Goal: Task Accomplishment & Management: Complete application form

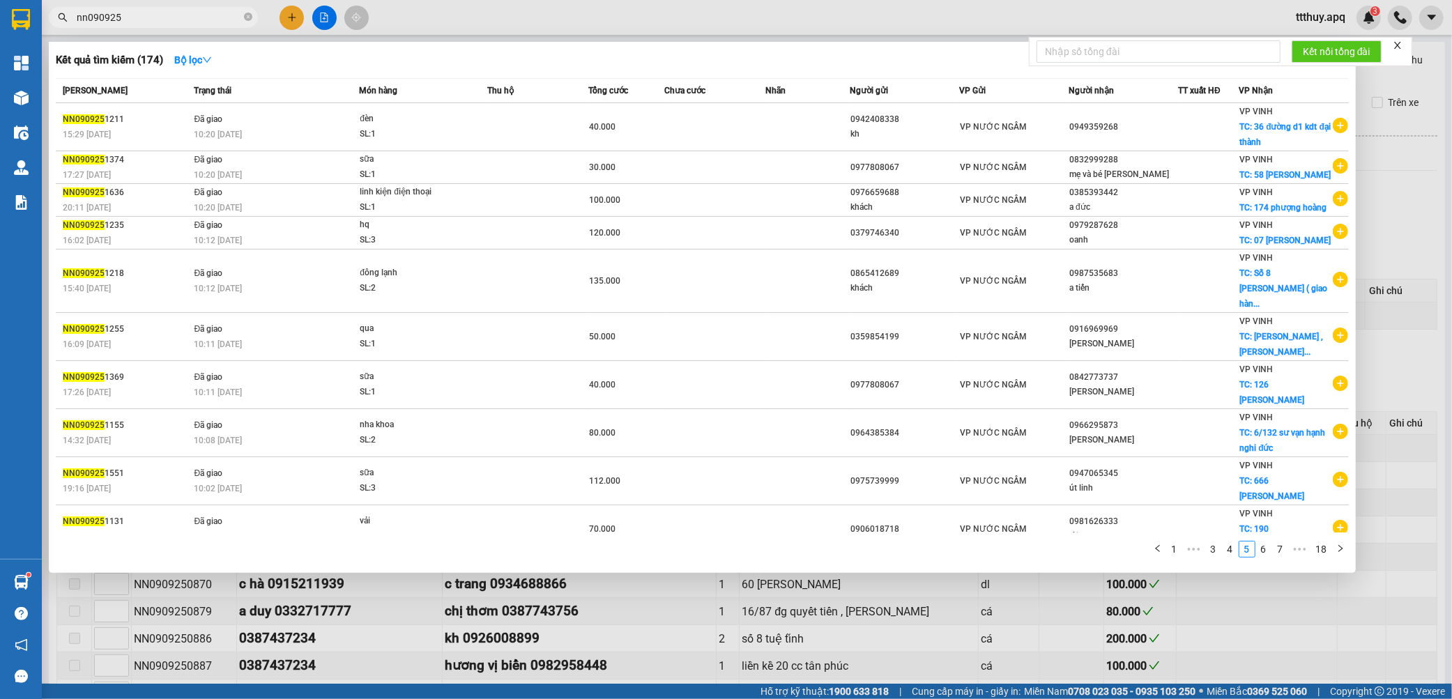
click at [147, 15] on input "nn090925" at bounding box center [159, 17] width 164 height 15
click at [1263, 545] on link "6" at bounding box center [1263, 548] width 15 height 15
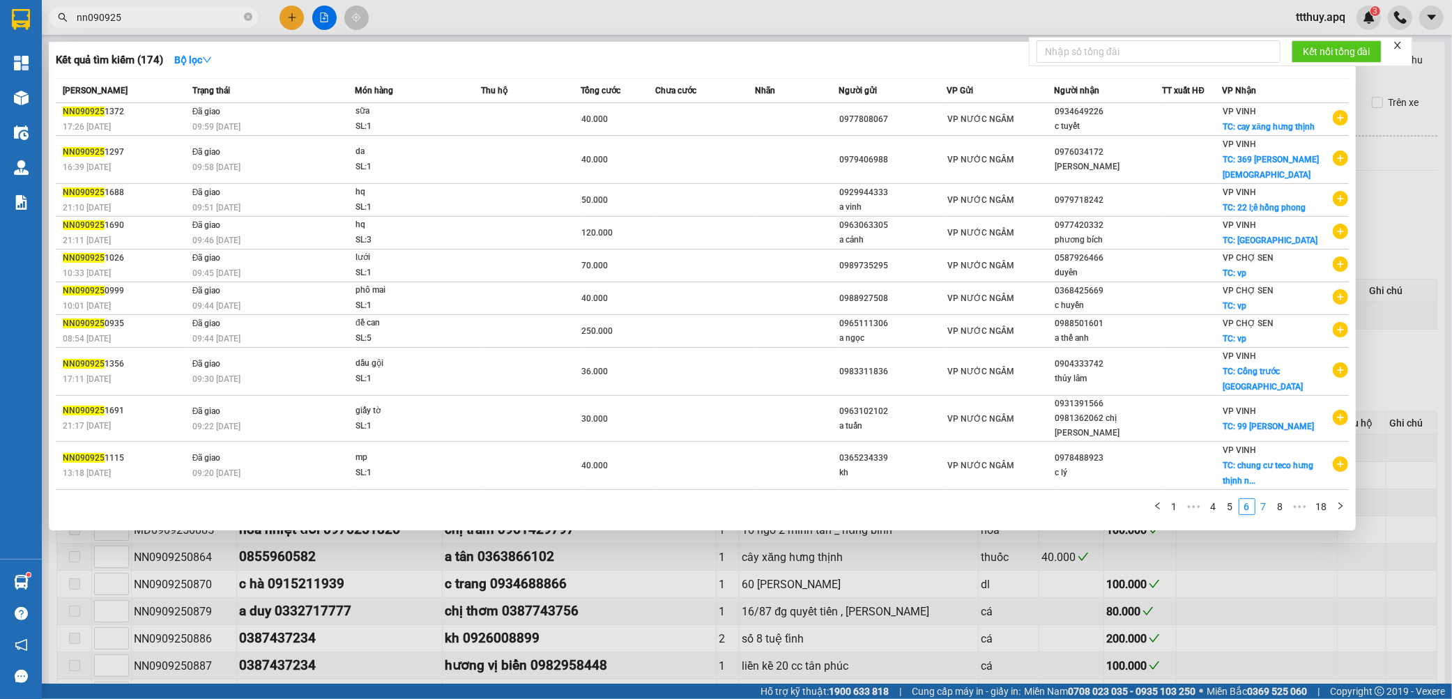
click at [1262, 499] on link "7" at bounding box center [1263, 506] width 15 height 15
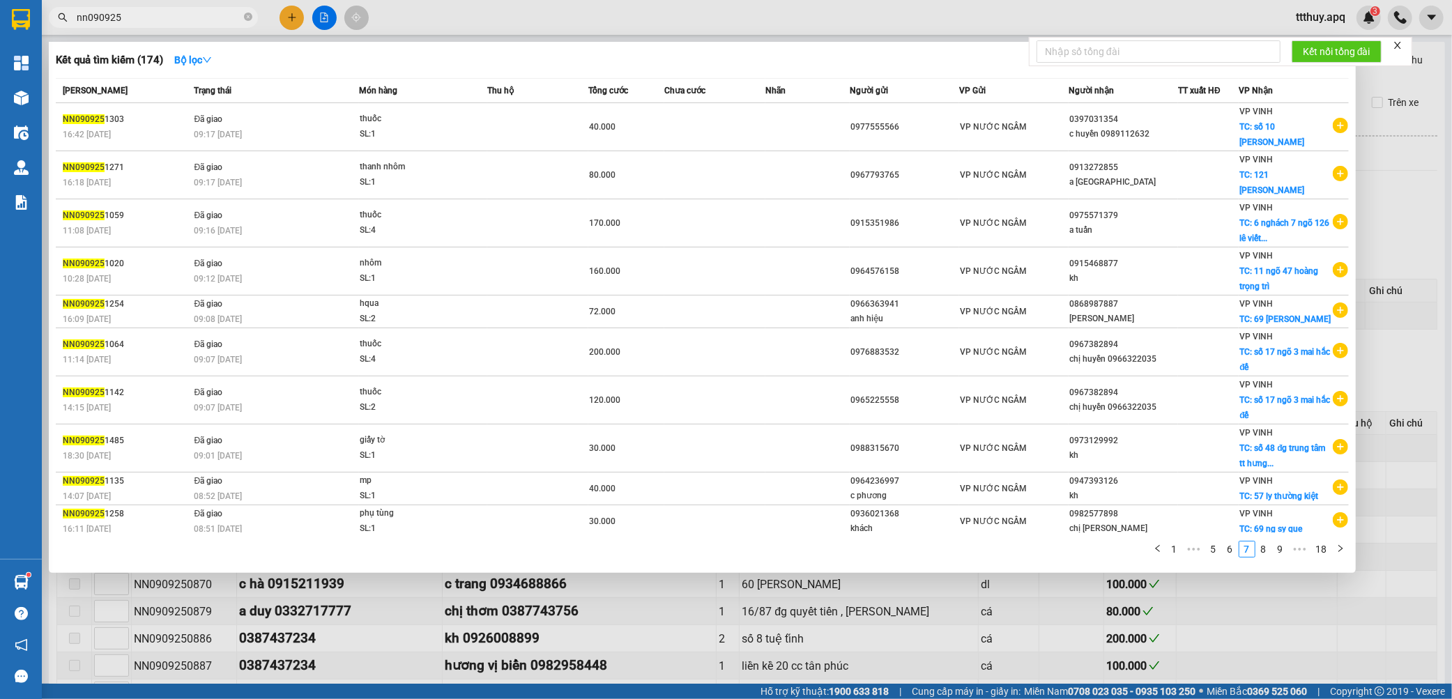
click at [1263, 547] on link "8" at bounding box center [1263, 548] width 15 height 15
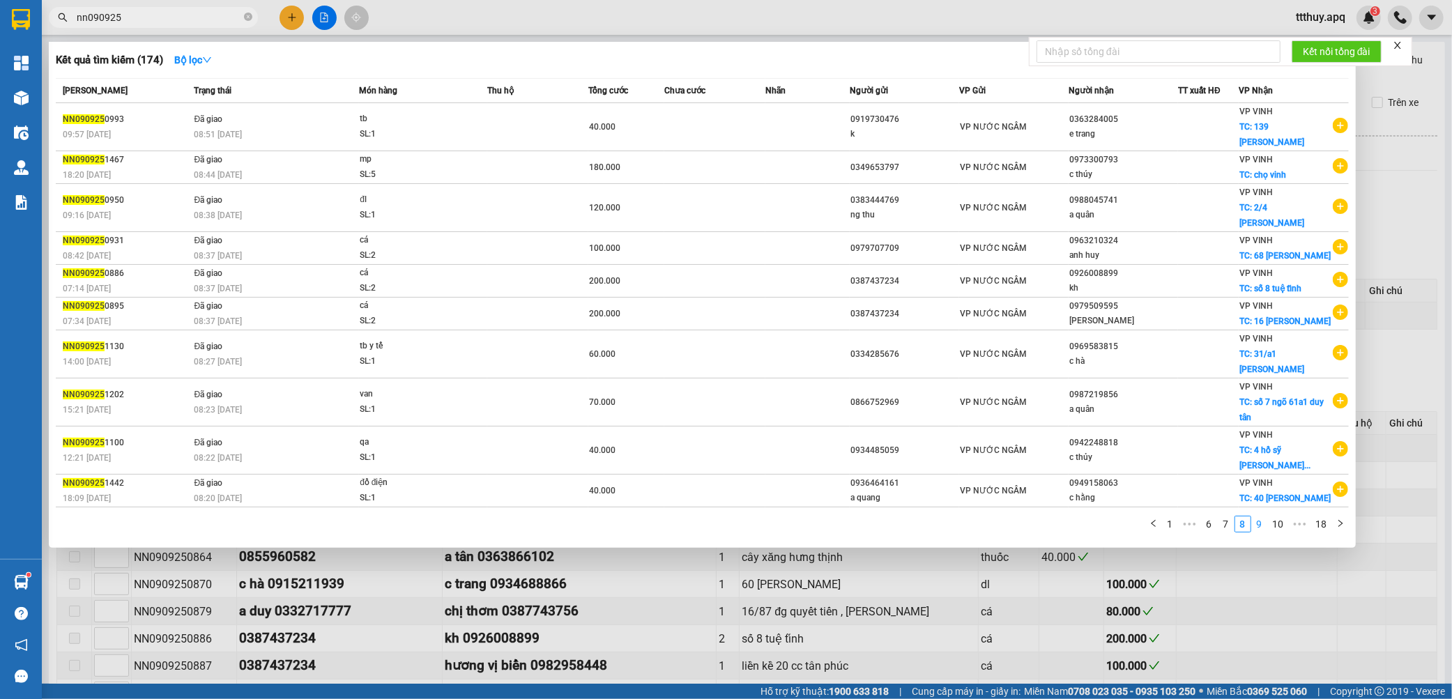
click at [1256, 516] on link "9" at bounding box center [1259, 523] width 15 height 15
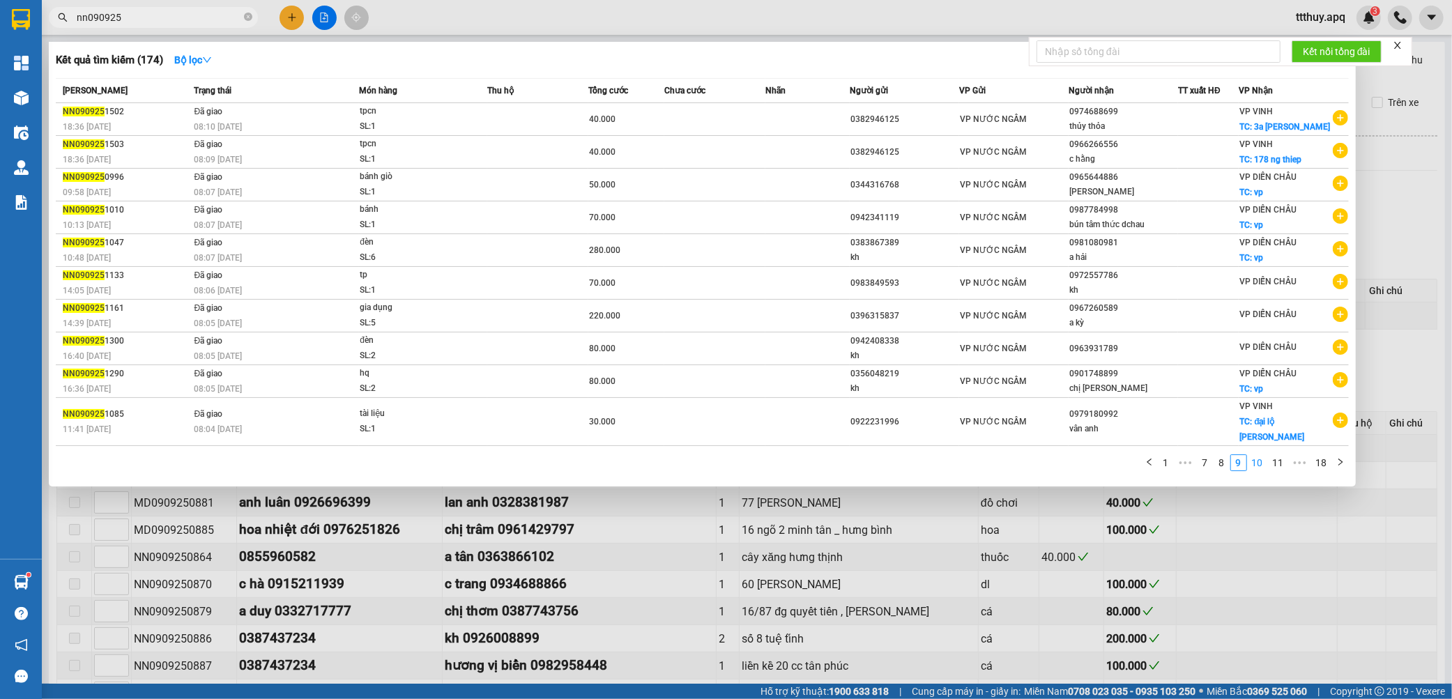
click at [1260, 455] on link "10" at bounding box center [1257, 462] width 20 height 15
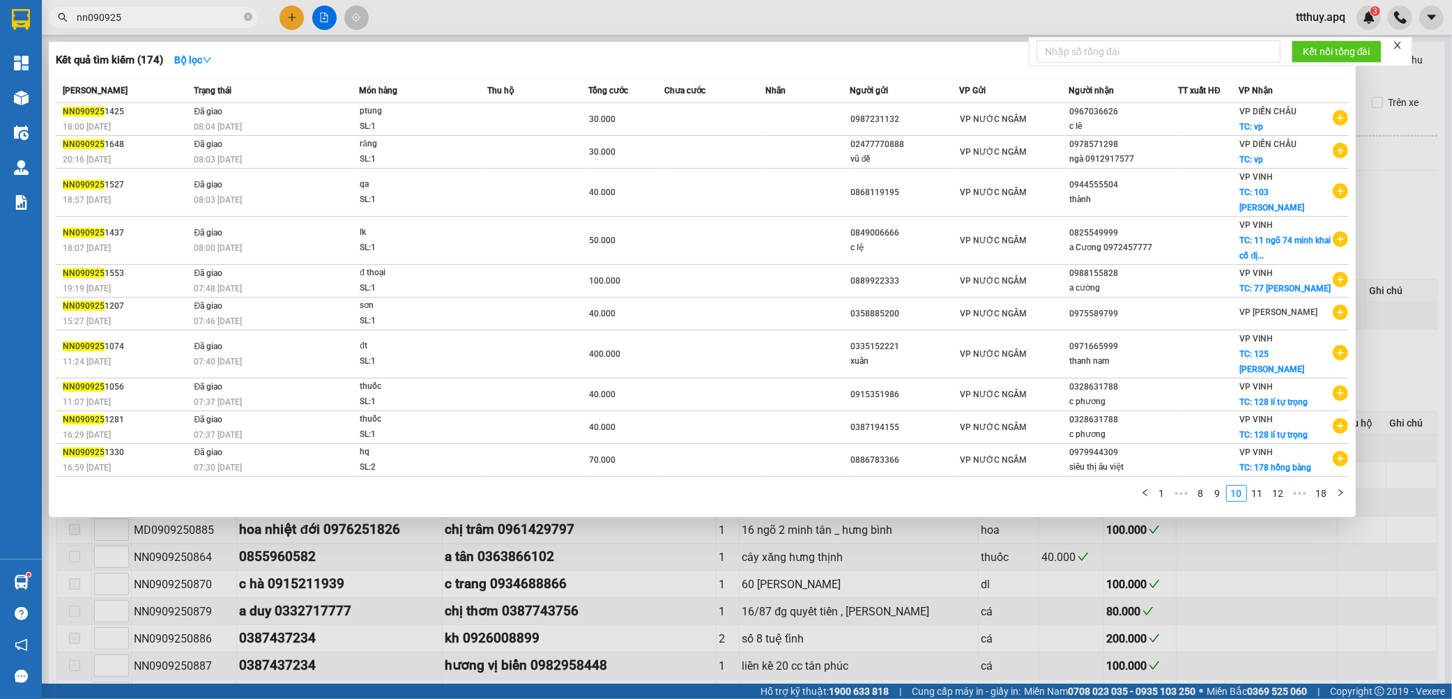
click at [1260, 486] on link "11" at bounding box center [1257, 493] width 20 height 15
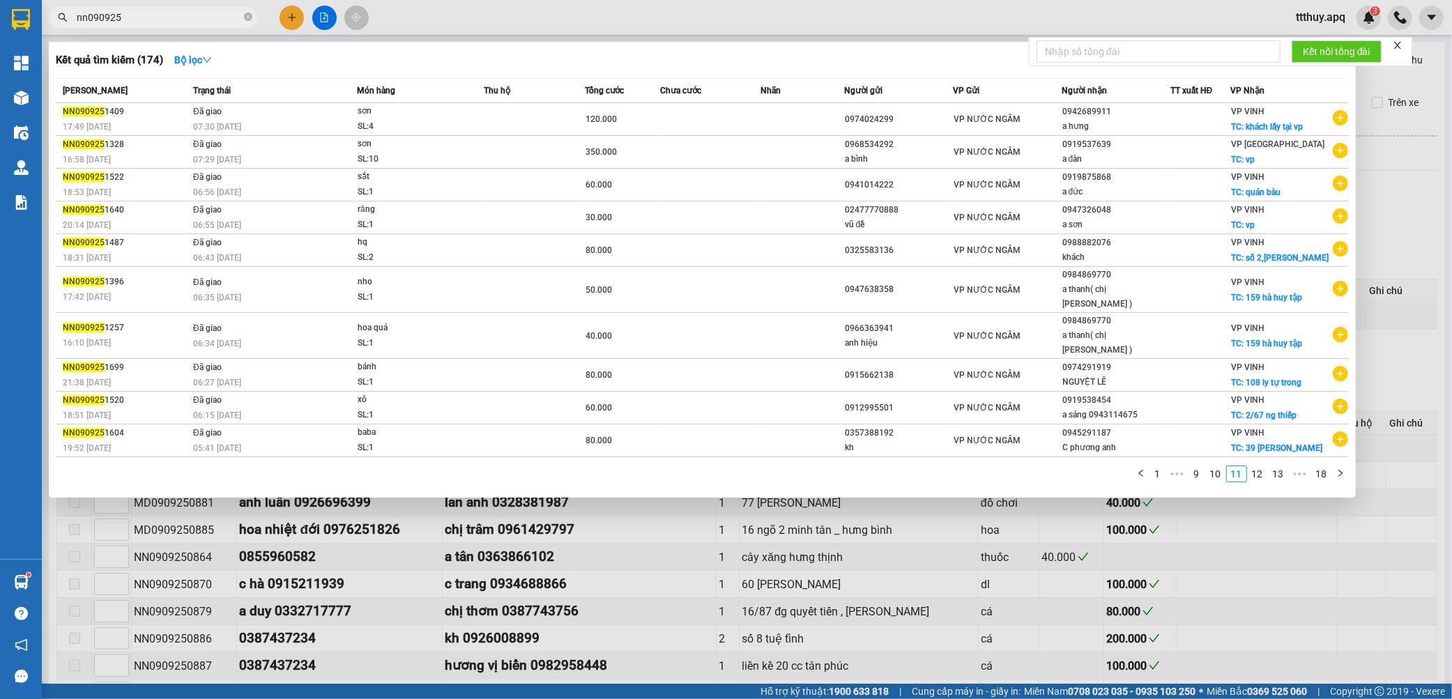
click at [1266, 466] on link "12" at bounding box center [1257, 473] width 20 height 15
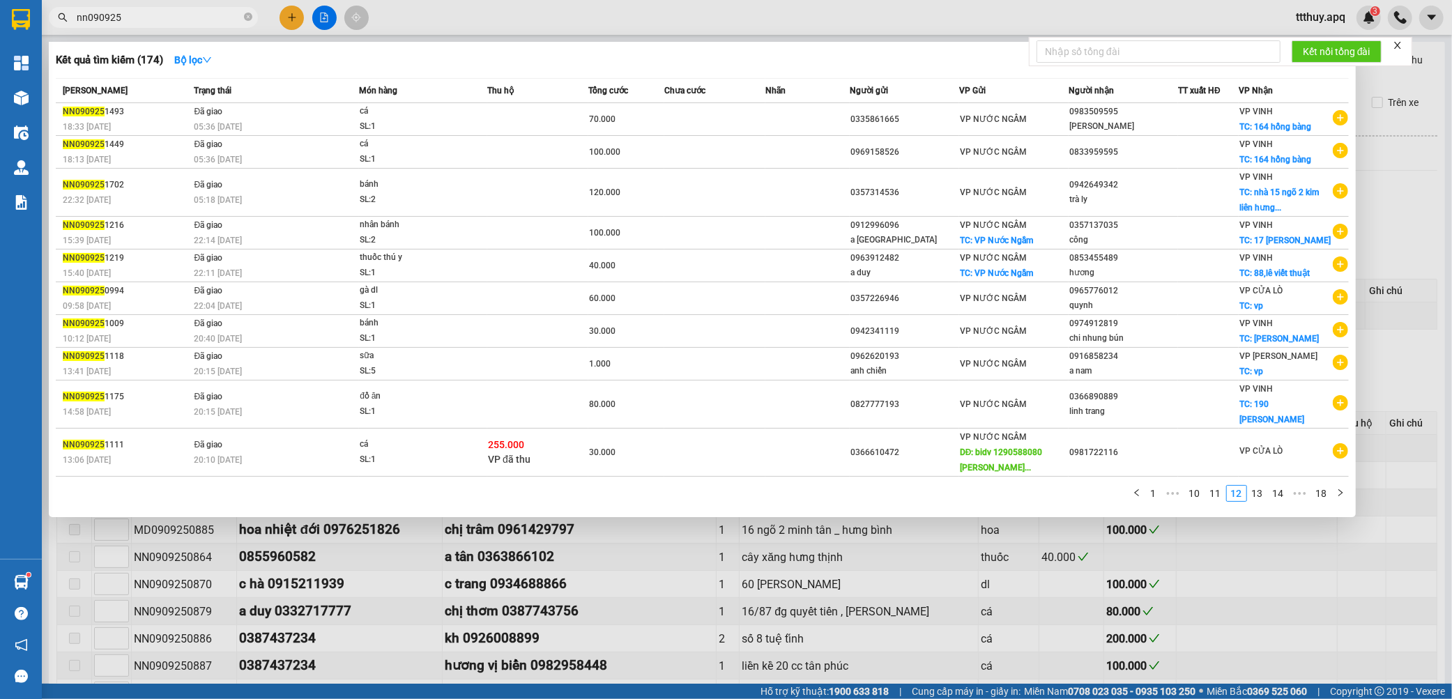
click at [1263, 486] on link "13" at bounding box center [1257, 493] width 20 height 15
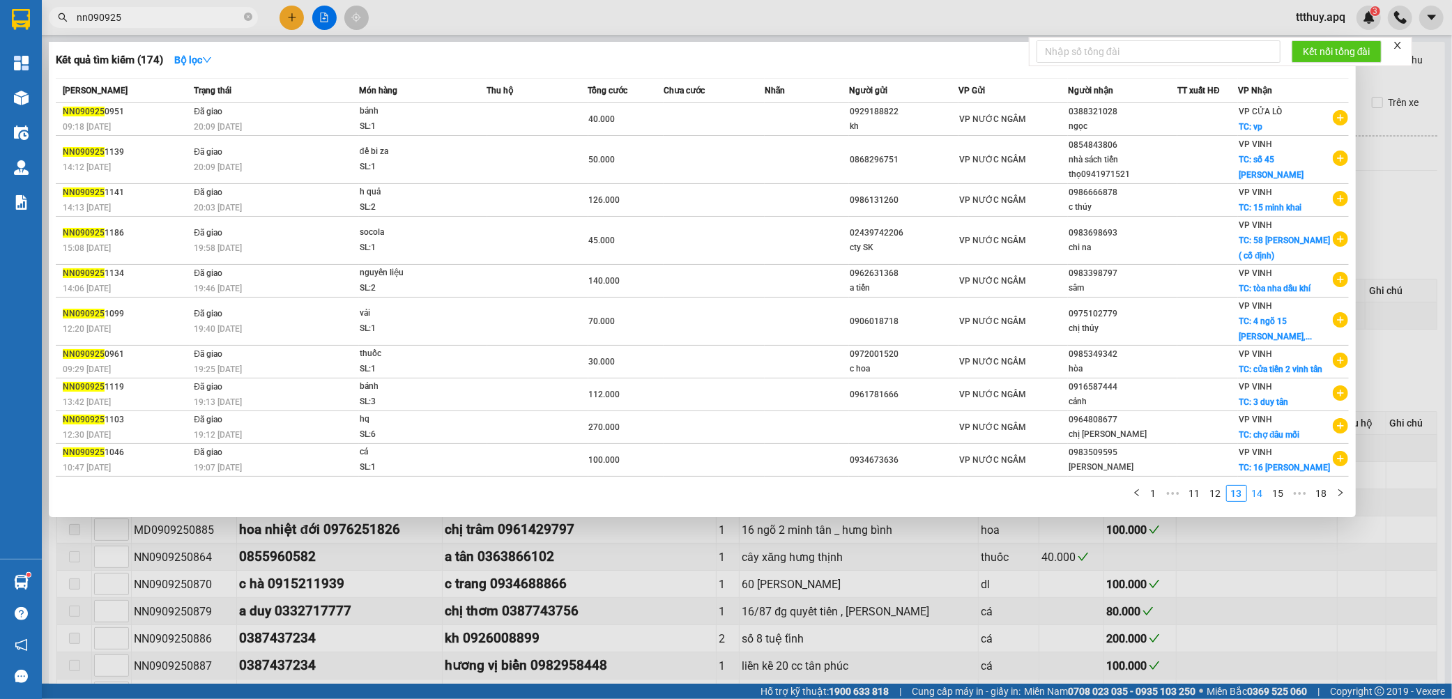
click at [1256, 500] on link "14" at bounding box center [1257, 493] width 20 height 15
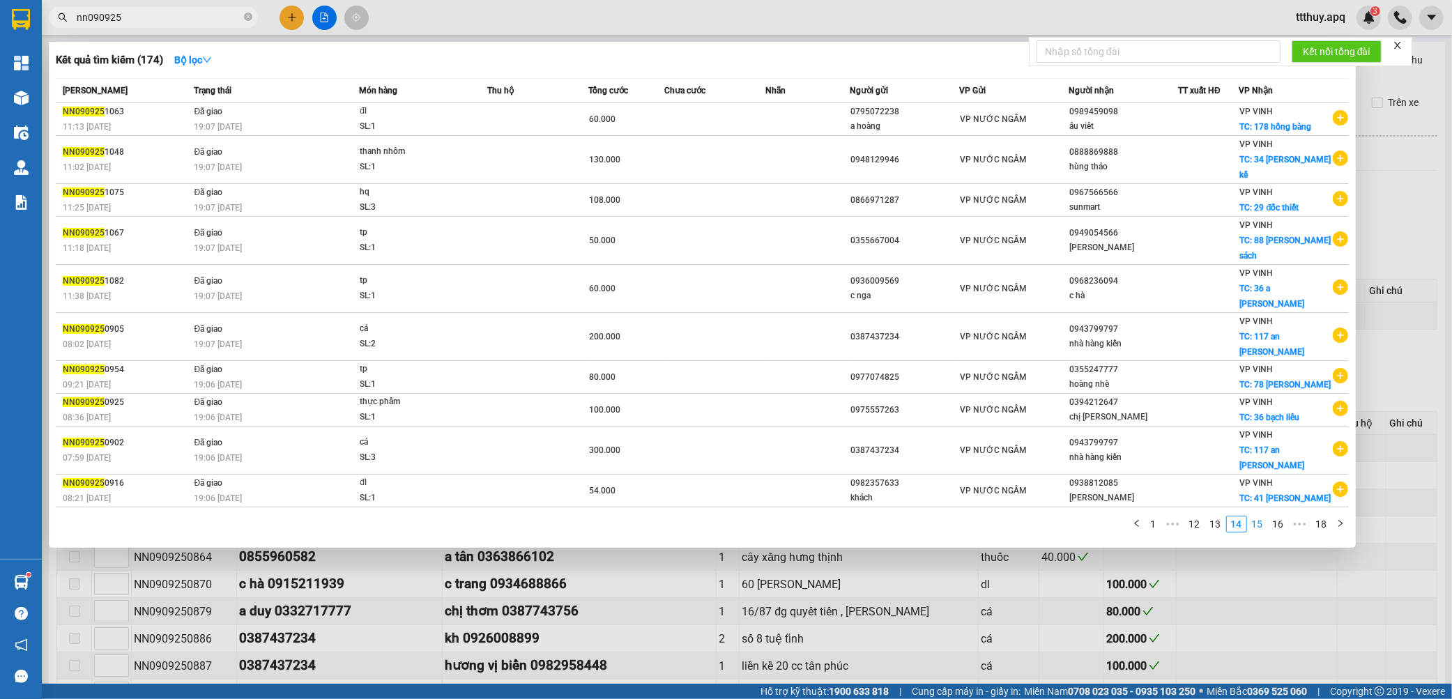
click at [1262, 516] on link "15" at bounding box center [1257, 523] width 20 height 15
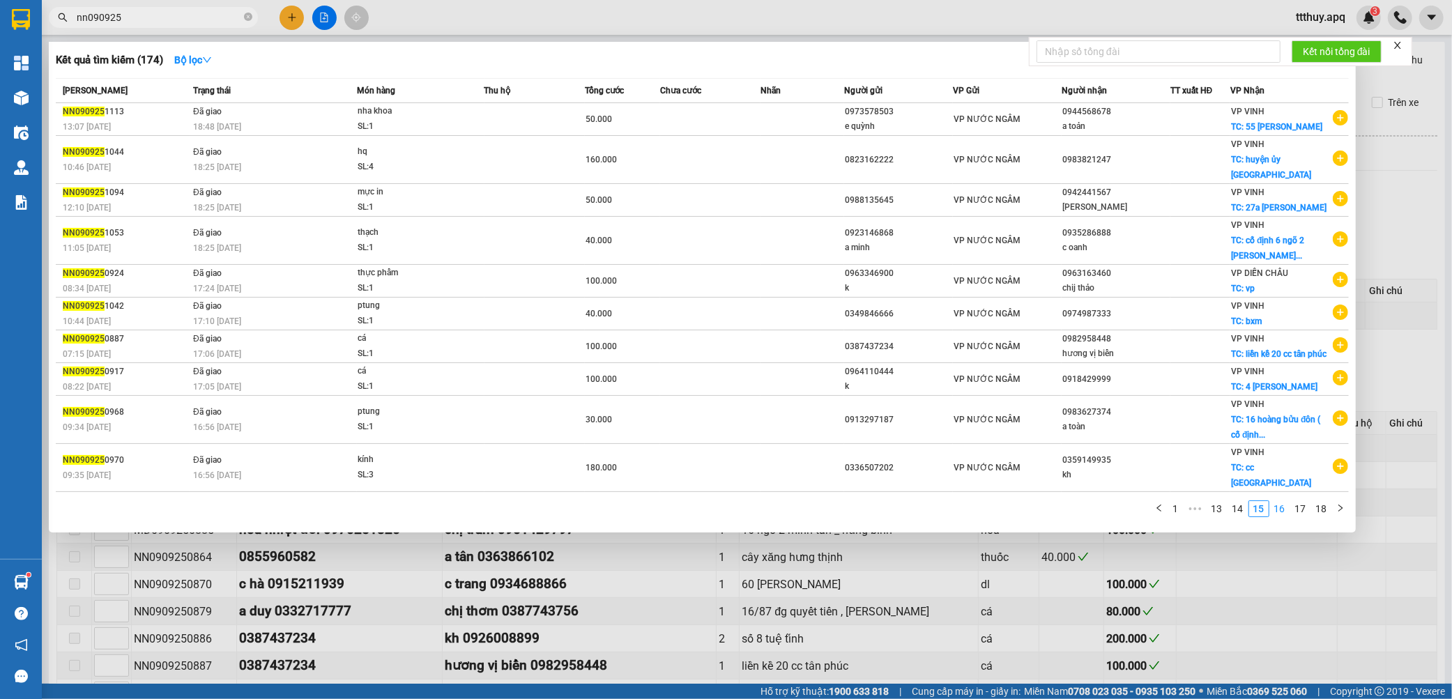
click at [1285, 513] on link "16" at bounding box center [1280, 508] width 20 height 15
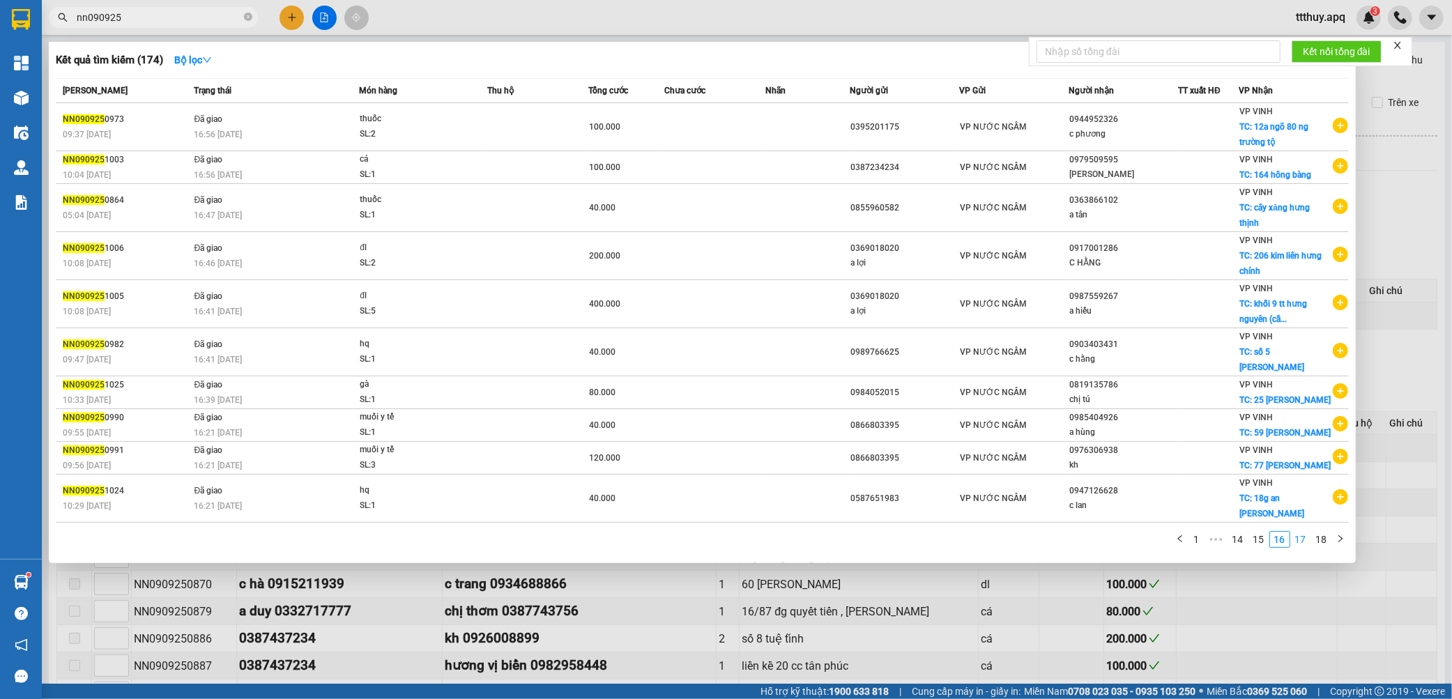
click at [1305, 532] on link "17" at bounding box center [1301, 539] width 20 height 15
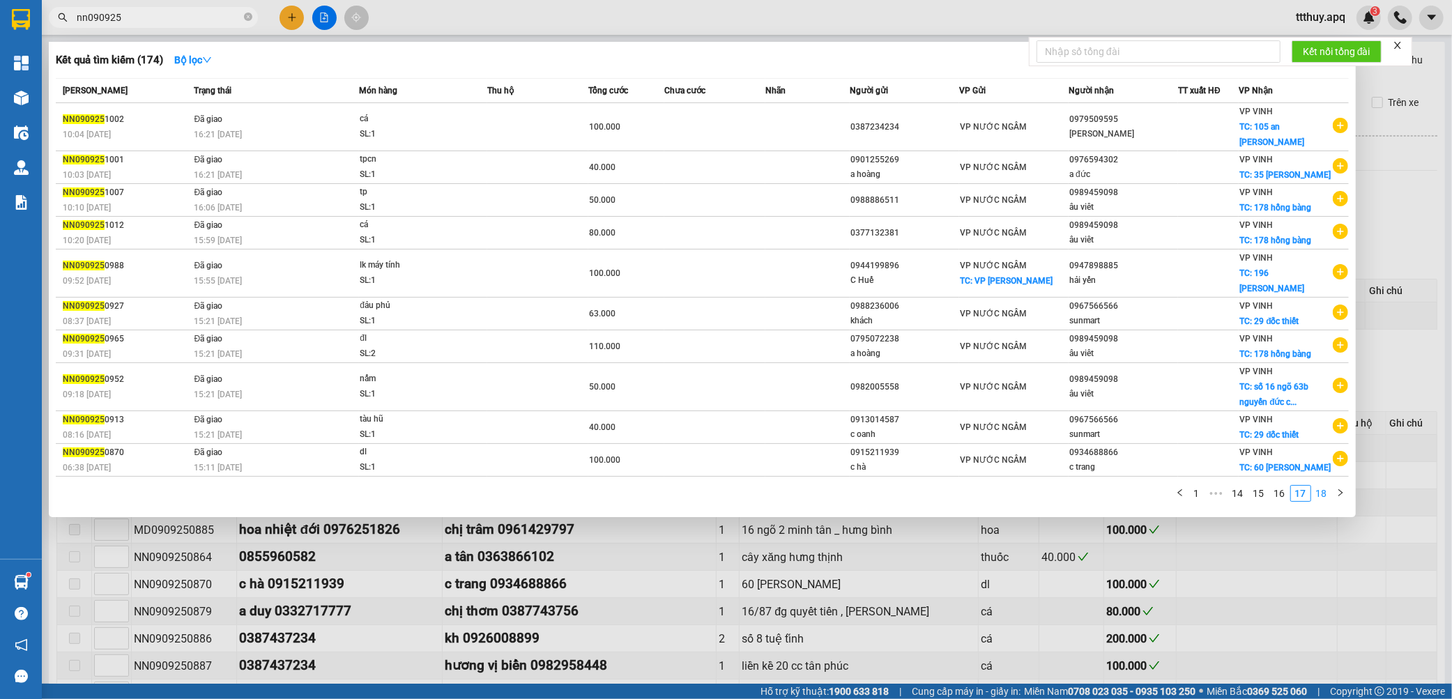
click at [1318, 499] on link "18" at bounding box center [1321, 493] width 20 height 15
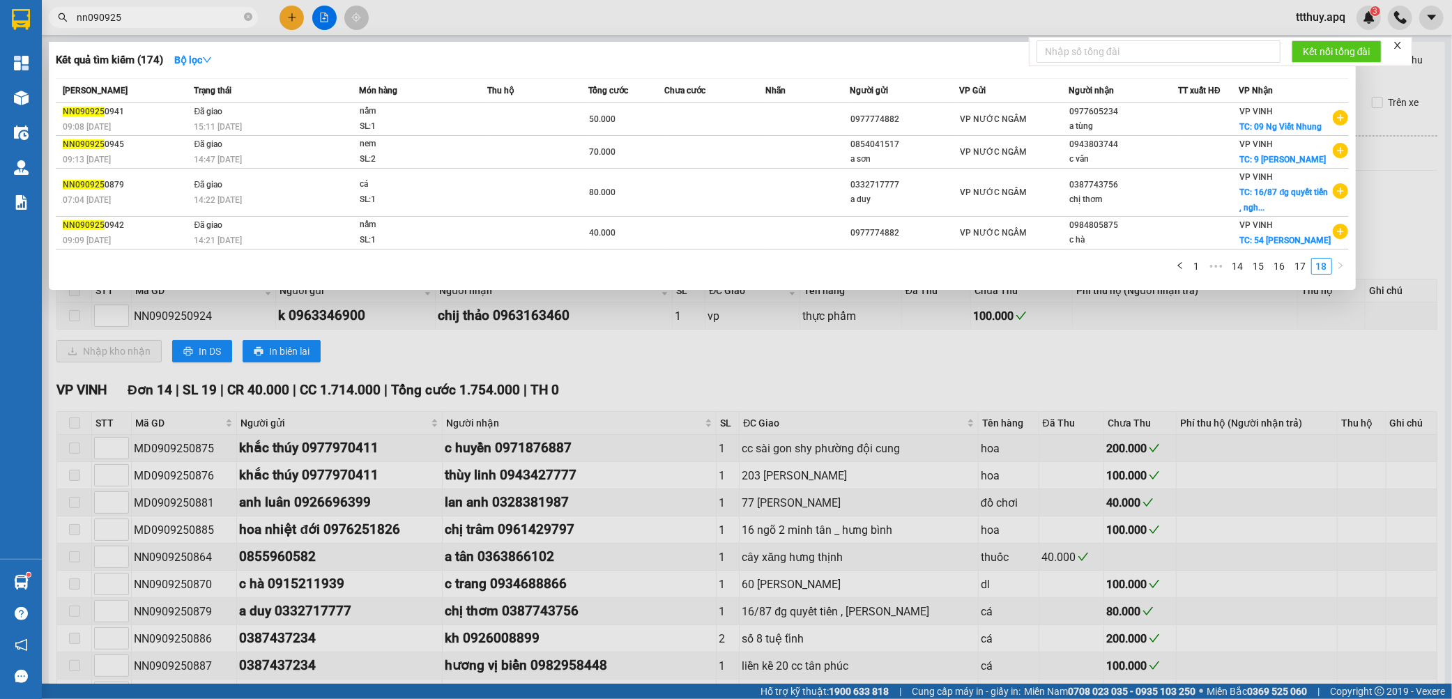
click at [86, 22] on input "nn090925" at bounding box center [159, 17] width 164 height 15
type input "nh090925"
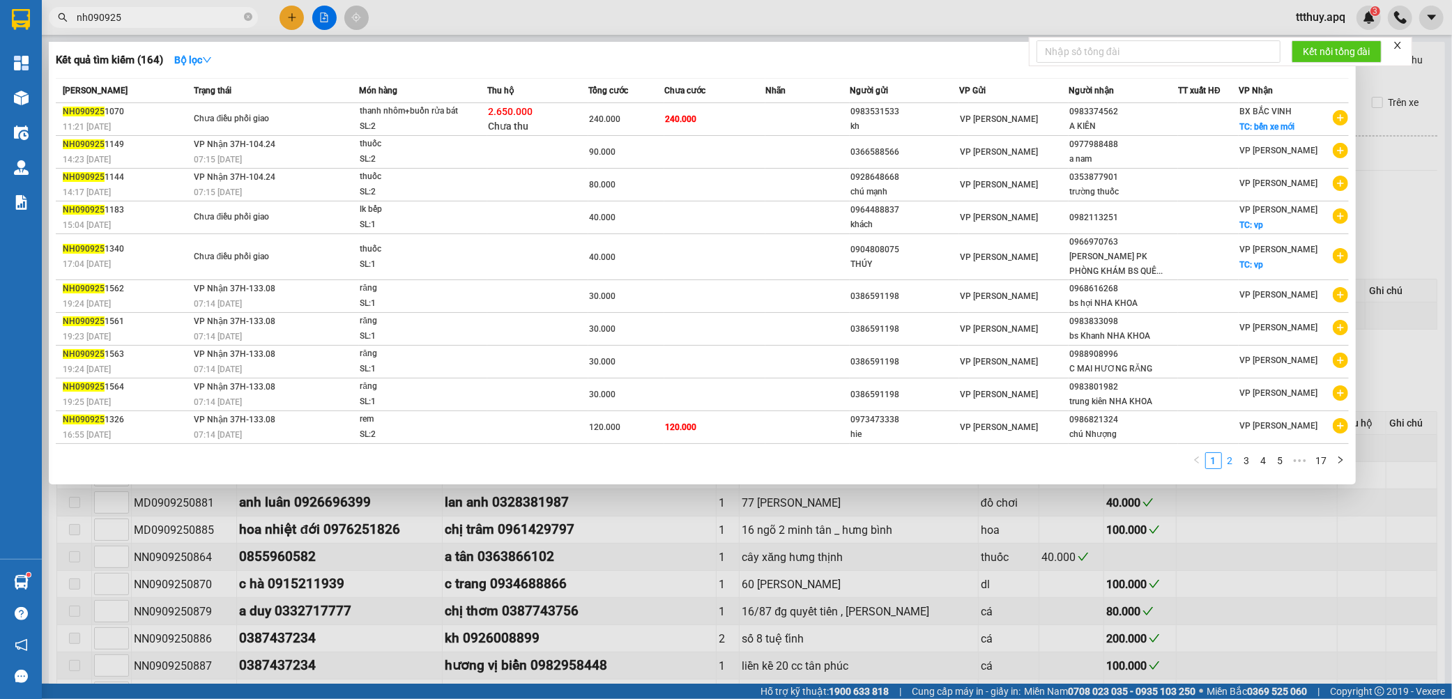
click at [1228, 463] on link "2" at bounding box center [1229, 460] width 15 height 15
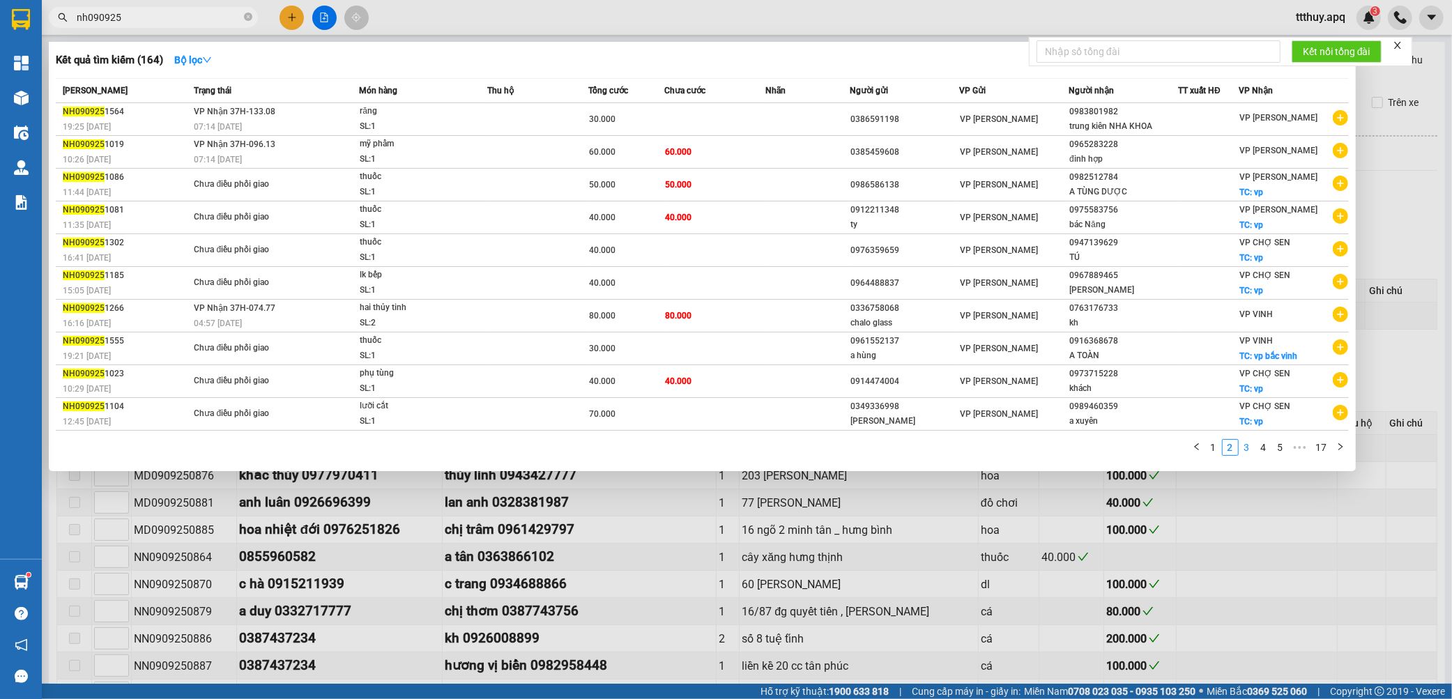
click at [1248, 450] on link "3" at bounding box center [1246, 447] width 15 height 15
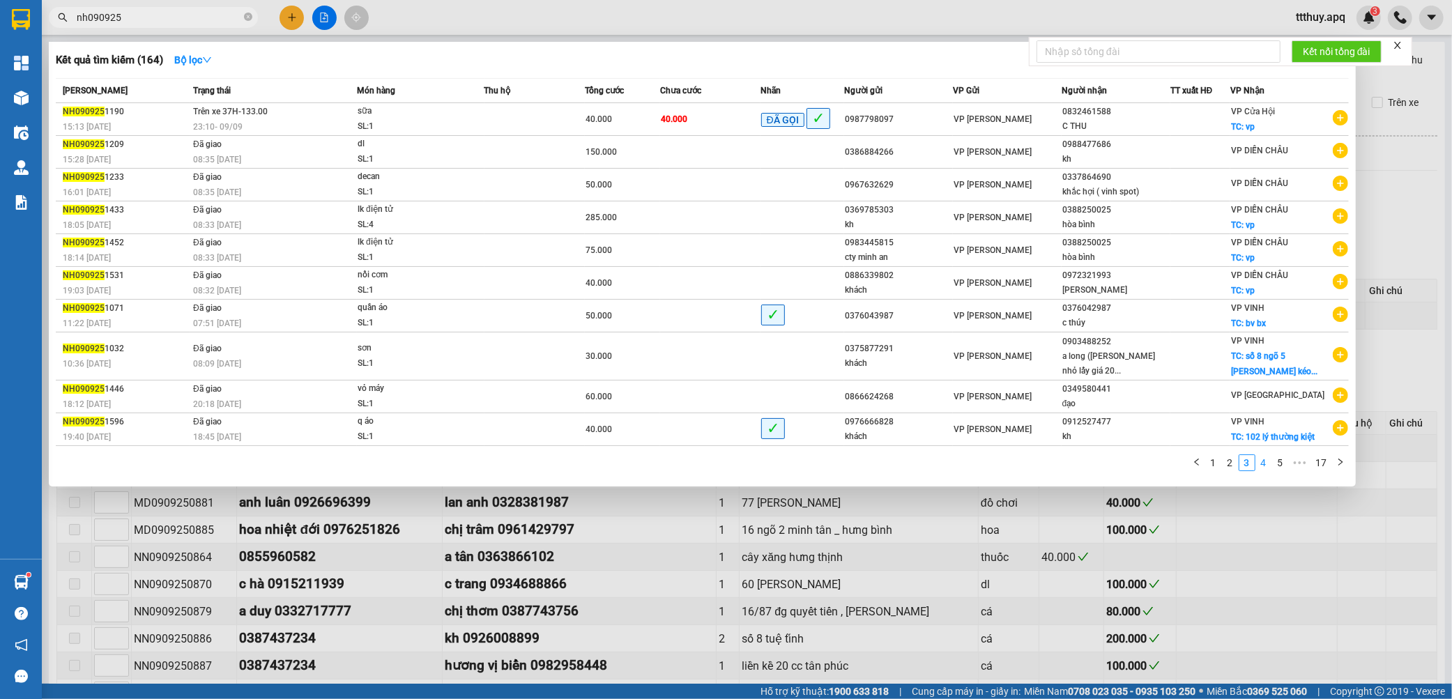
click at [1265, 464] on link "4" at bounding box center [1263, 462] width 15 height 15
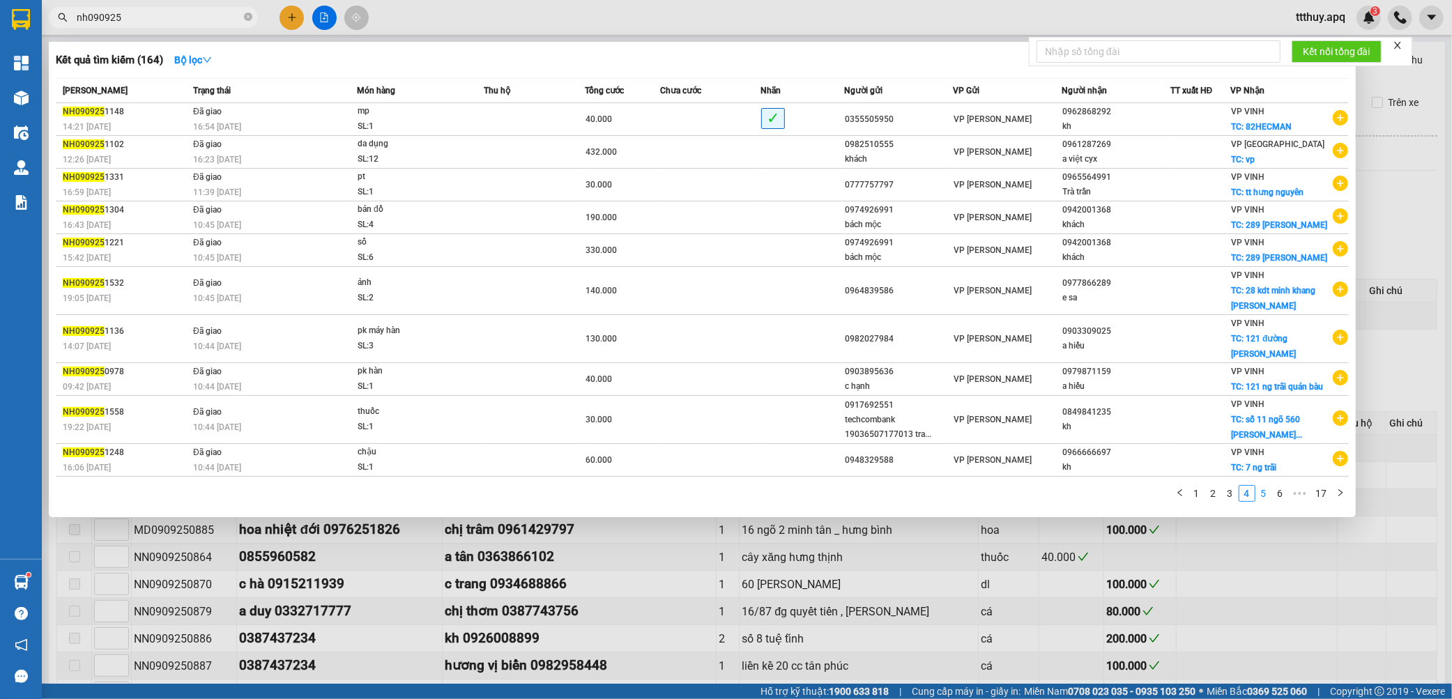
click at [1265, 501] on link "5" at bounding box center [1263, 493] width 15 height 15
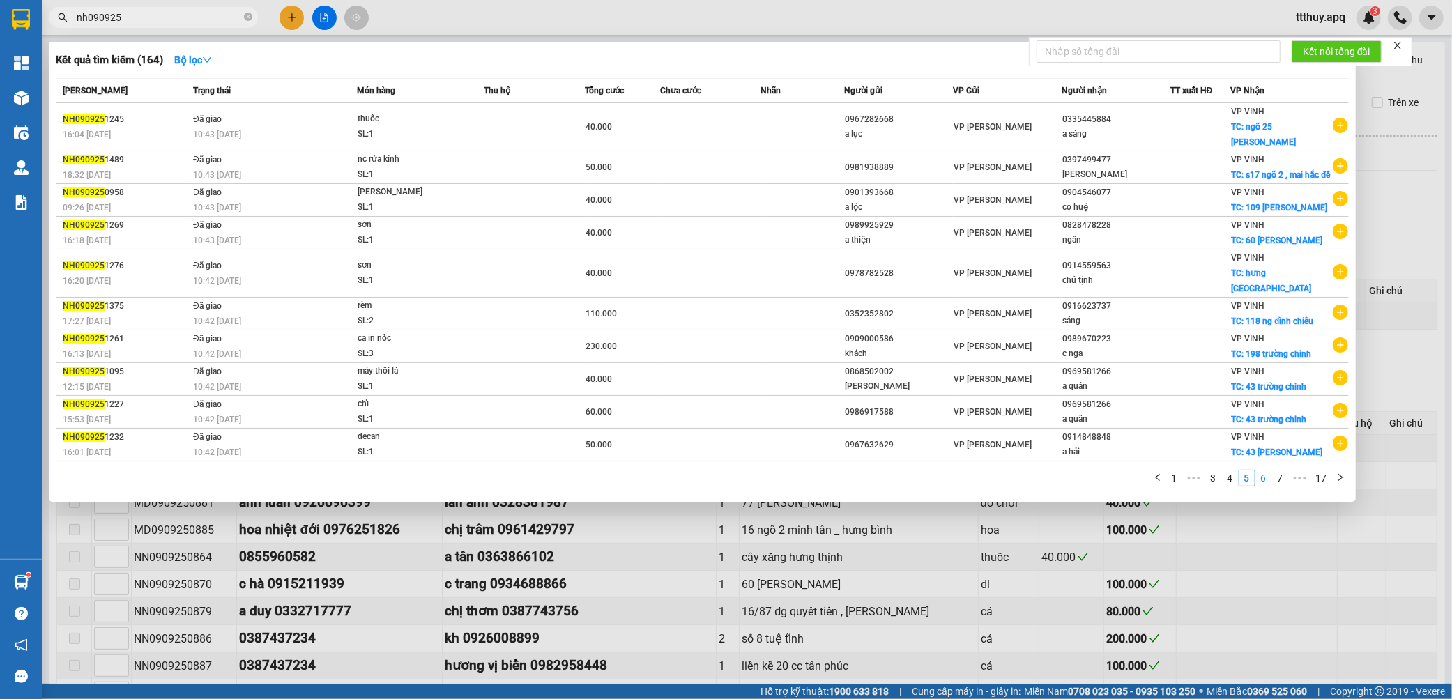
click at [1264, 486] on link "6" at bounding box center [1263, 477] width 15 height 15
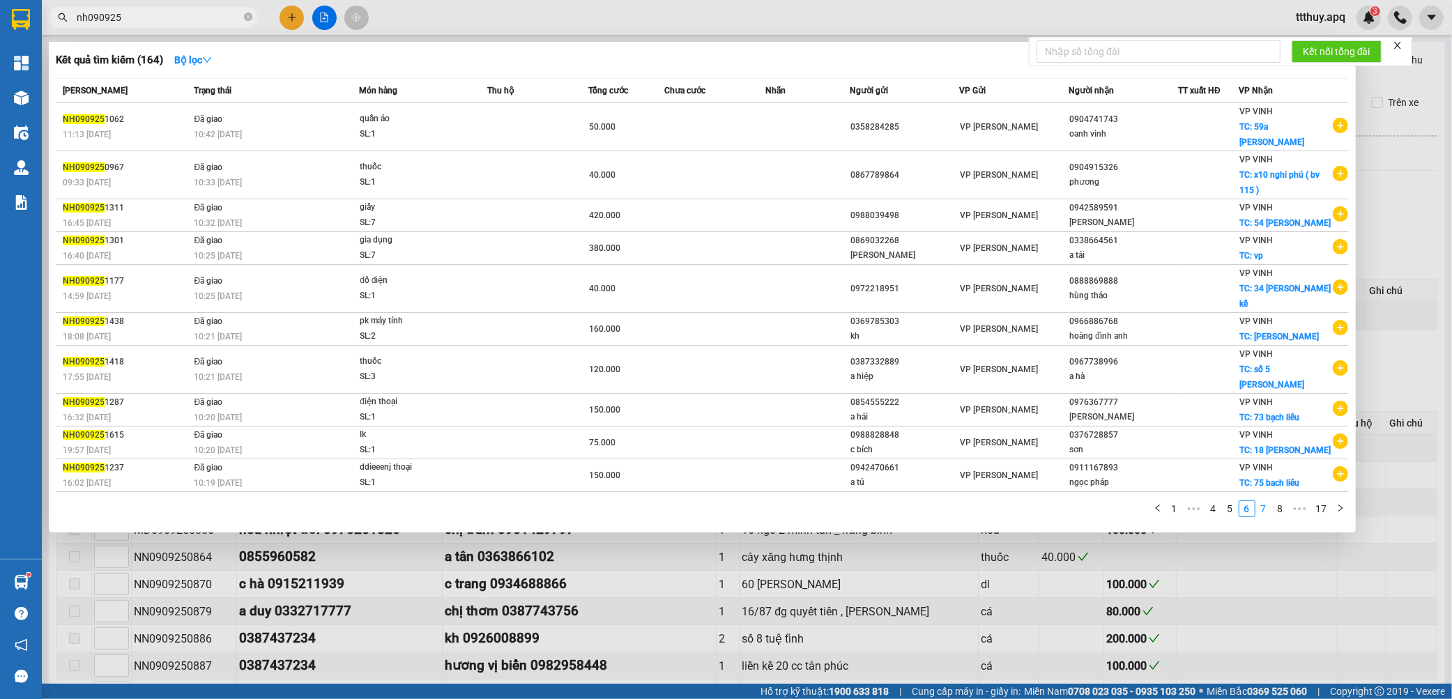
click at [1263, 501] on link "7" at bounding box center [1263, 508] width 15 height 15
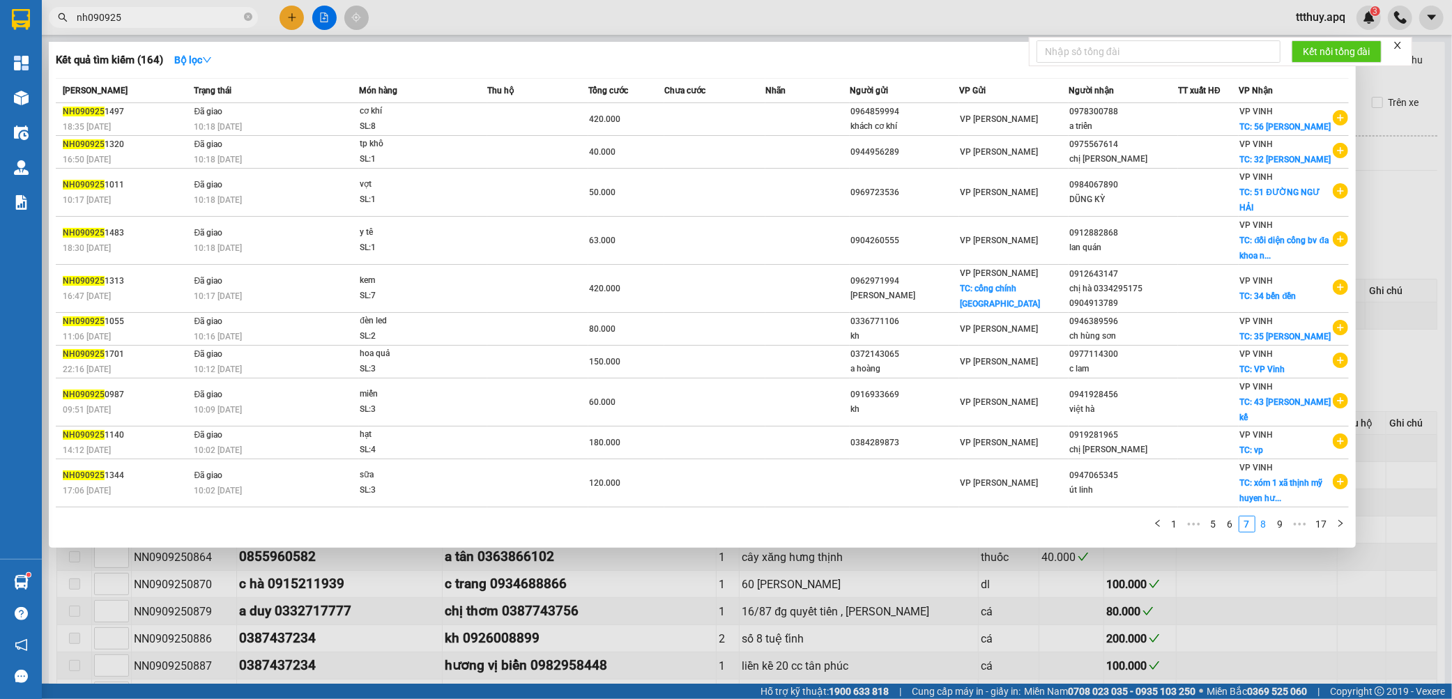
click at [1258, 516] on link "8" at bounding box center [1263, 523] width 15 height 15
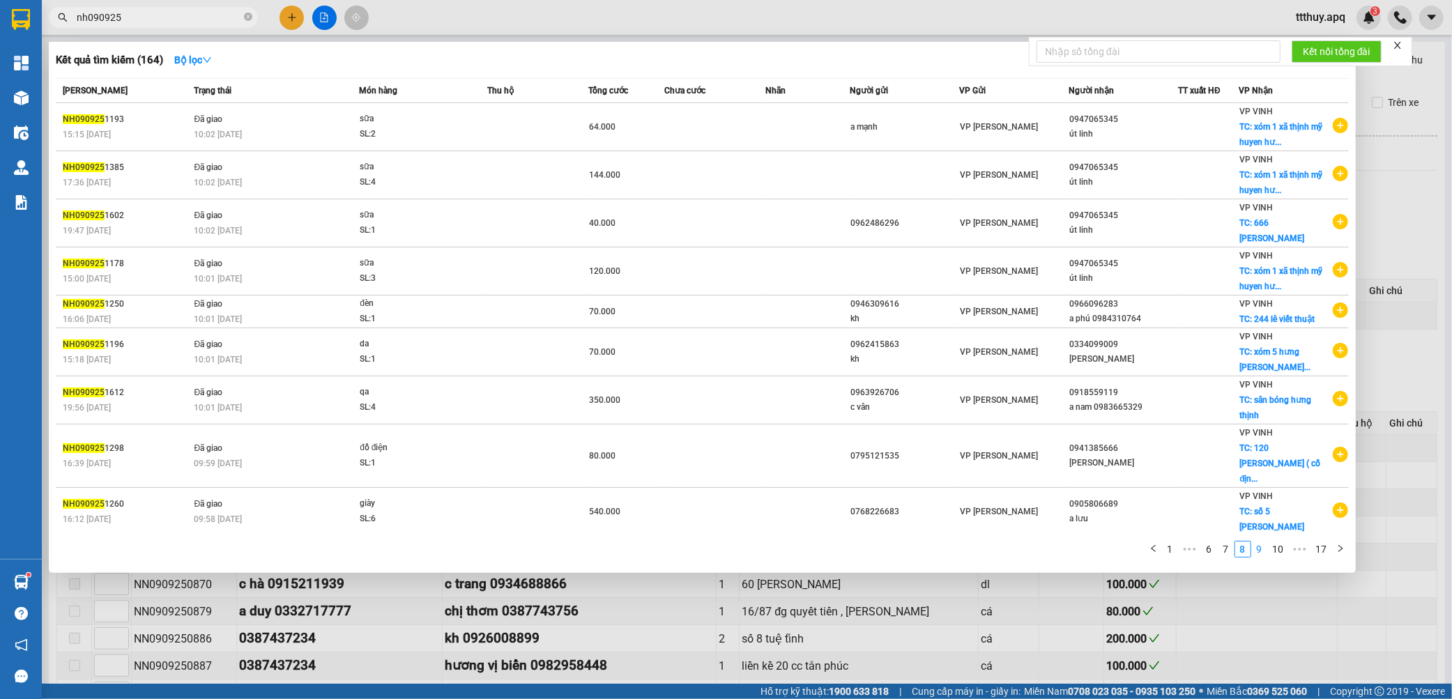
click at [1259, 549] on link "9" at bounding box center [1259, 548] width 15 height 15
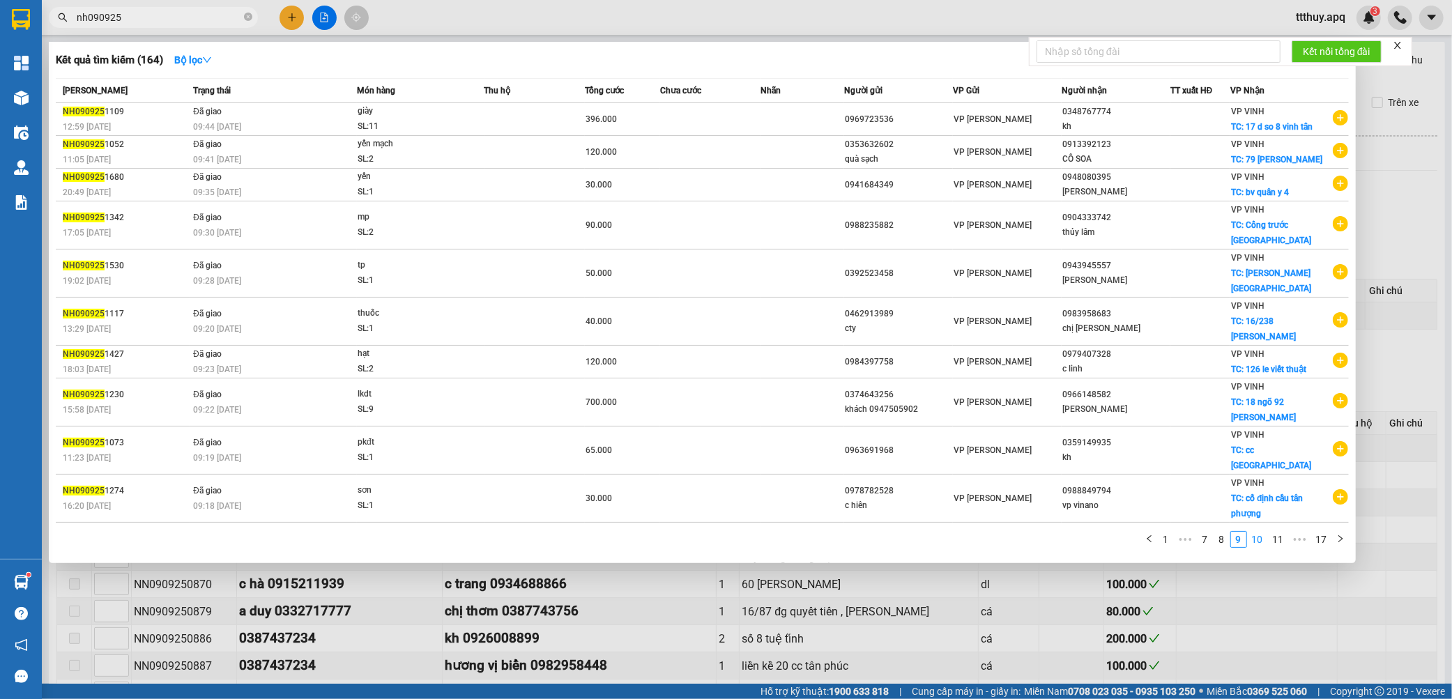
click at [1259, 532] on link "10" at bounding box center [1257, 539] width 20 height 15
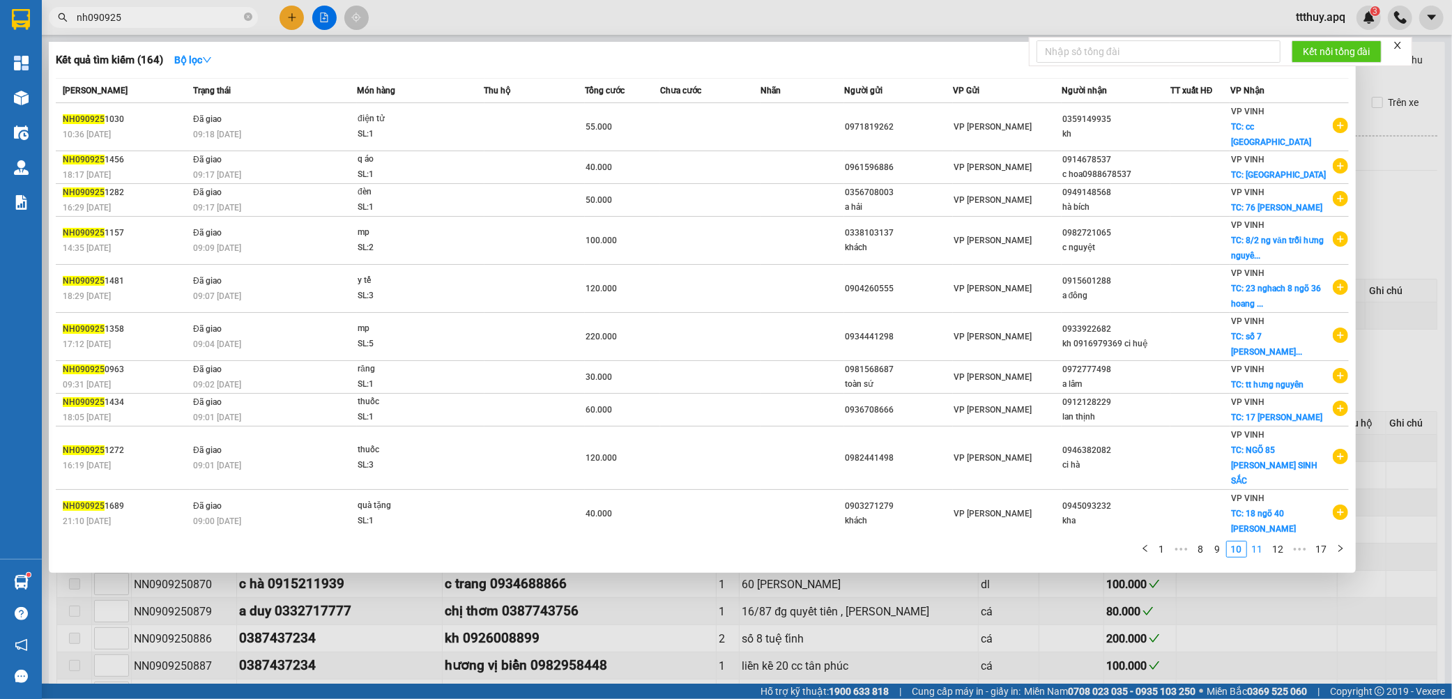
click at [1256, 541] on link "11" at bounding box center [1257, 548] width 20 height 15
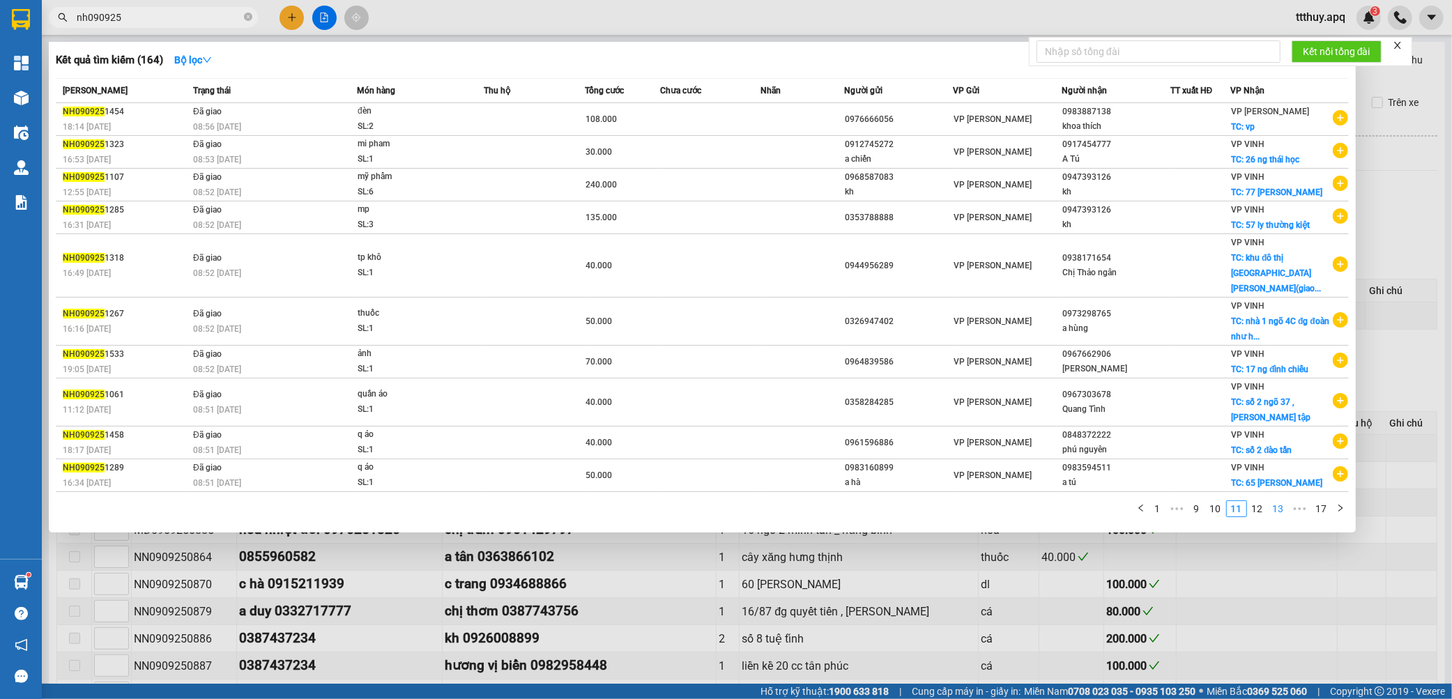
click at [1259, 502] on link "12" at bounding box center [1257, 508] width 20 height 15
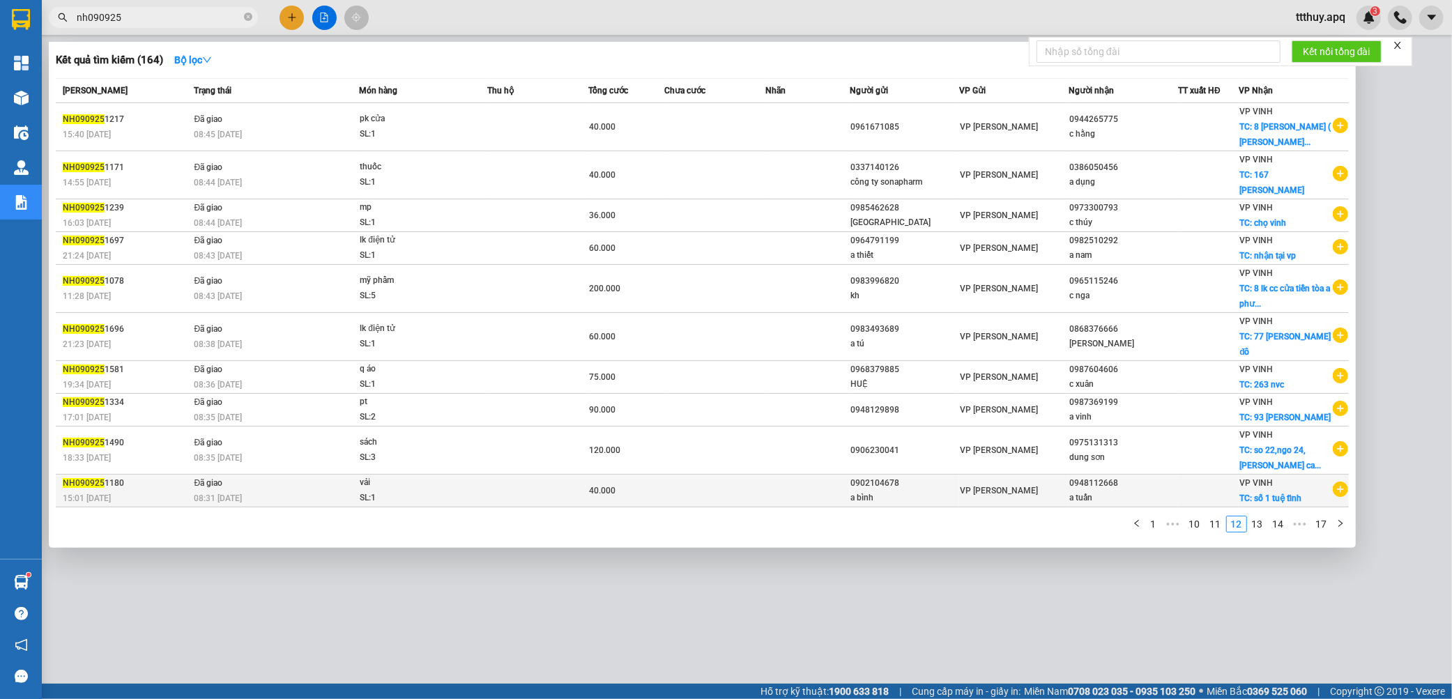
click at [1261, 507] on td "VP VINH TC: số 1 tuệ tĩnh" at bounding box center [1292, 491] width 109 height 33
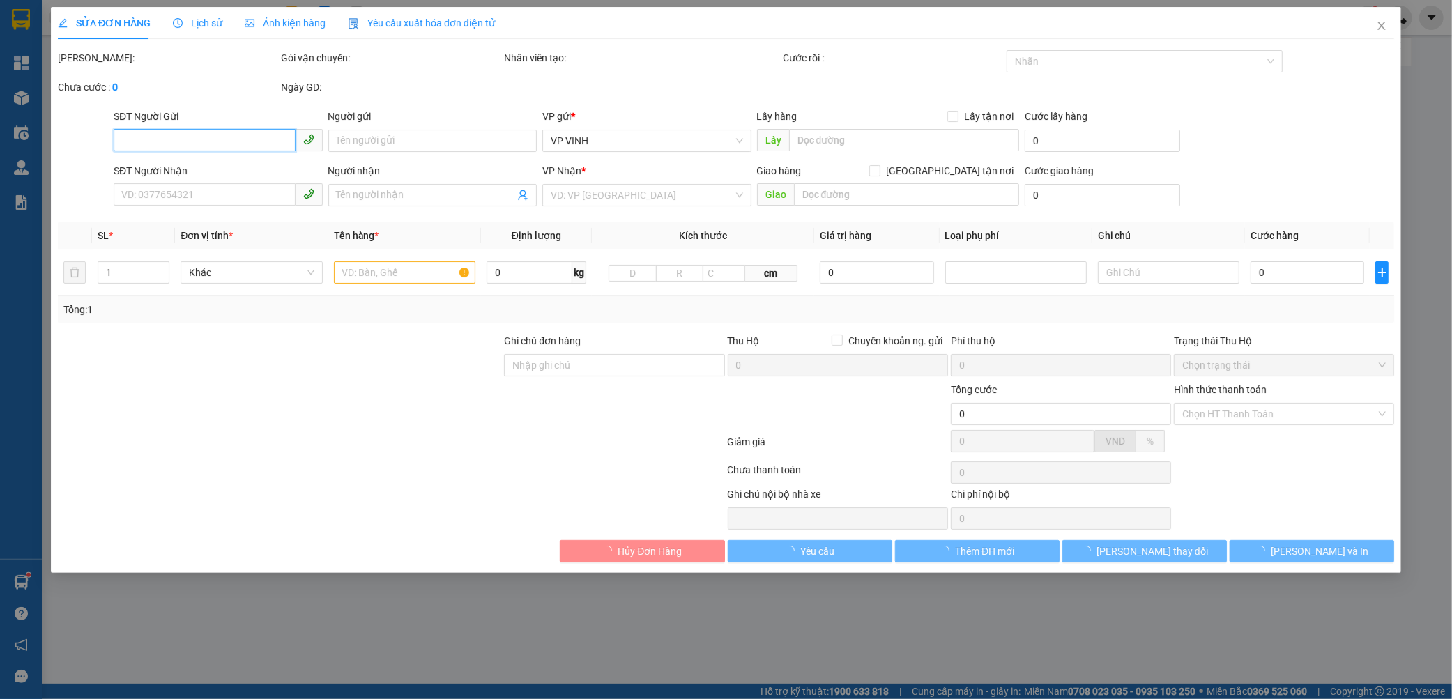
type input "0902104678"
type input "a bình"
type input "0948112668"
type input "a tuấn"
checkbox input "true"
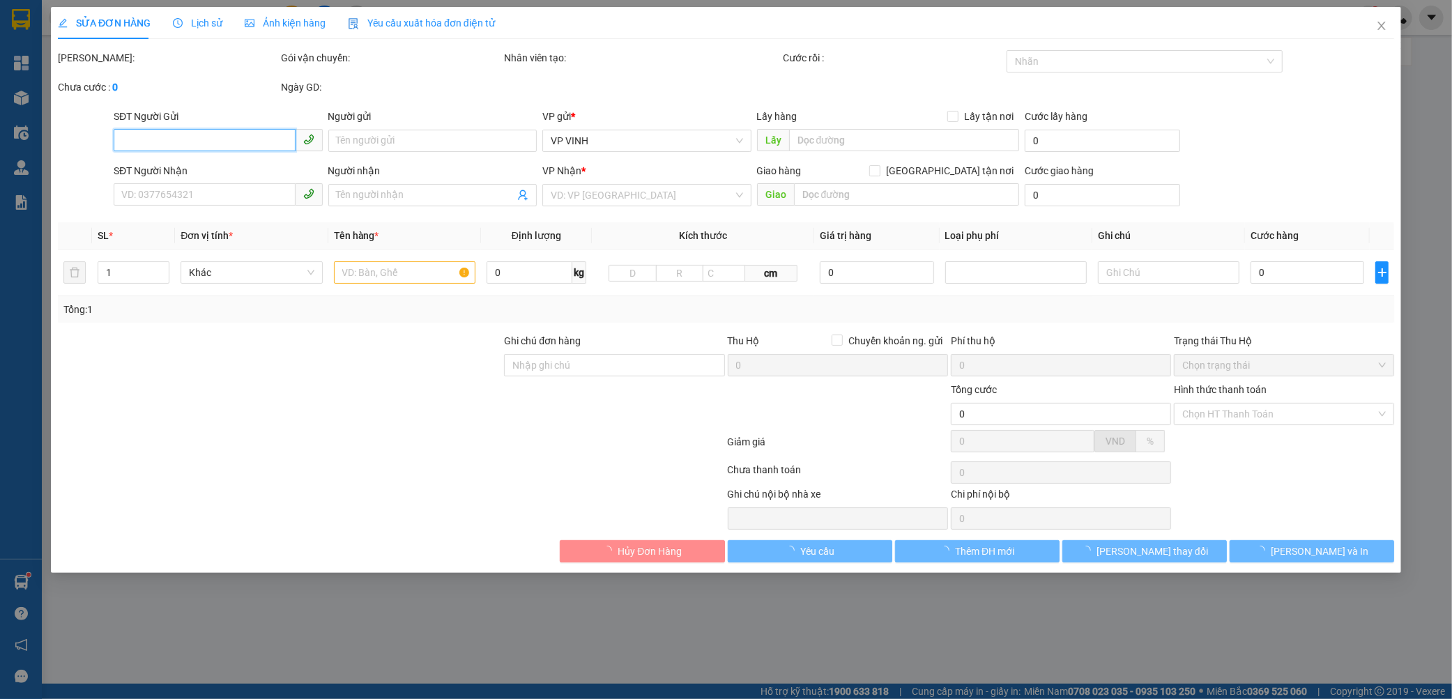
type input "số 1 tuệ tĩnh"
type input "40.000"
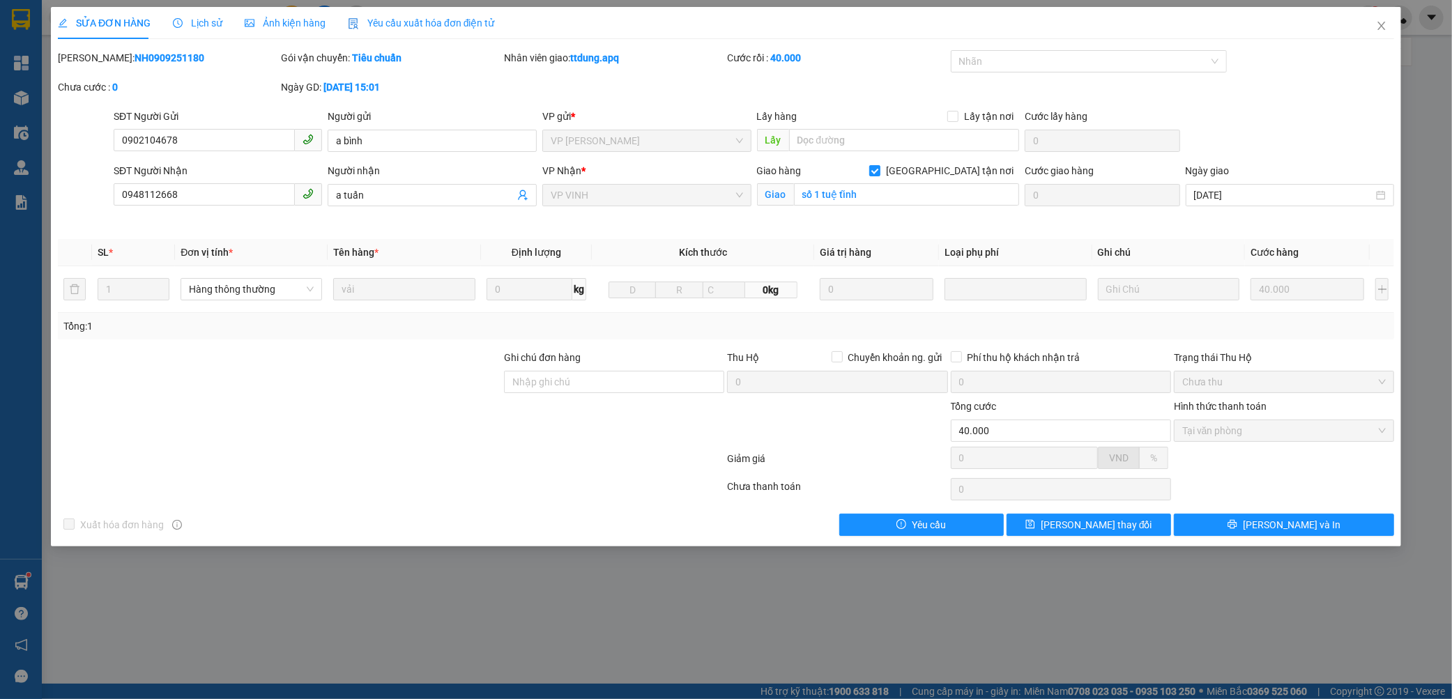
click at [876, 627] on div "SỬA ĐƠN HÀNG Lịch sử Ảnh kiện hàng Yêu cầu xuất hóa đơn điện tử Total Paid Fee …" at bounding box center [726, 349] width 1452 height 699
drag, startPoint x: 1385, startPoint y: 24, endPoint x: 1183, endPoint y: 22, distance: 201.4
click at [1385, 24] on icon "close" at bounding box center [1381, 25] width 11 height 11
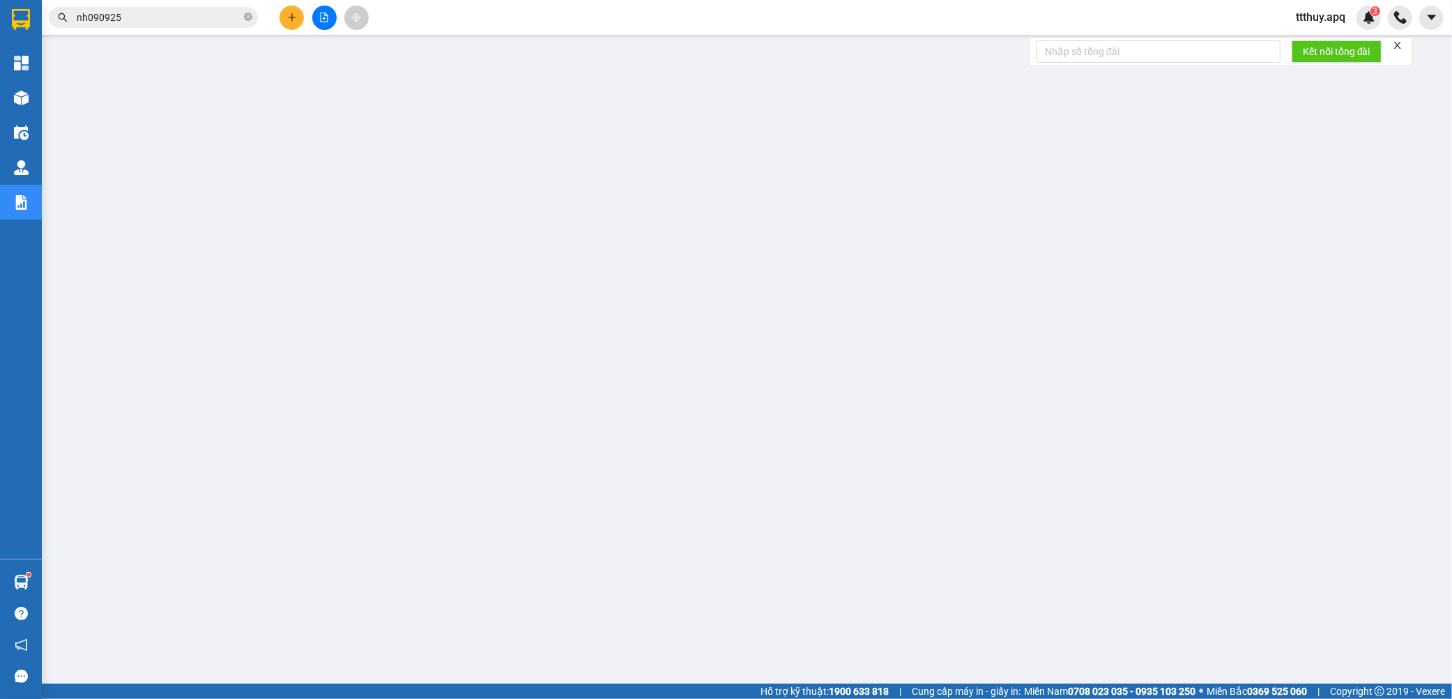
click at [141, 20] on input "nh090925" at bounding box center [159, 17] width 164 height 15
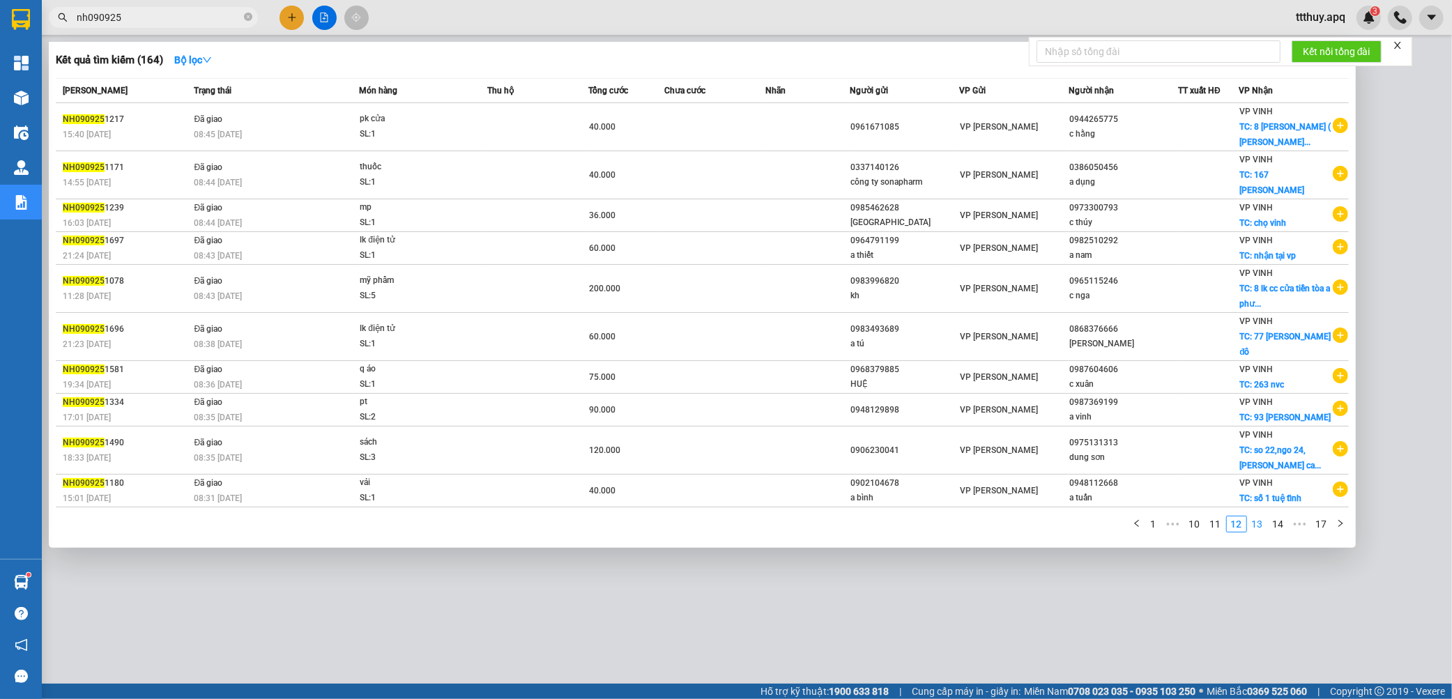
click at [1256, 530] on link "13" at bounding box center [1257, 523] width 20 height 15
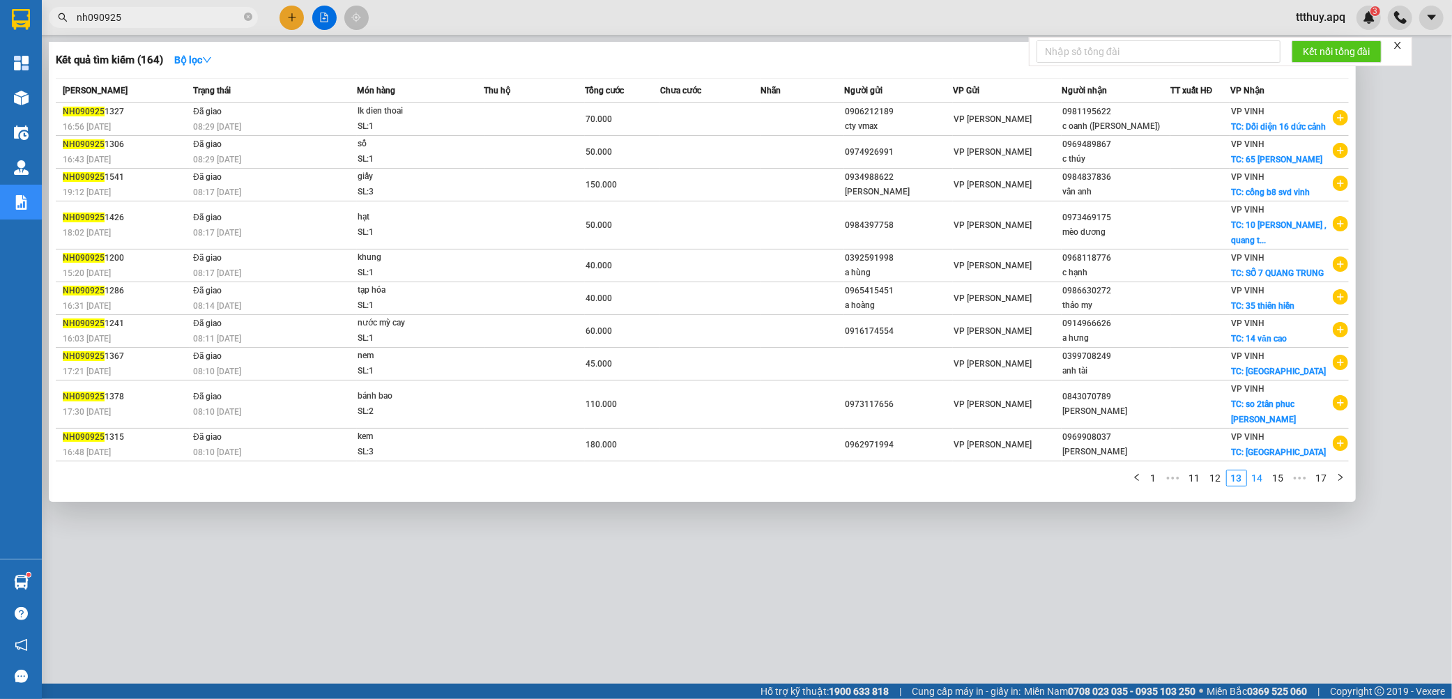
click at [1260, 486] on link "14" at bounding box center [1257, 477] width 20 height 15
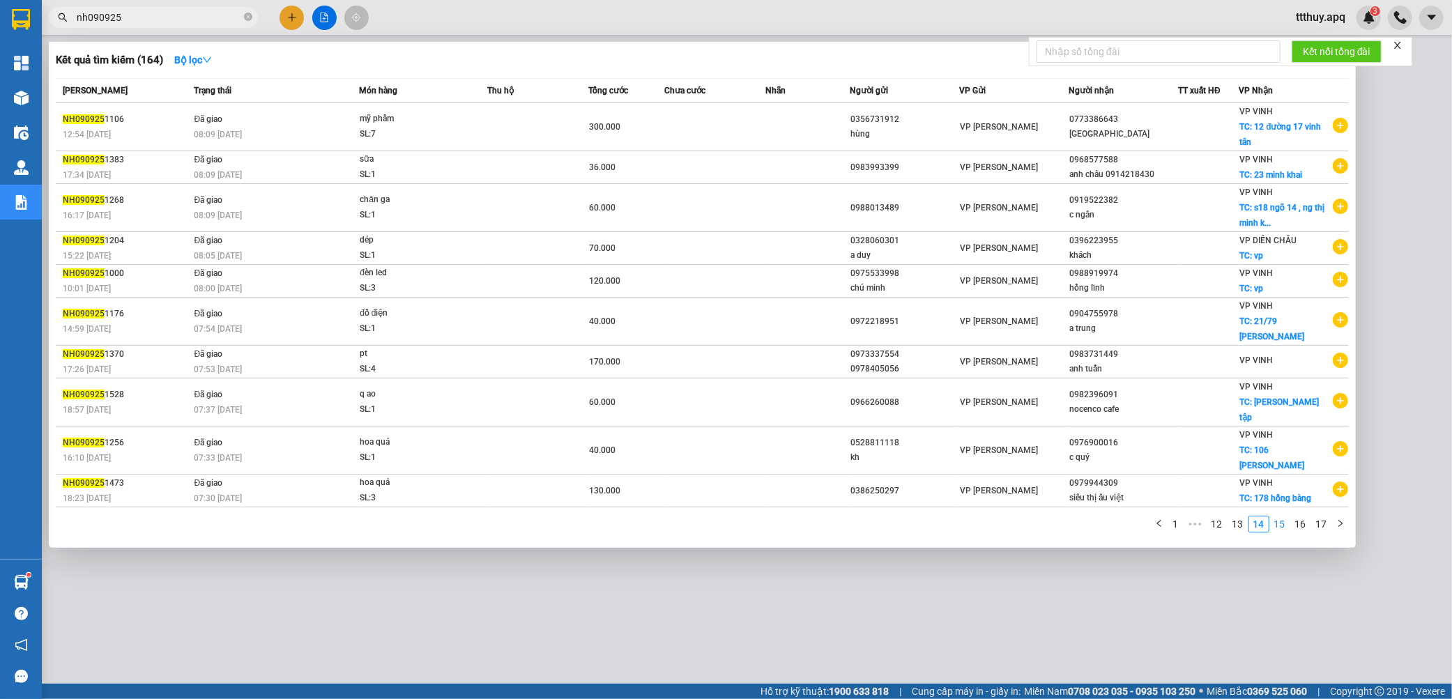
click at [1282, 516] on link "15" at bounding box center [1280, 523] width 20 height 15
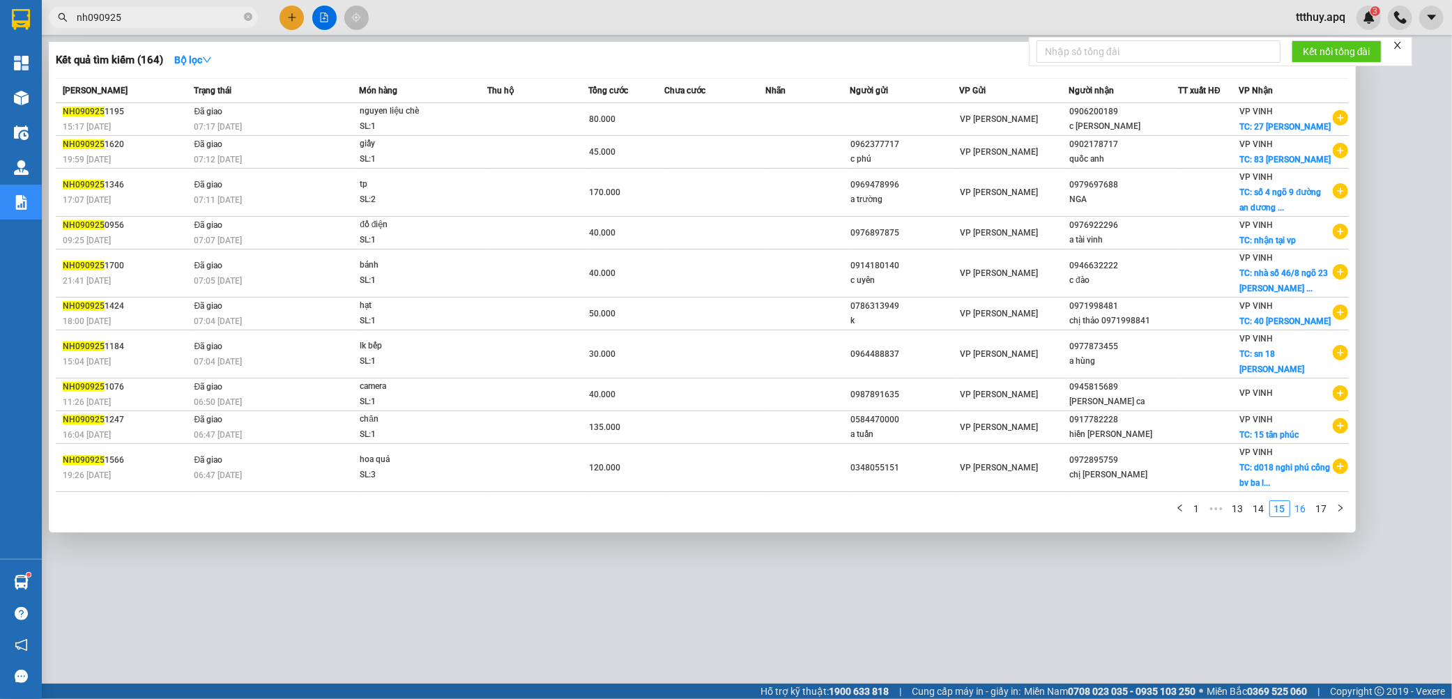
click at [1294, 512] on link "16" at bounding box center [1301, 508] width 20 height 15
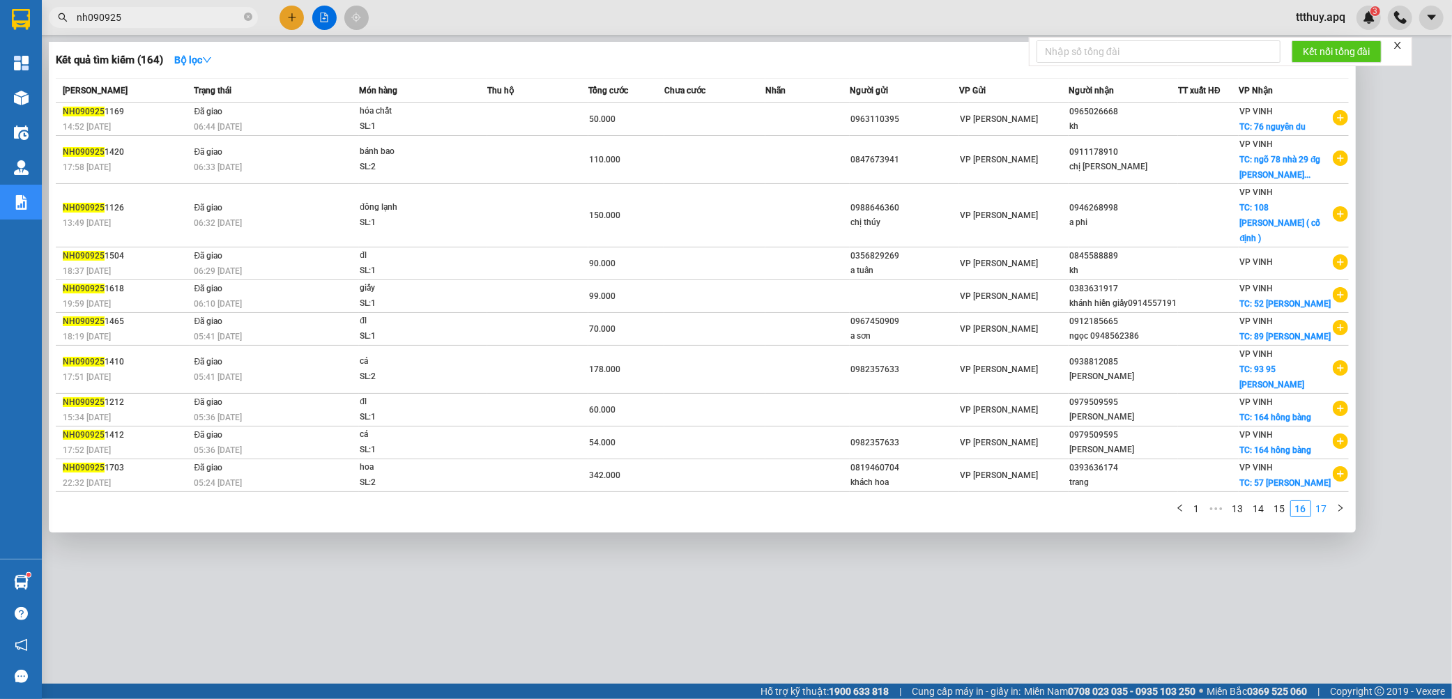
click at [1318, 501] on link "17" at bounding box center [1321, 508] width 20 height 15
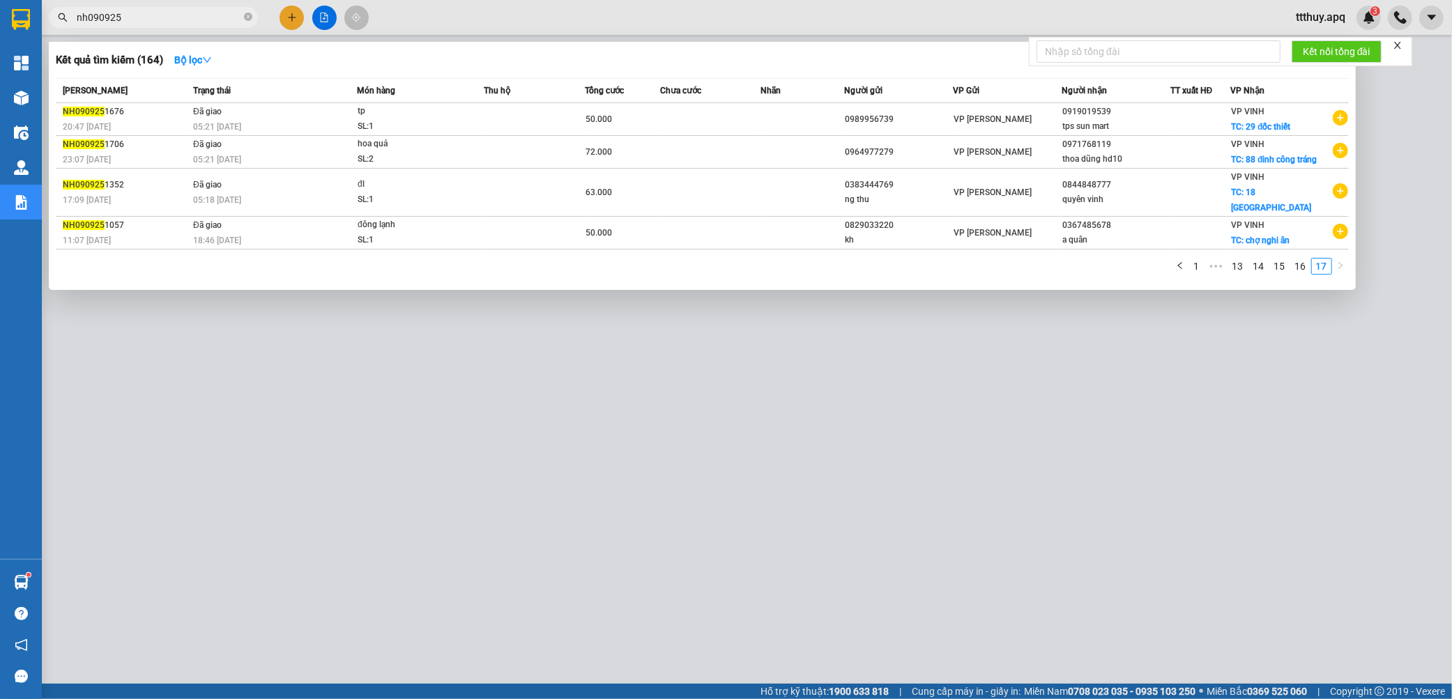
click at [85, 20] on input "nh090925" at bounding box center [159, 17] width 164 height 15
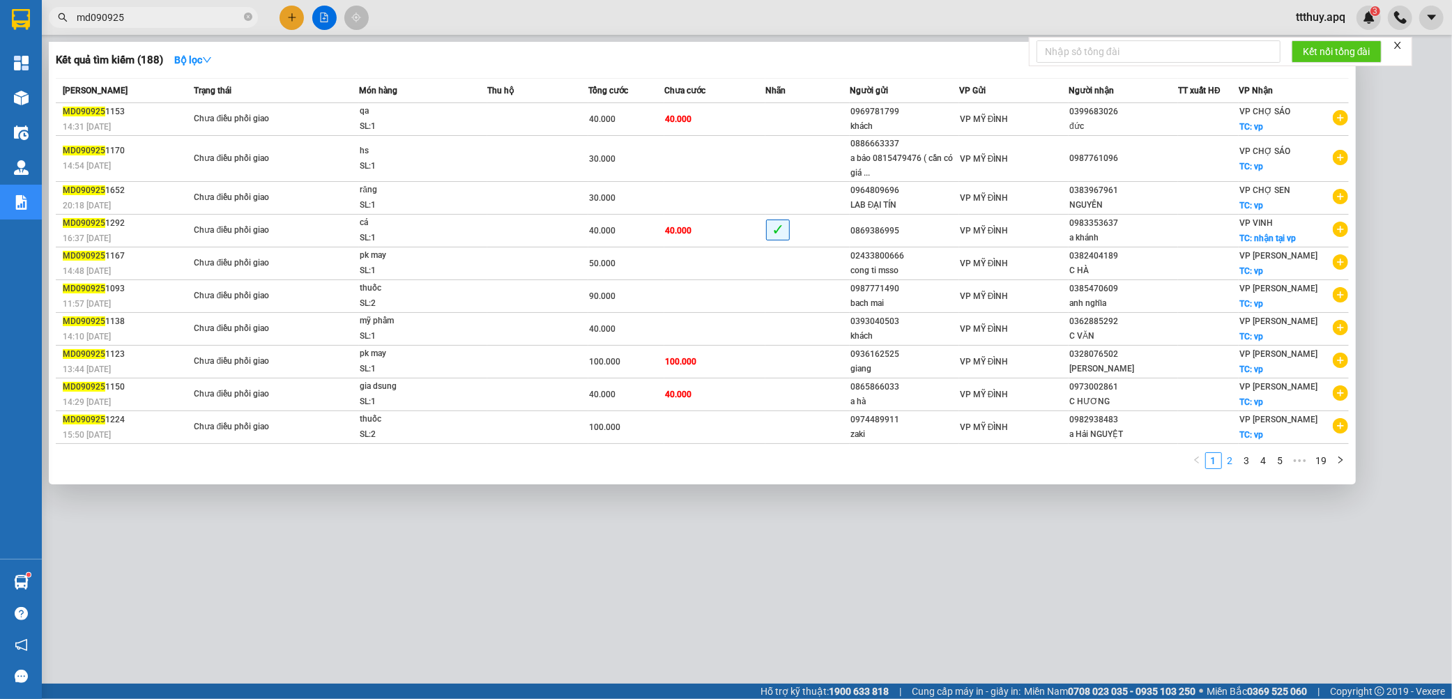
click at [1225, 463] on link "2" at bounding box center [1229, 460] width 15 height 15
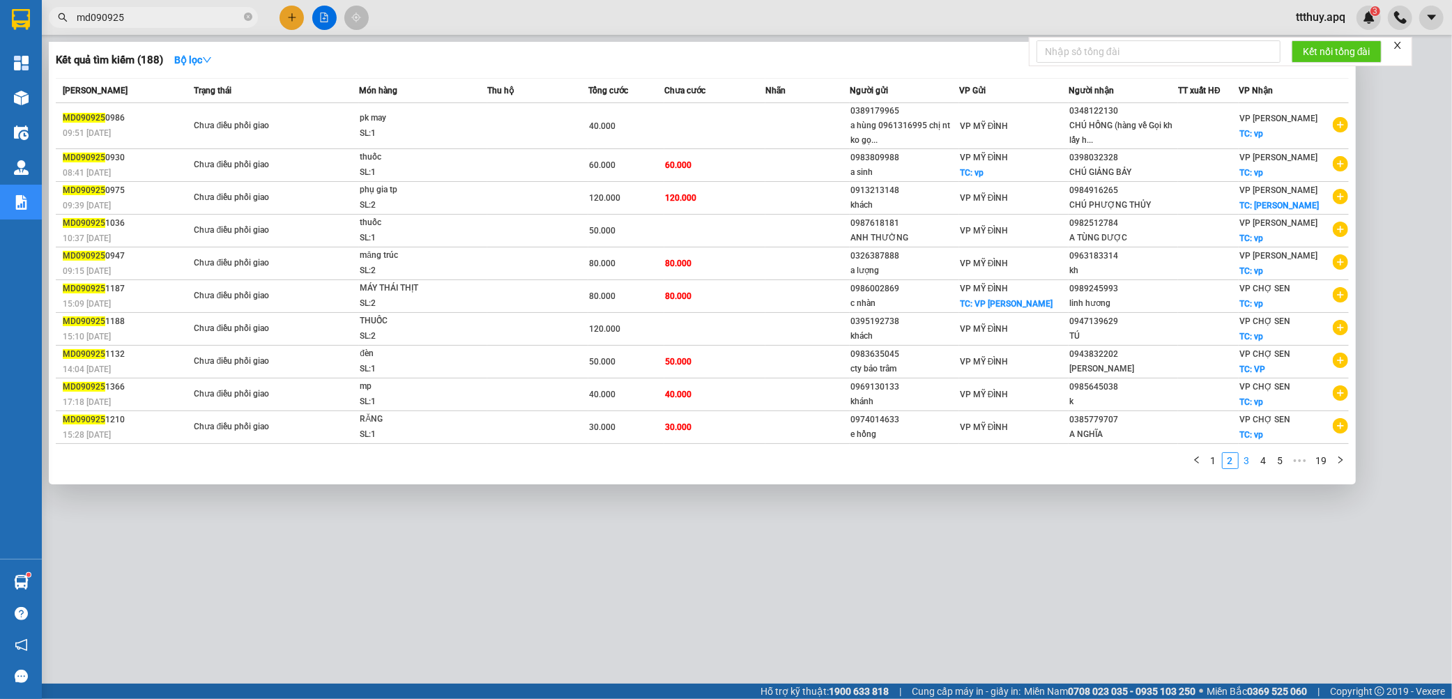
click at [1246, 468] on link "3" at bounding box center [1246, 460] width 15 height 15
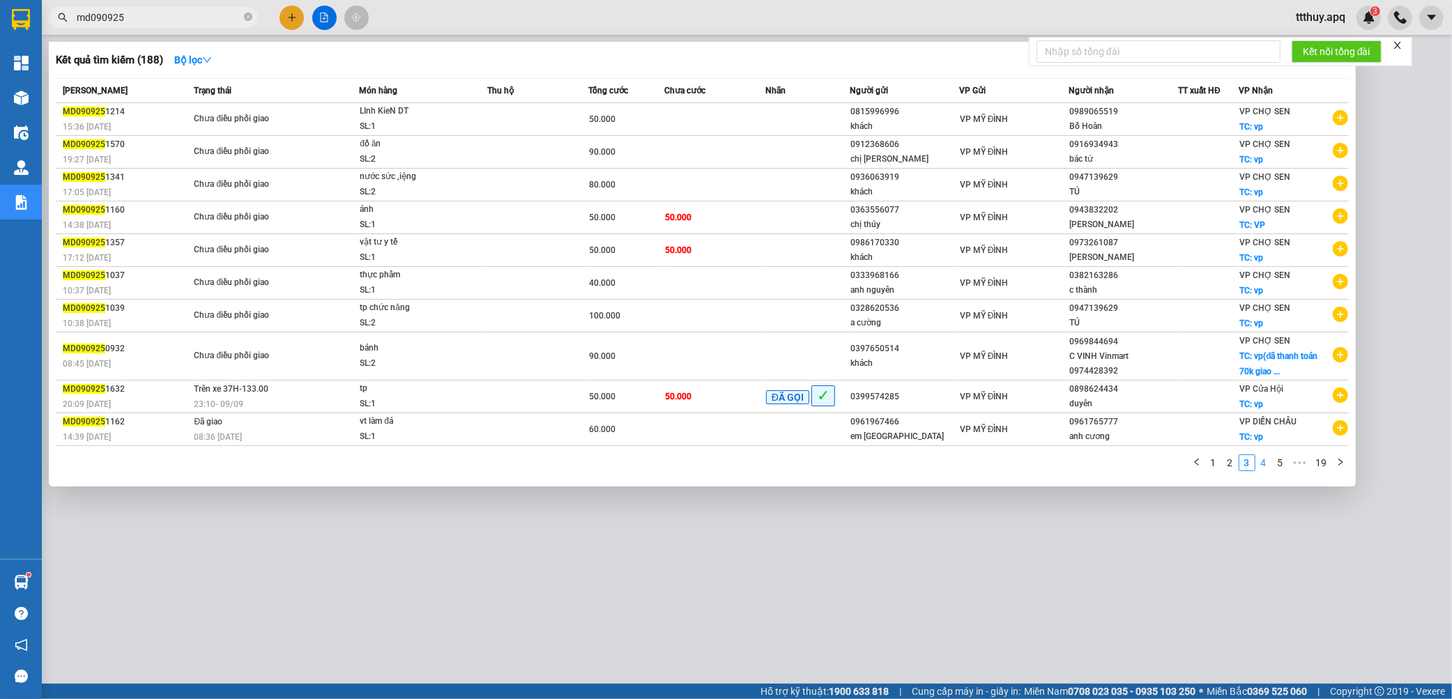
click at [1260, 466] on link "4" at bounding box center [1263, 462] width 15 height 15
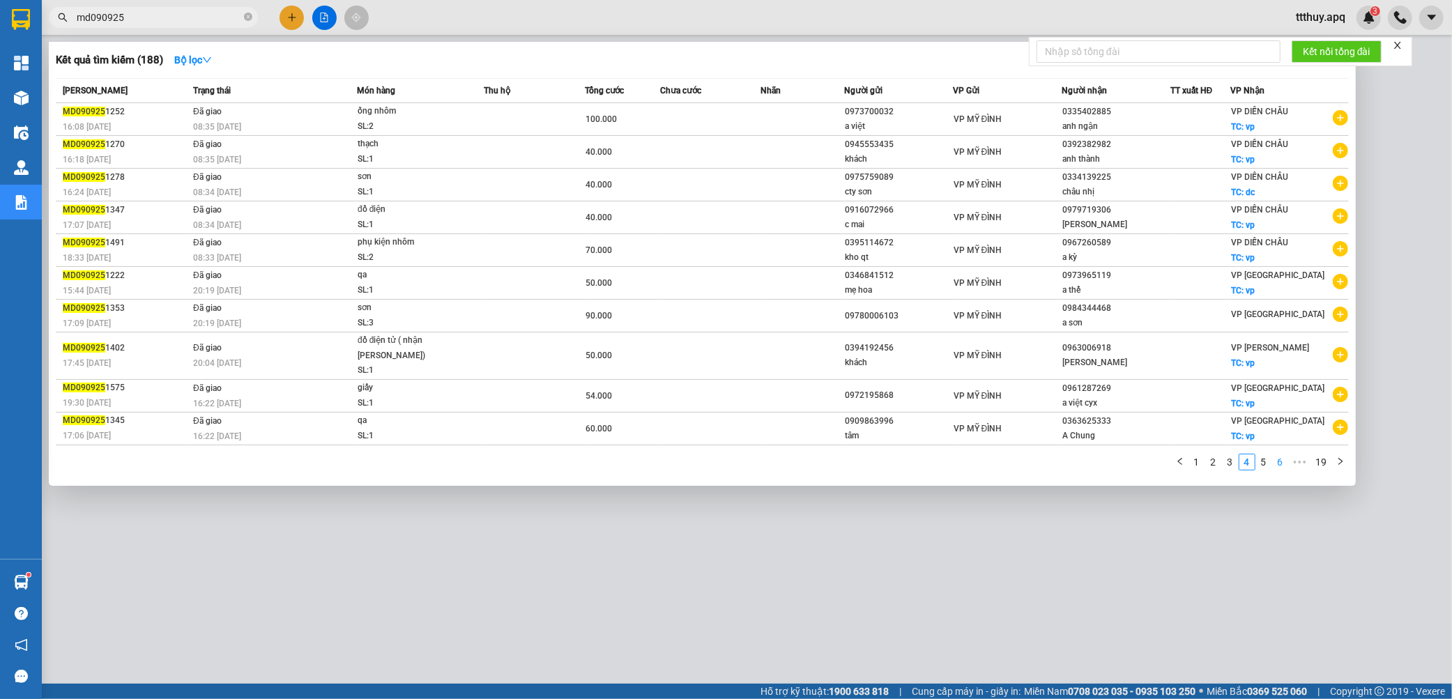
click at [1265, 469] on link "5" at bounding box center [1263, 461] width 15 height 15
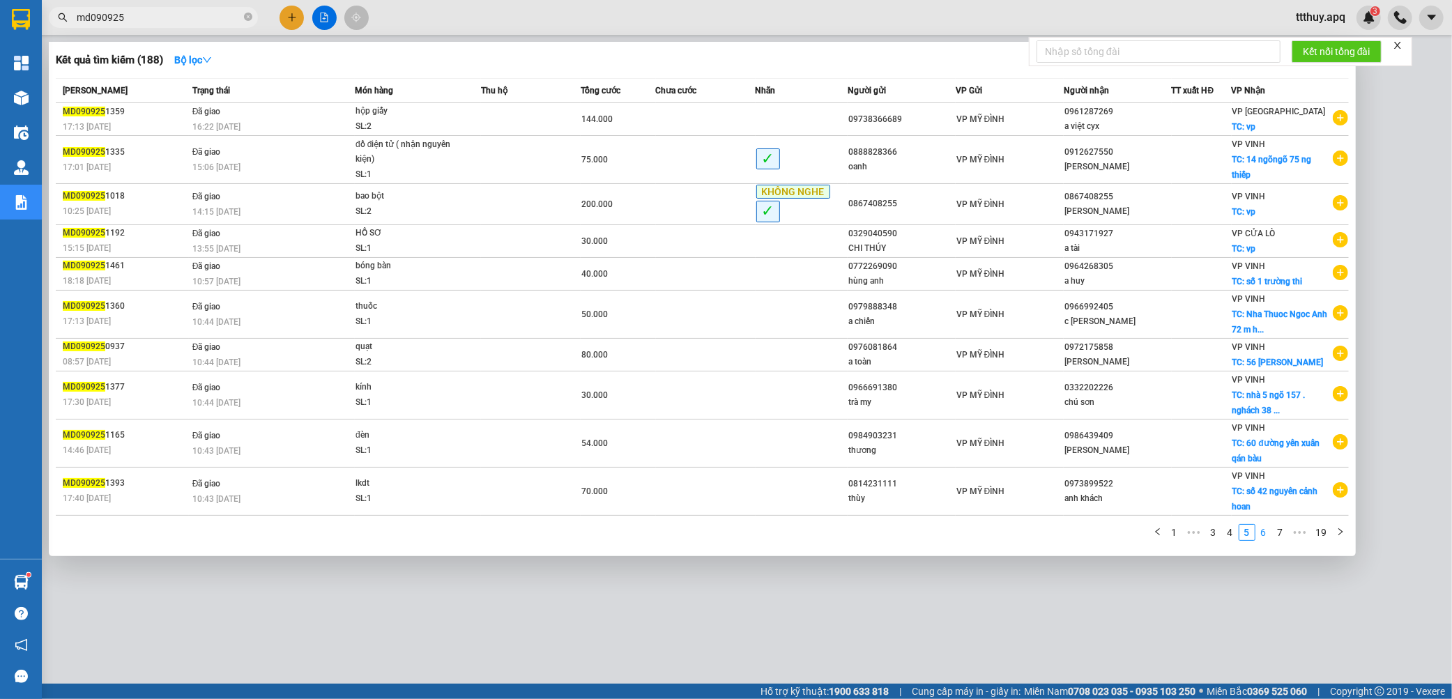
click at [1261, 528] on link "6" at bounding box center [1263, 532] width 15 height 15
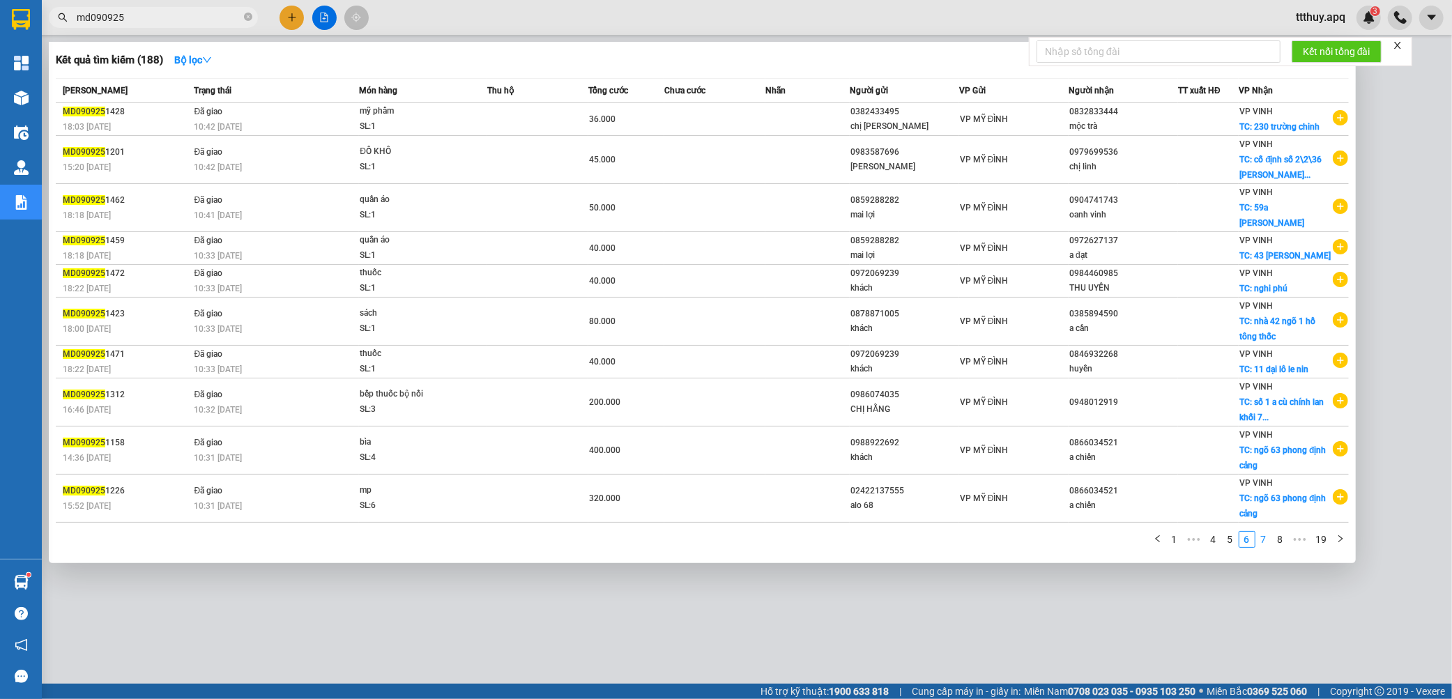
click at [1266, 532] on link "7" at bounding box center [1263, 539] width 15 height 15
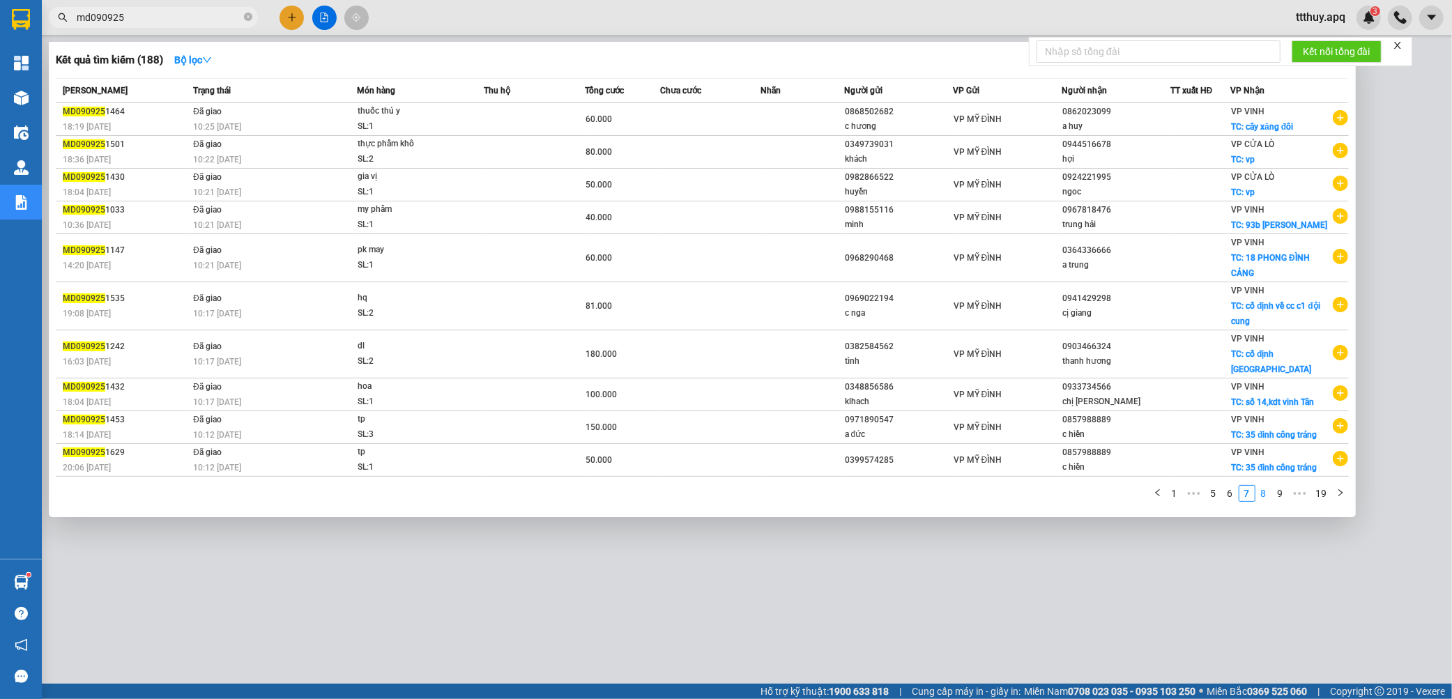
click at [1261, 488] on link "8" at bounding box center [1263, 493] width 15 height 15
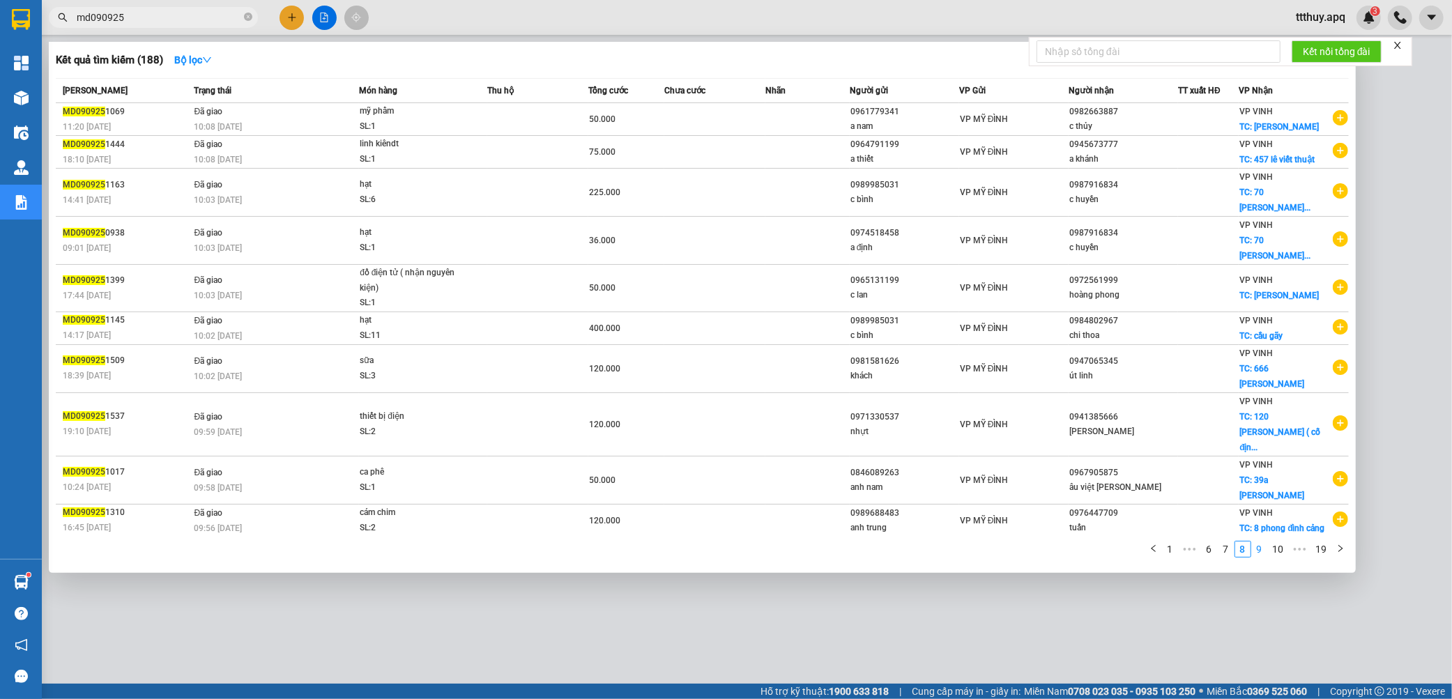
click at [1259, 541] on link "9" at bounding box center [1259, 548] width 15 height 15
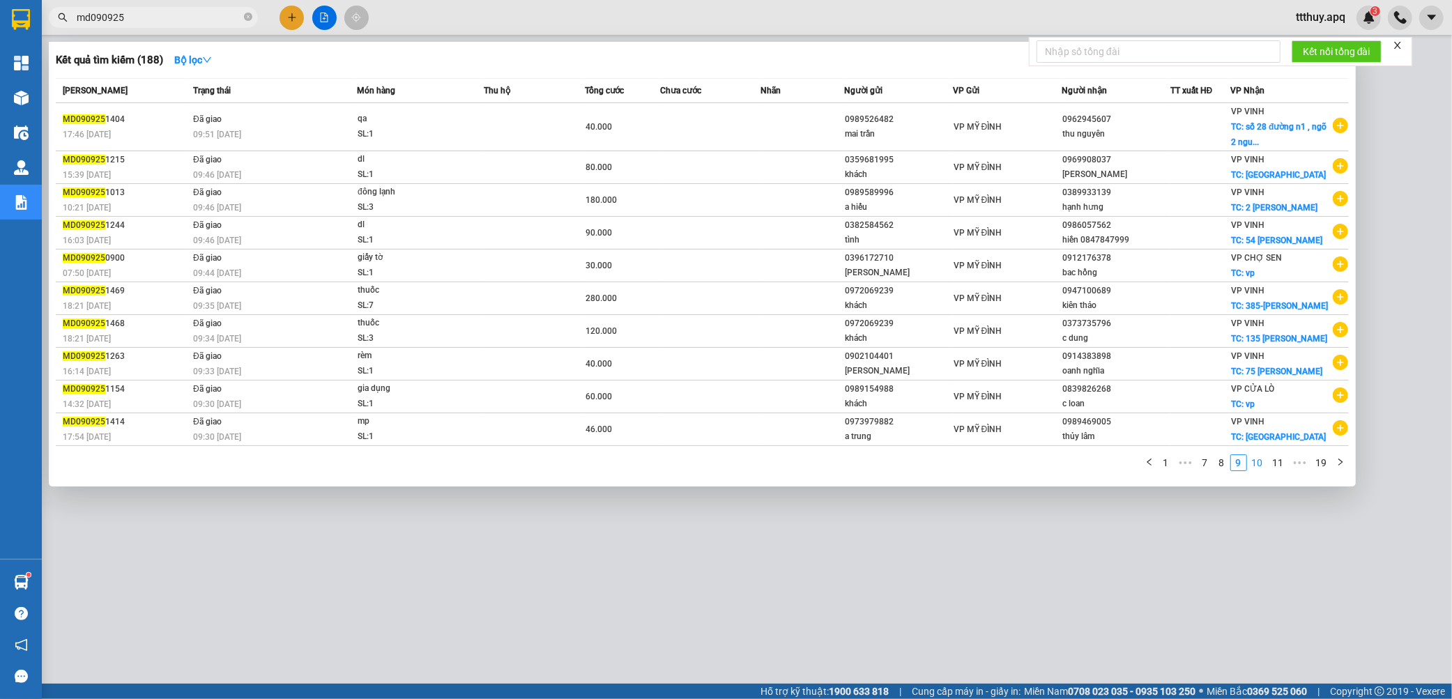
click at [1257, 467] on link "10" at bounding box center [1257, 462] width 20 height 15
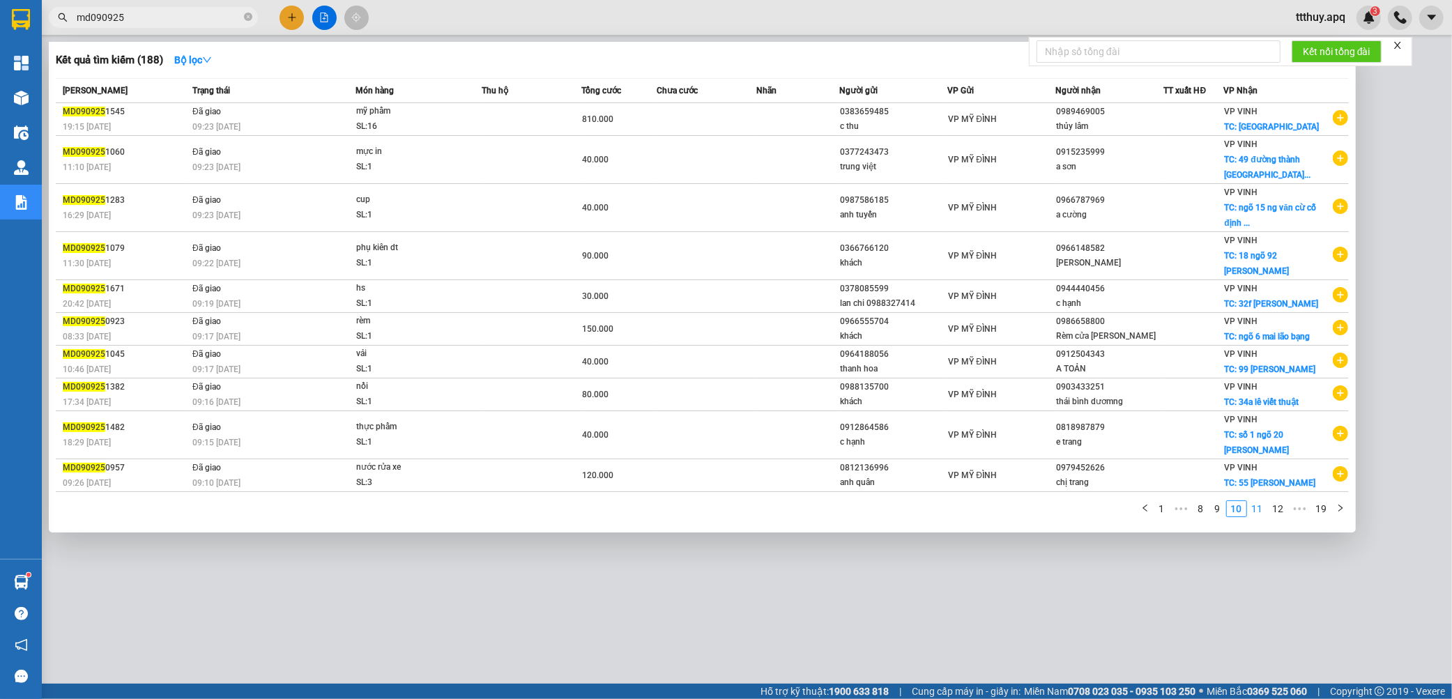
click at [1256, 516] on link "11" at bounding box center [1257, 508] width 20 height 15
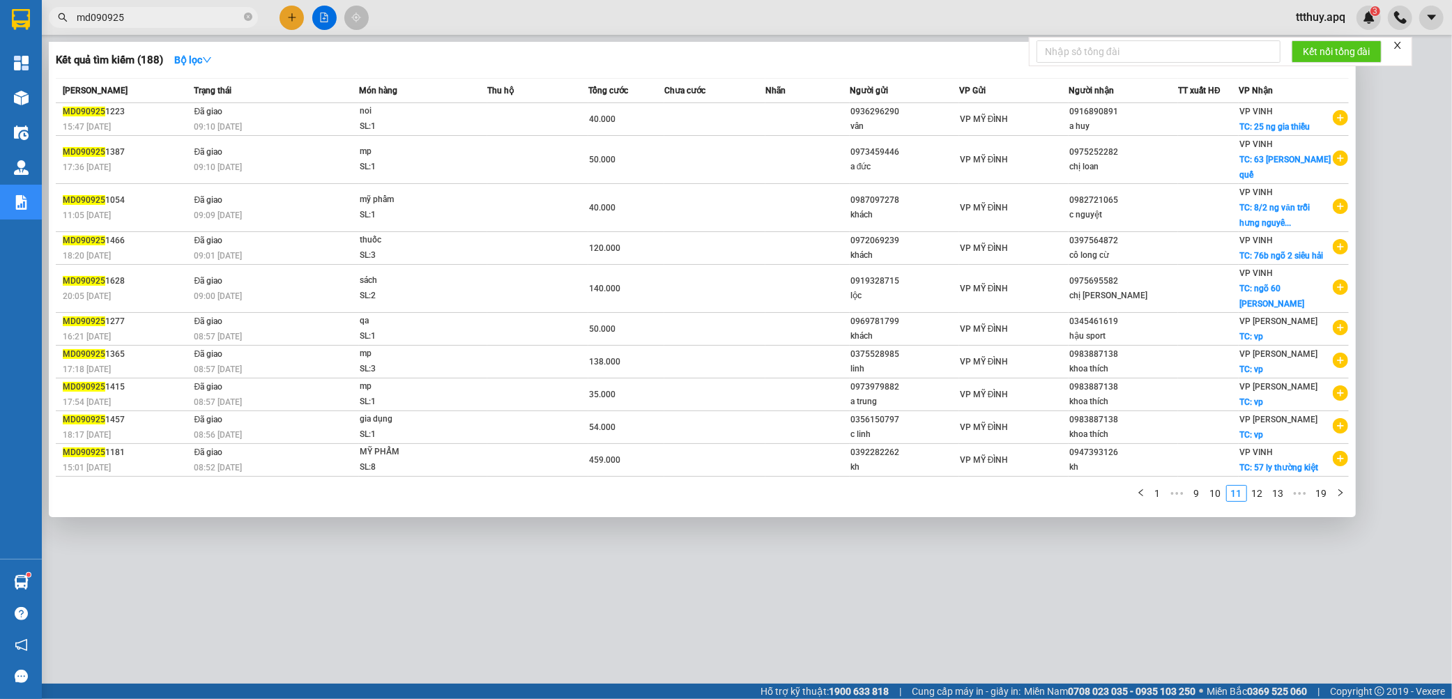
click at [1261, 486] on link "12" at bounding box center [1257, 493] width 20 height 15
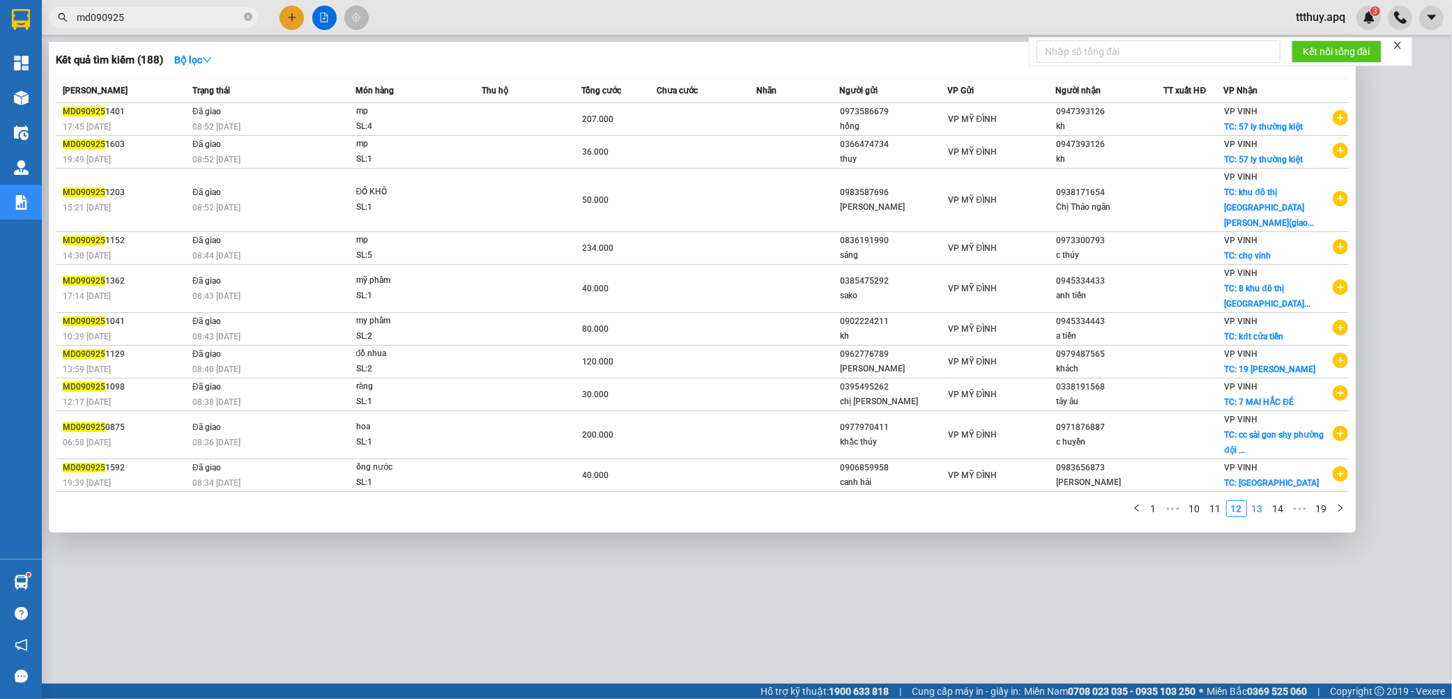
click at [1256, 516] on link "13" at bounding box center [1257, 508] width 20 height 15
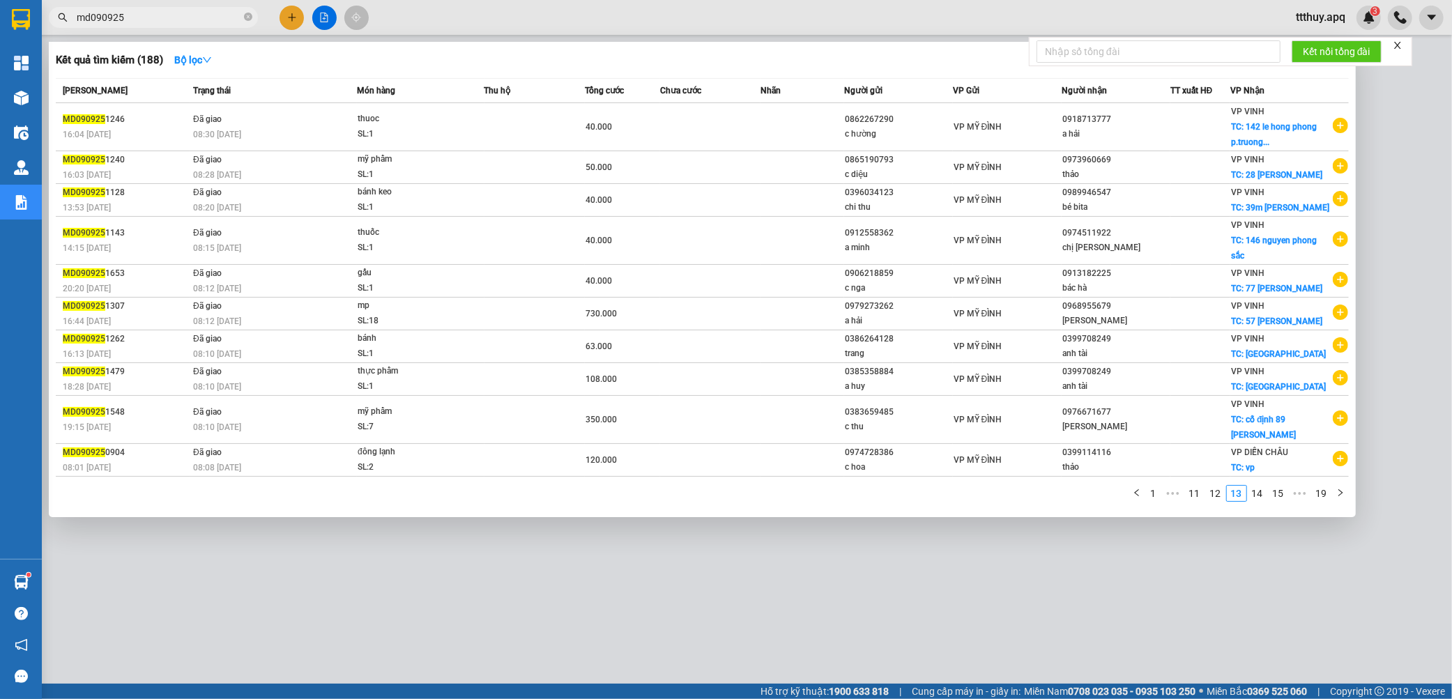
click at [89, 17] on input "md090925" at bounding box center [159, 17] width 164 height 15
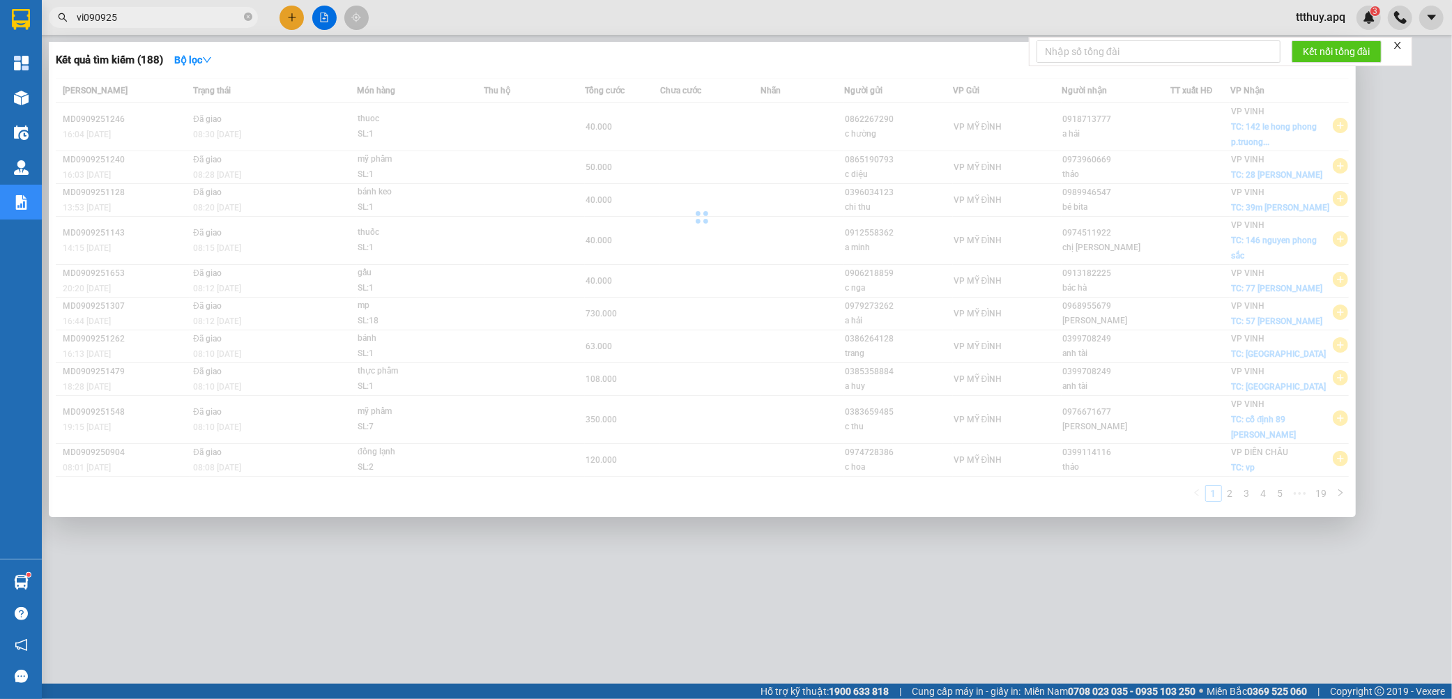
type input "vi090925"
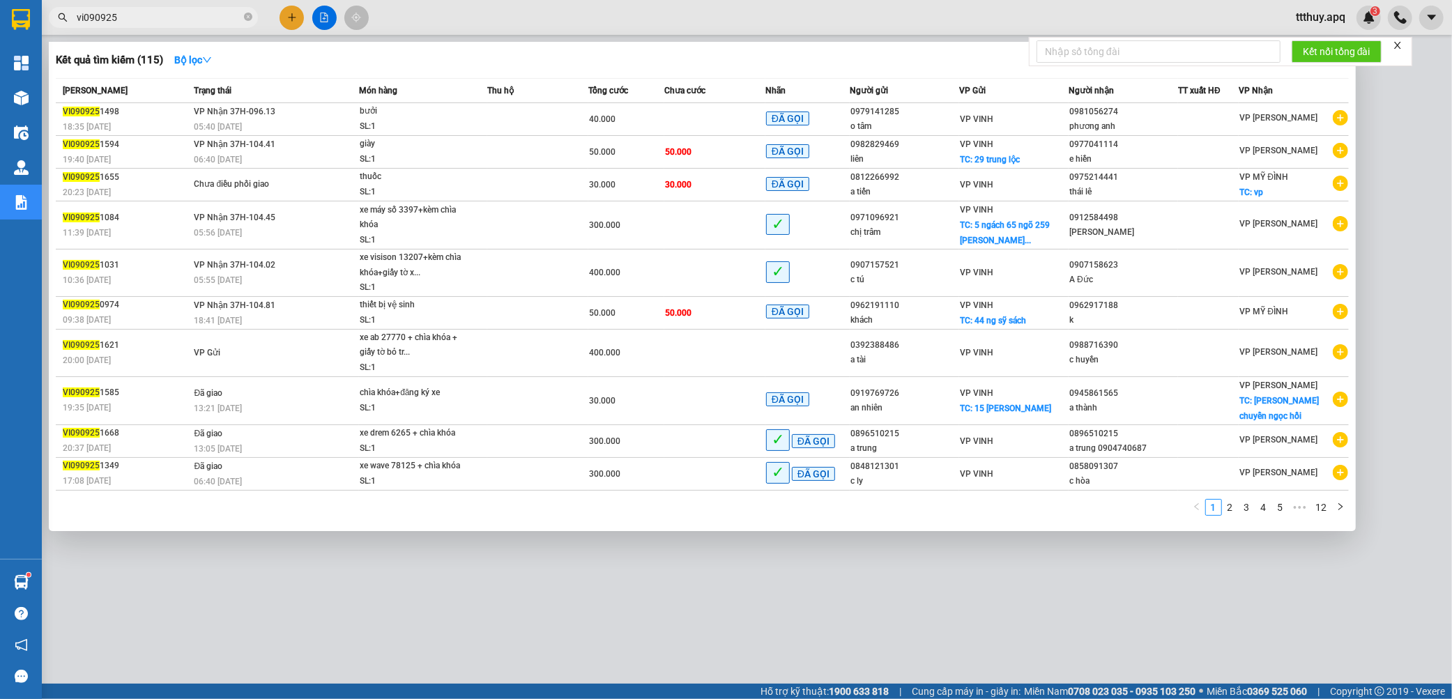
click at [1231, 507] on link "2" at bounding box center [1229, 507] width 15 height 15
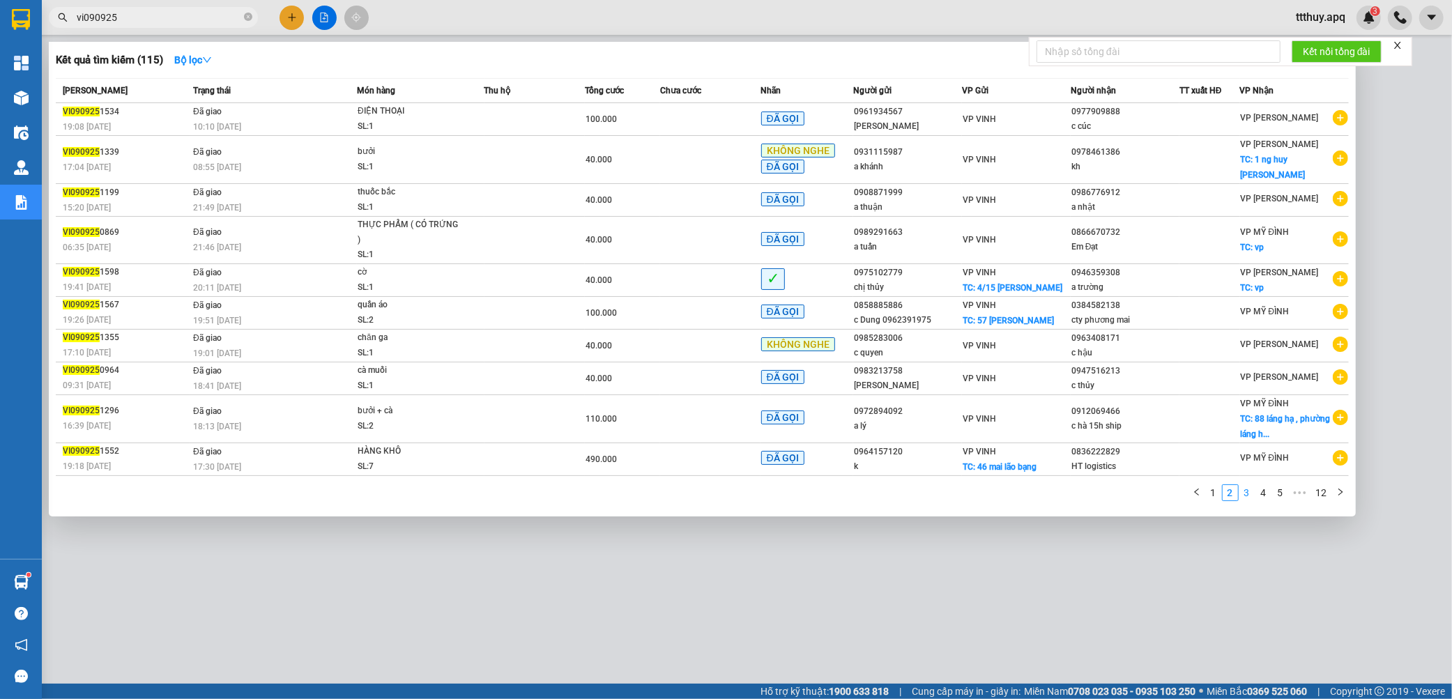
click at [1242, 485] on link "3" at bounding box center [1246, 492] width 15 height 15
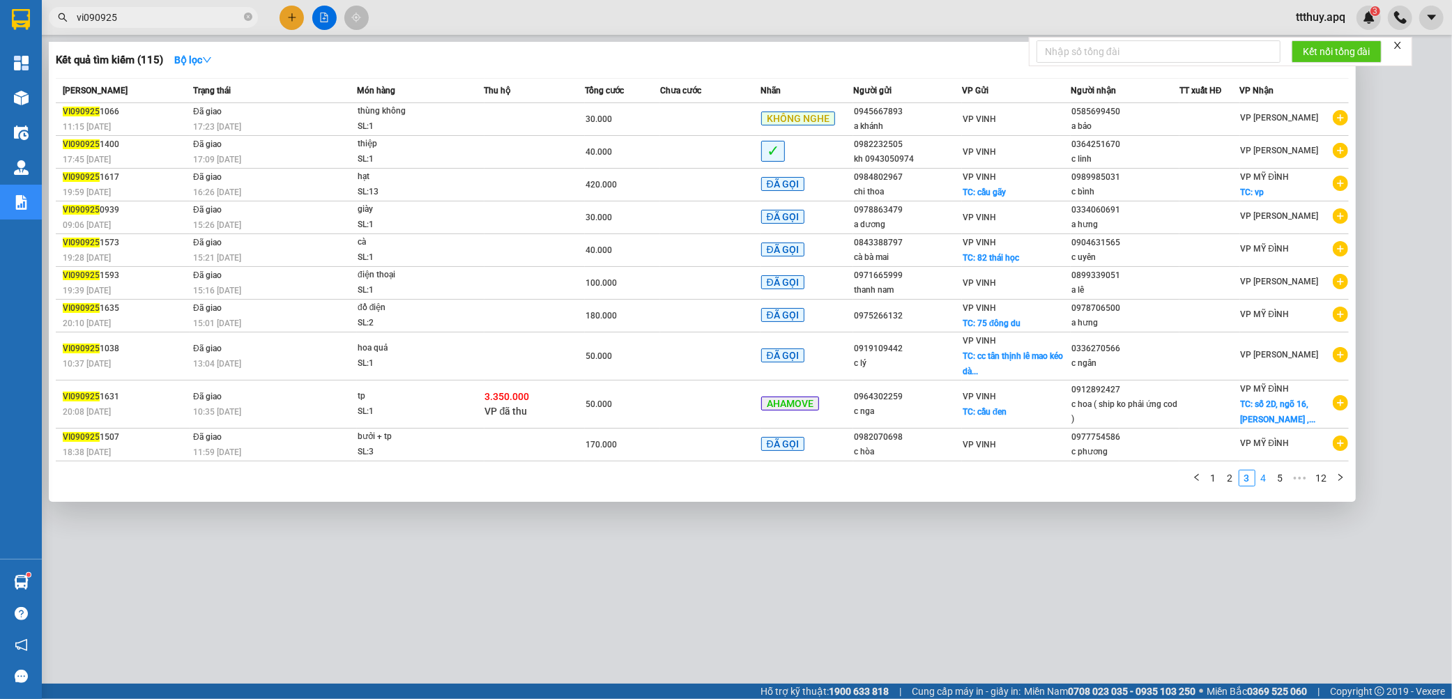
click at [1259, 485] on link "4" at bounding box center [1263, 477] width 15 height 15
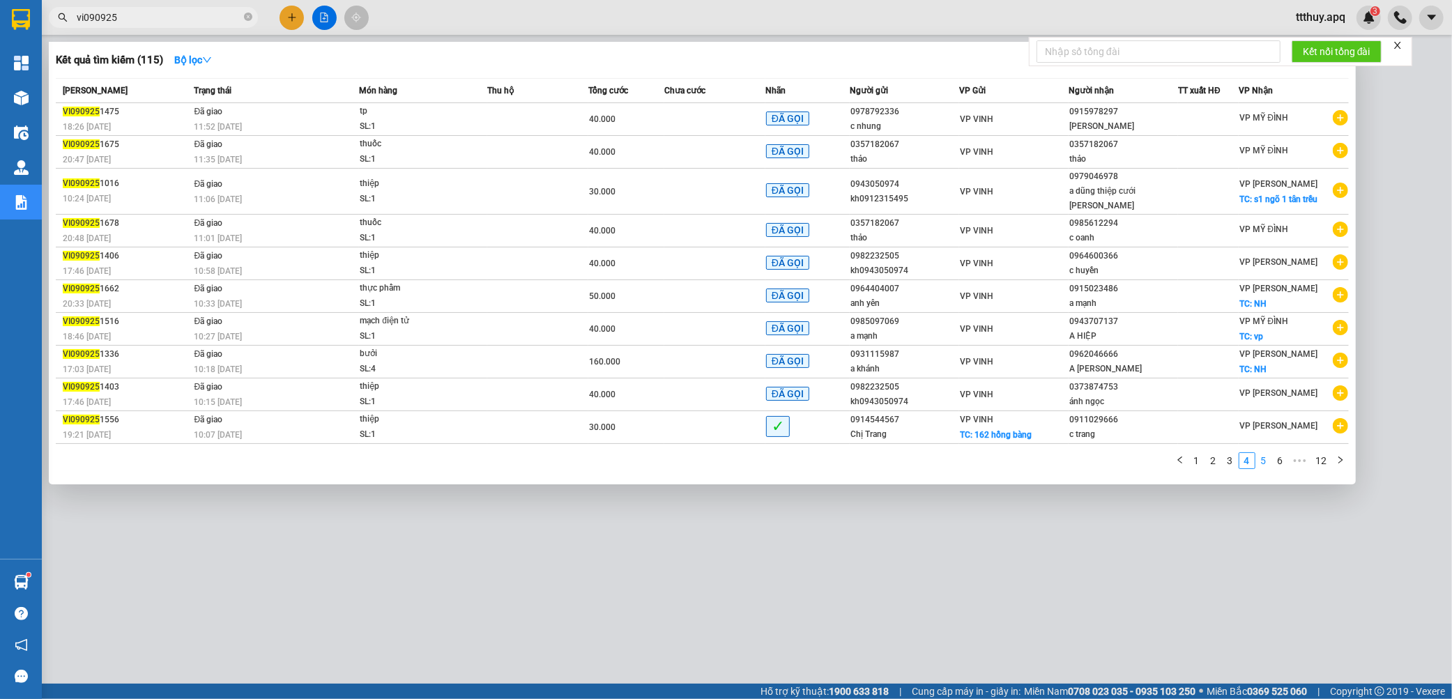
click at [1265, 453] on link "5" at bounding box center [1263, 460] width 15 height 15
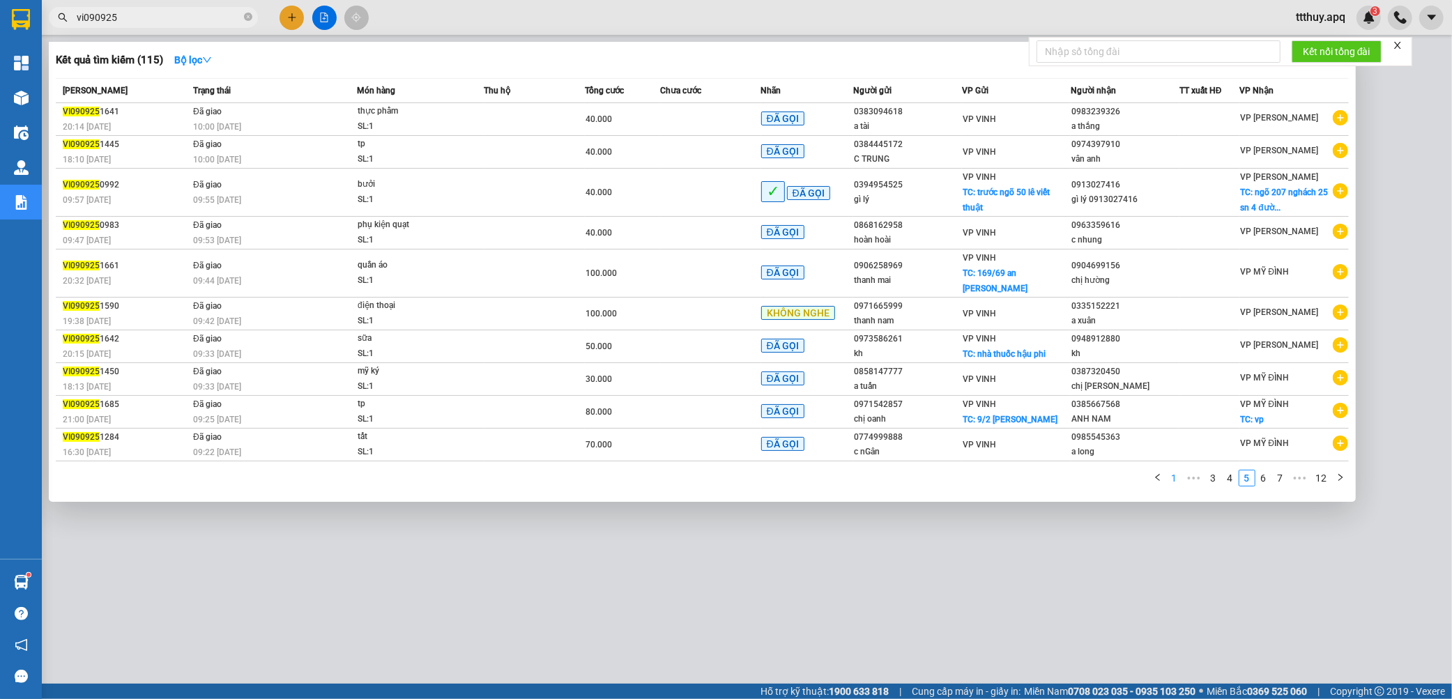
click at [1173, 470] on link "1" at bounding box center [1174, 477] width 15 height 15
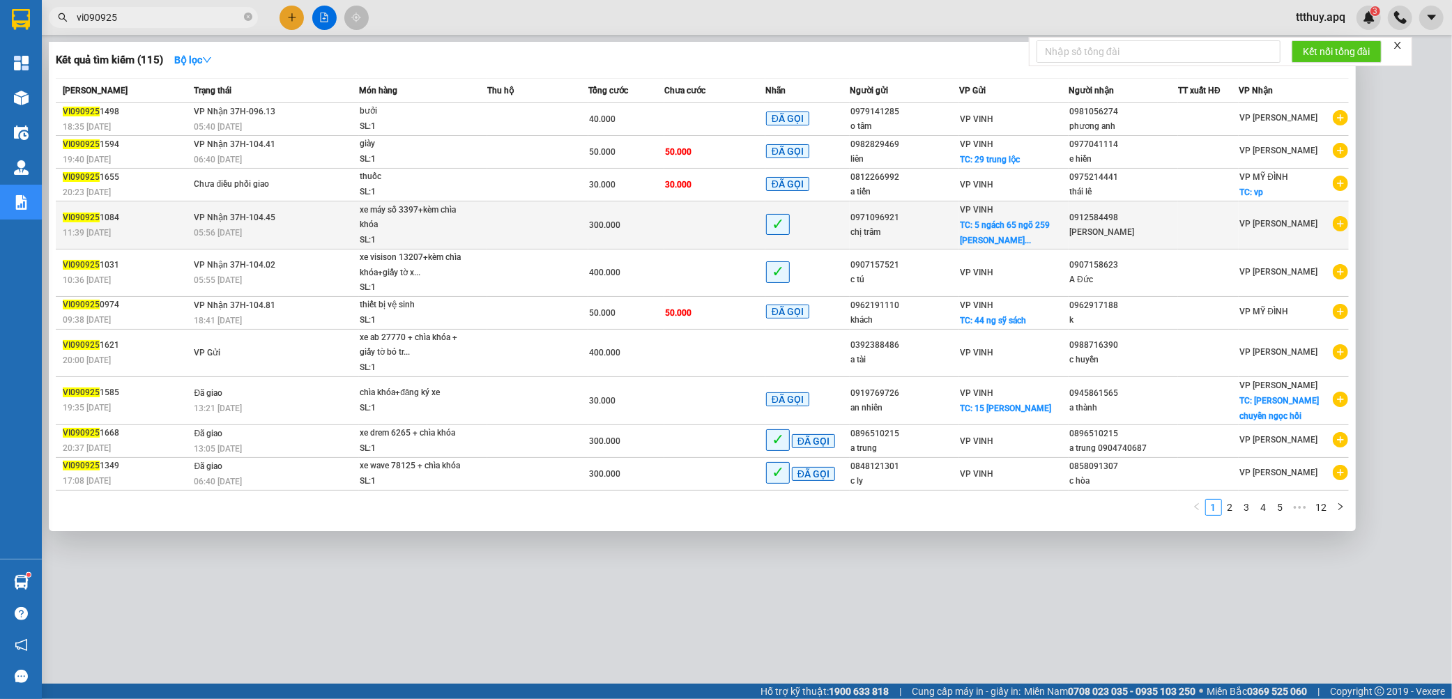
click at [91, 220] on span "VI090925" at bounding box center [81, 218] width 37 height 10
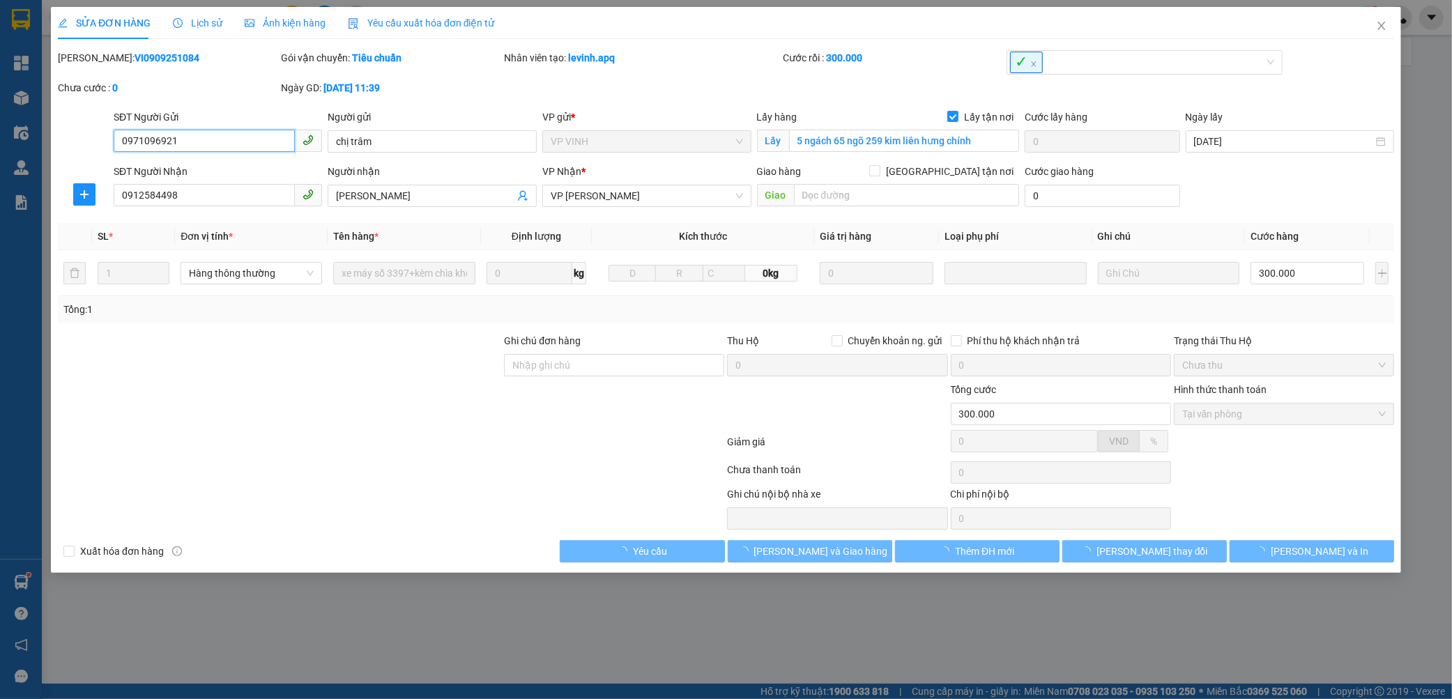
type input "0971096921"
type input "chị trâm"
checkbox input "true"
type input "5 ngách 65 ngõ 259 kim liên hưng chính"
type input "0912584498"
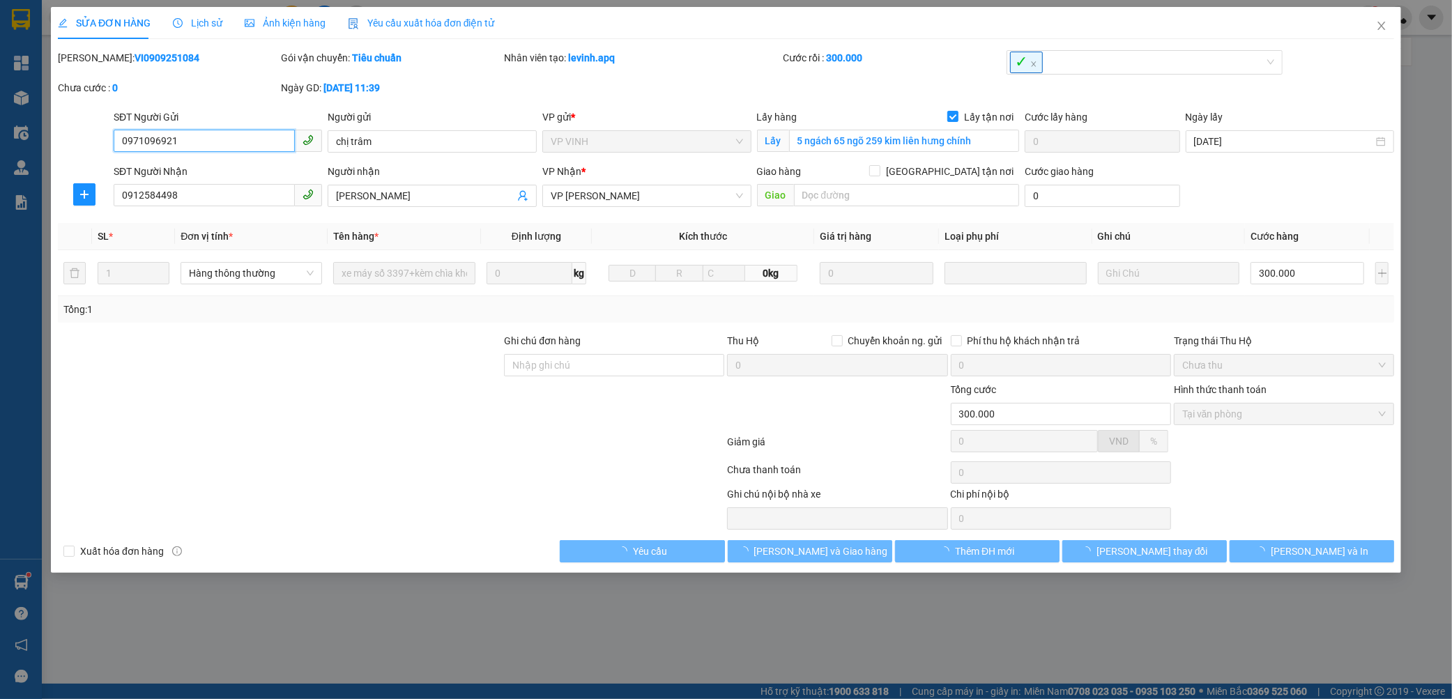
type input "[PERSON_NAME]"
type input "300.000"
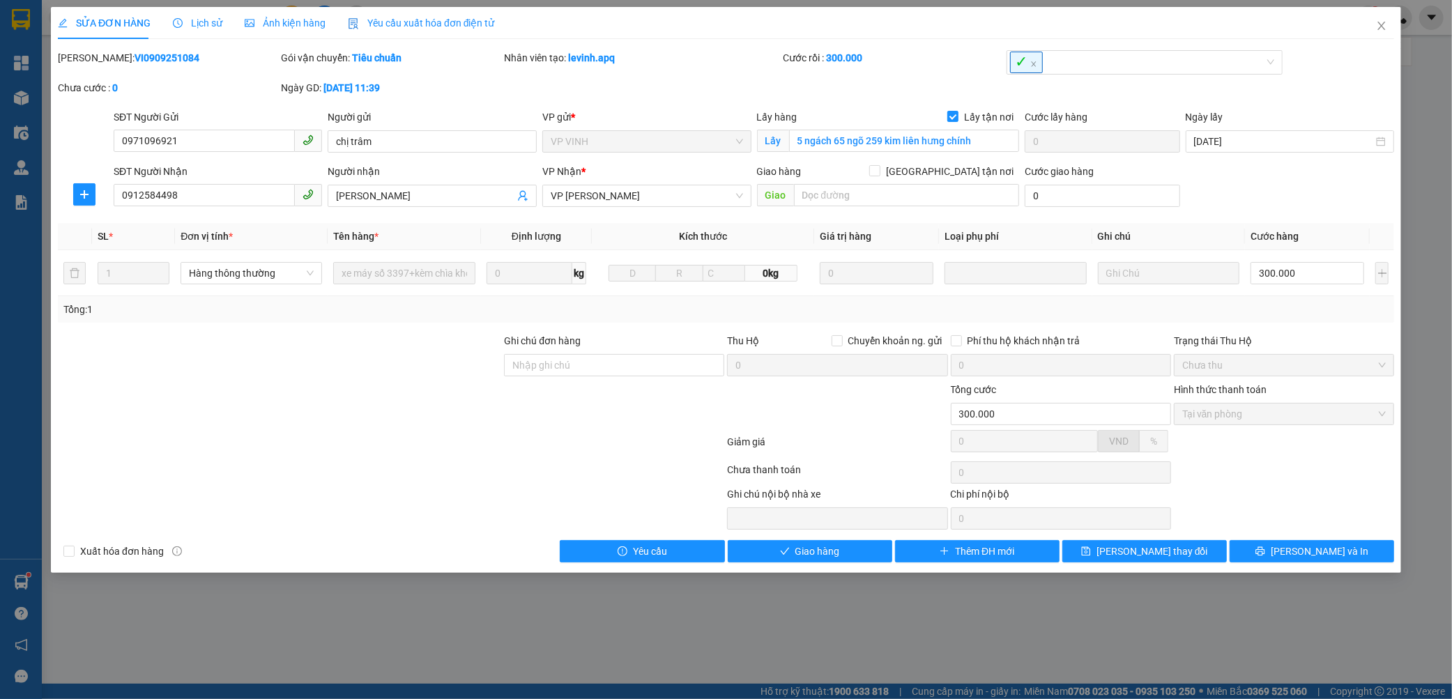
click at [136, 63] on b "VI0909251084" at bounding box center [166, 57] width 65 height 11
copy b "VI0909251084"
click at [1380, 29] on icon "close" at bounding box center [1381, 26] width 8 height 8
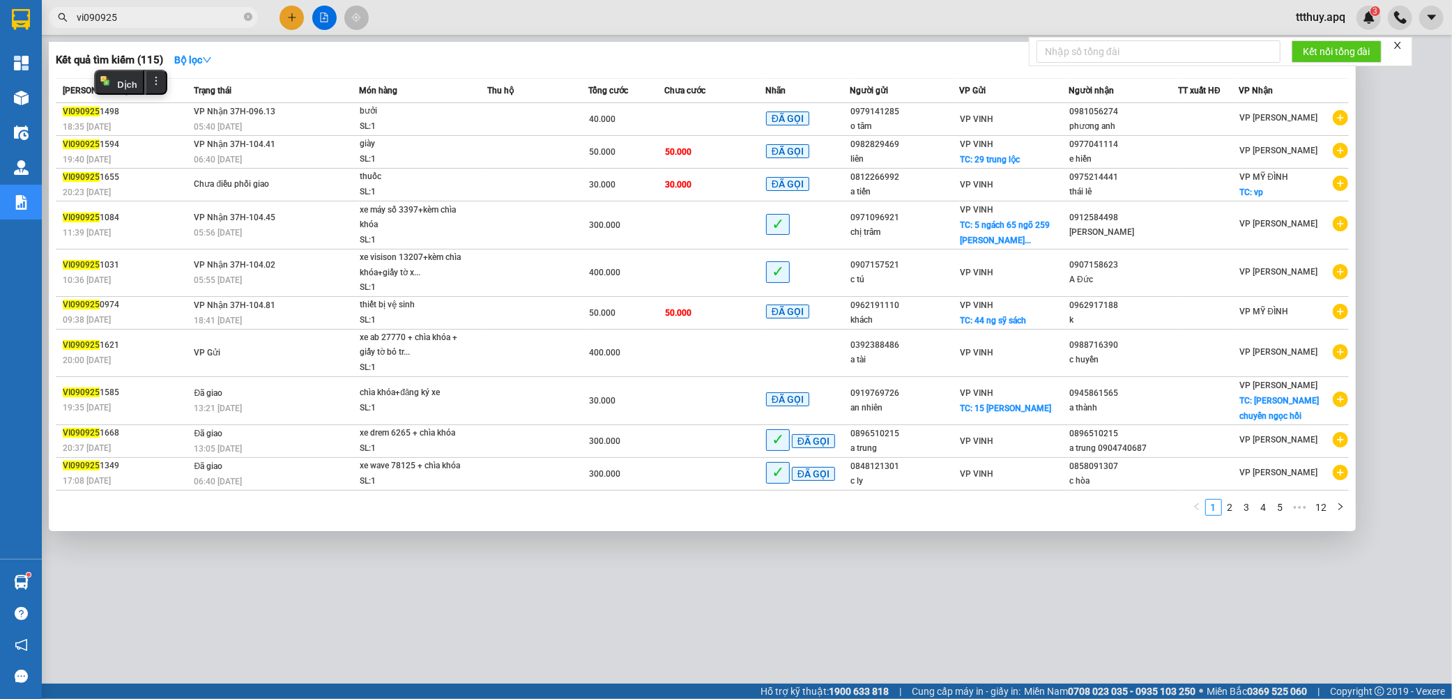
click at [162, 11] on input "vi090925" at bounding box center [159, 17] width 164 height 15
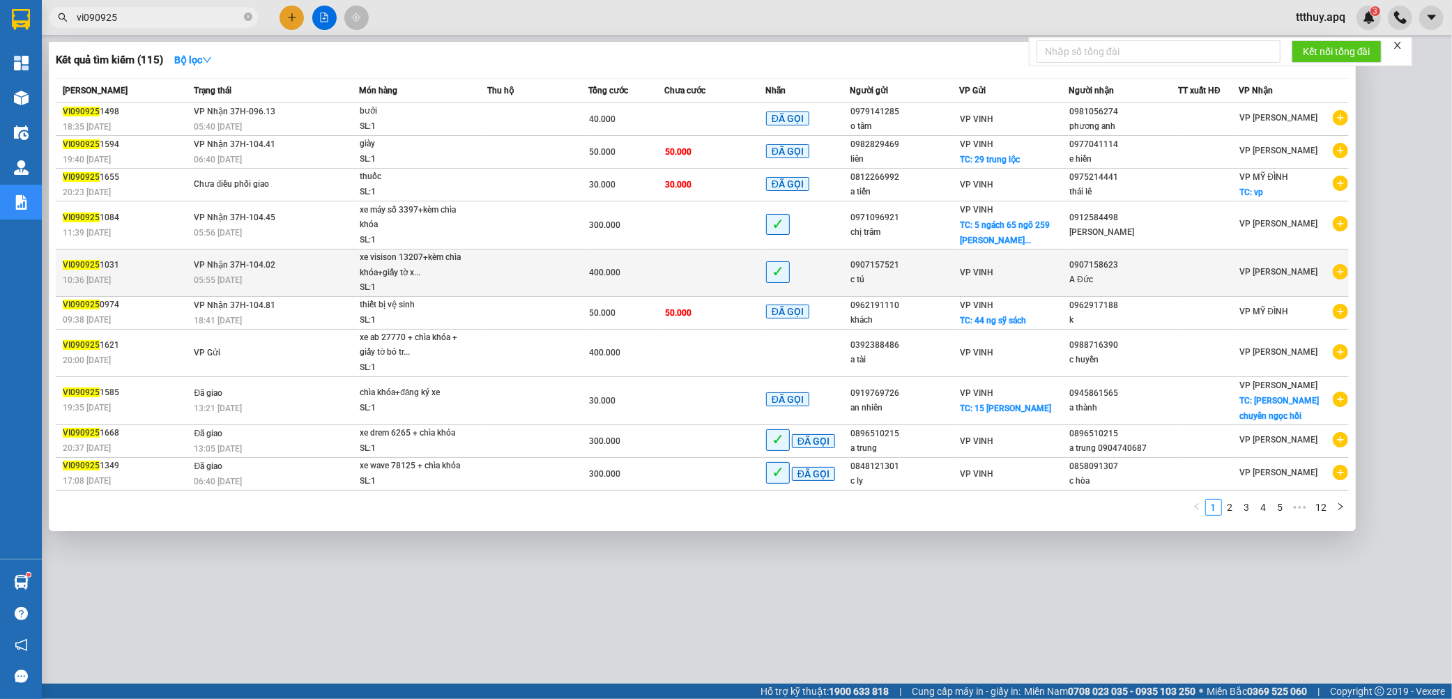
click at [331, 273] on div "05:55 [DATE]" at bounding box center [276, 279] width 164 height 15
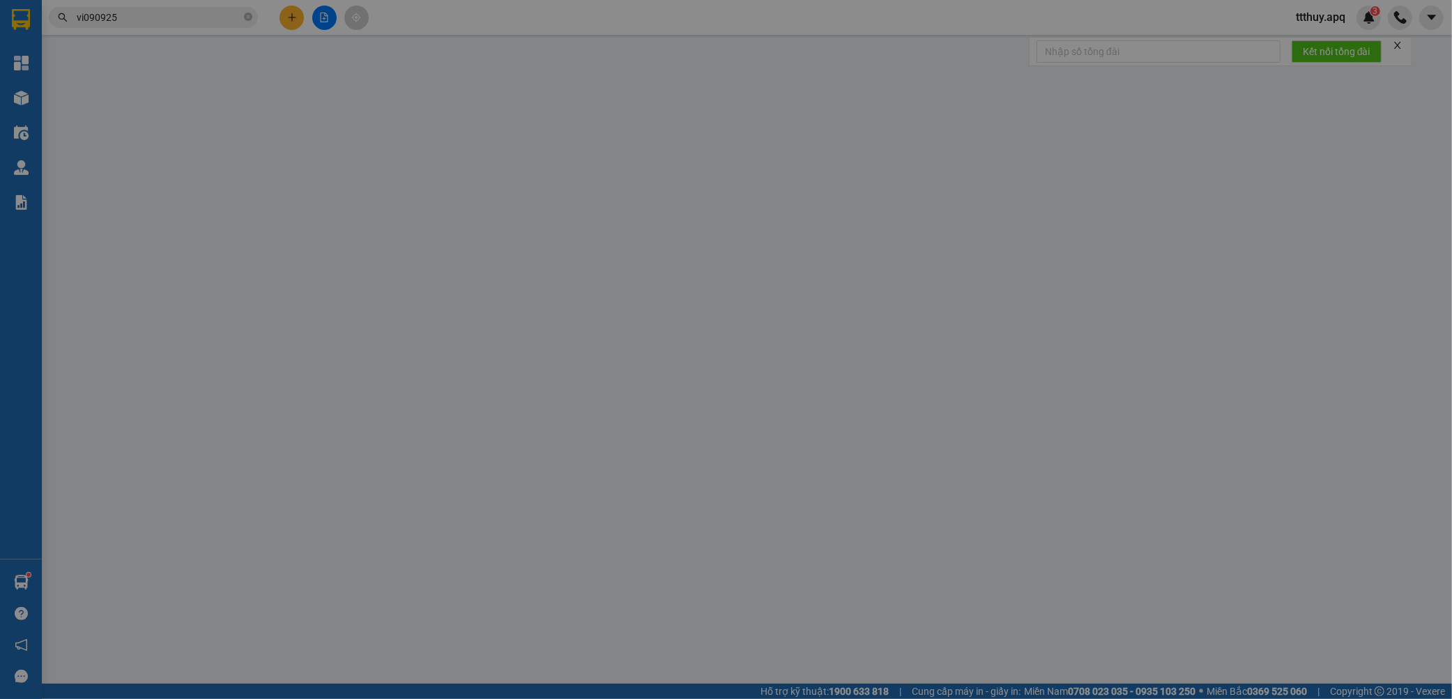
type input "0907157521"
type input "c tú"
type input "0907158623"
type input "A Đức"
type input "400.000"
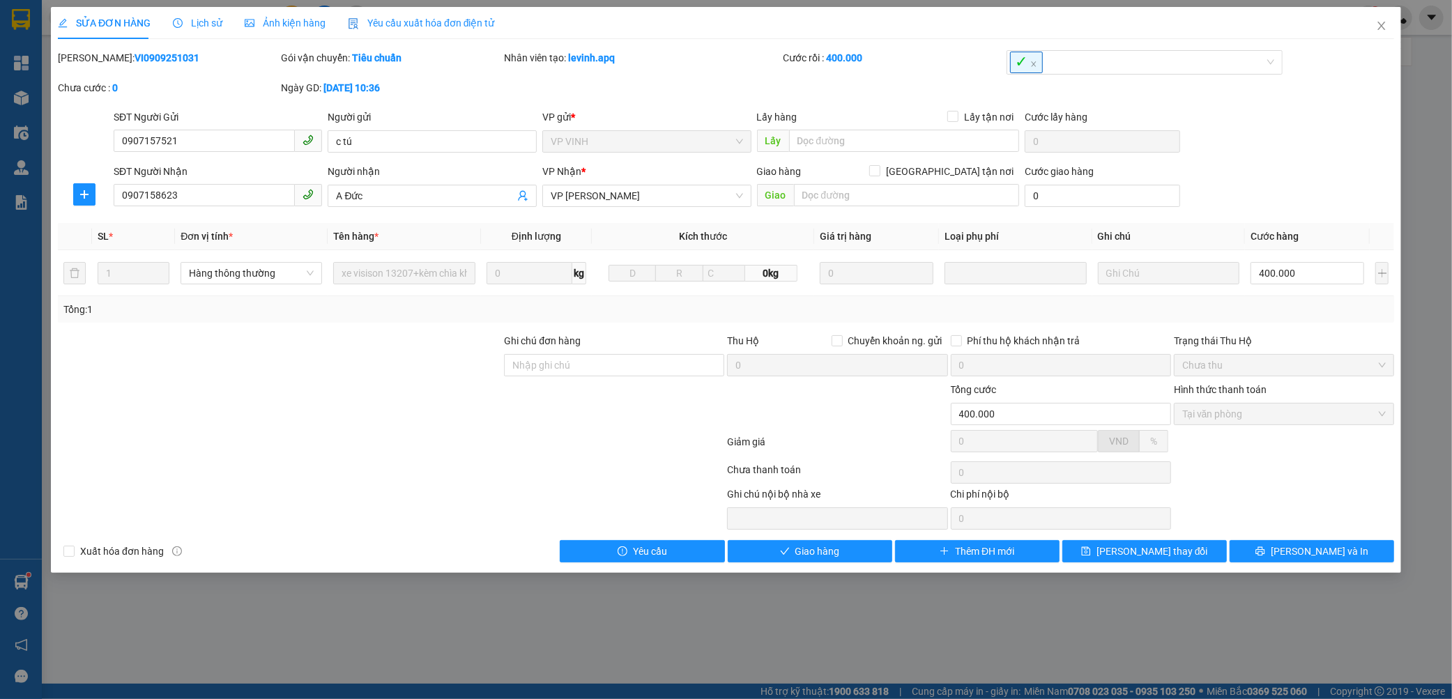
click at [134, 61] on b "VI0909251031" at bounding box center [166, 57] width 65 height 11
copy b "VI0909251031"
click at [1376, 26] on icon "close" at bounding box center [1381, 25] width 11 height 11
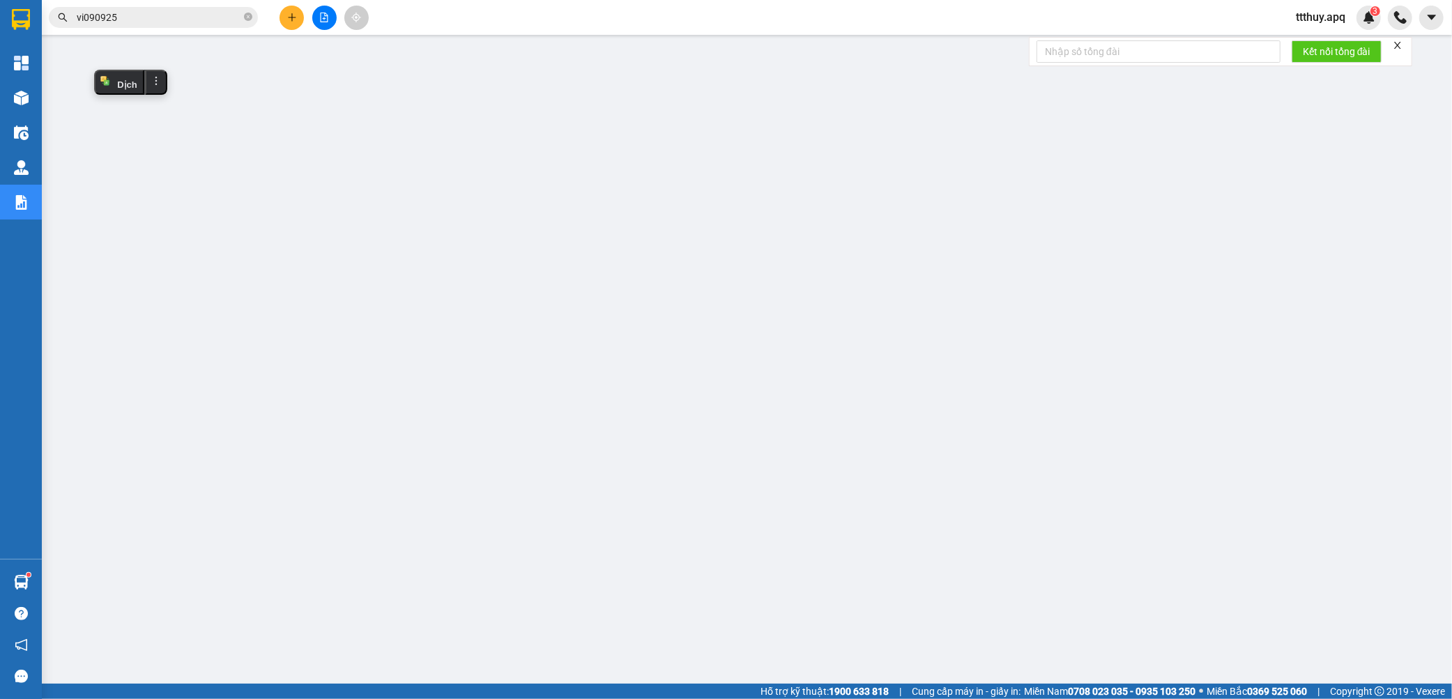
click at [176, 17] on input "vi090925" at bounding box center [159, 17] width 164 height 15
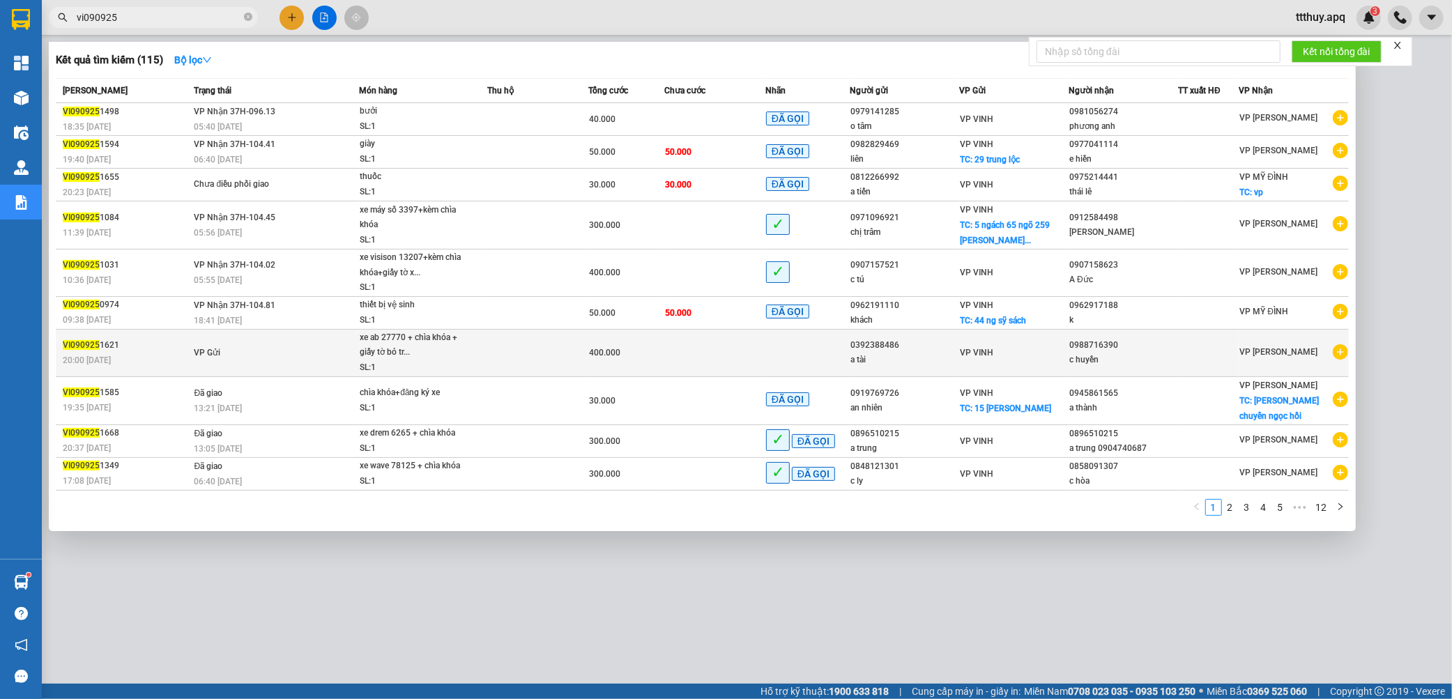
click at [267, 359] on td "VP Gửi" at bounding box center [274, 352] width 169 height 47
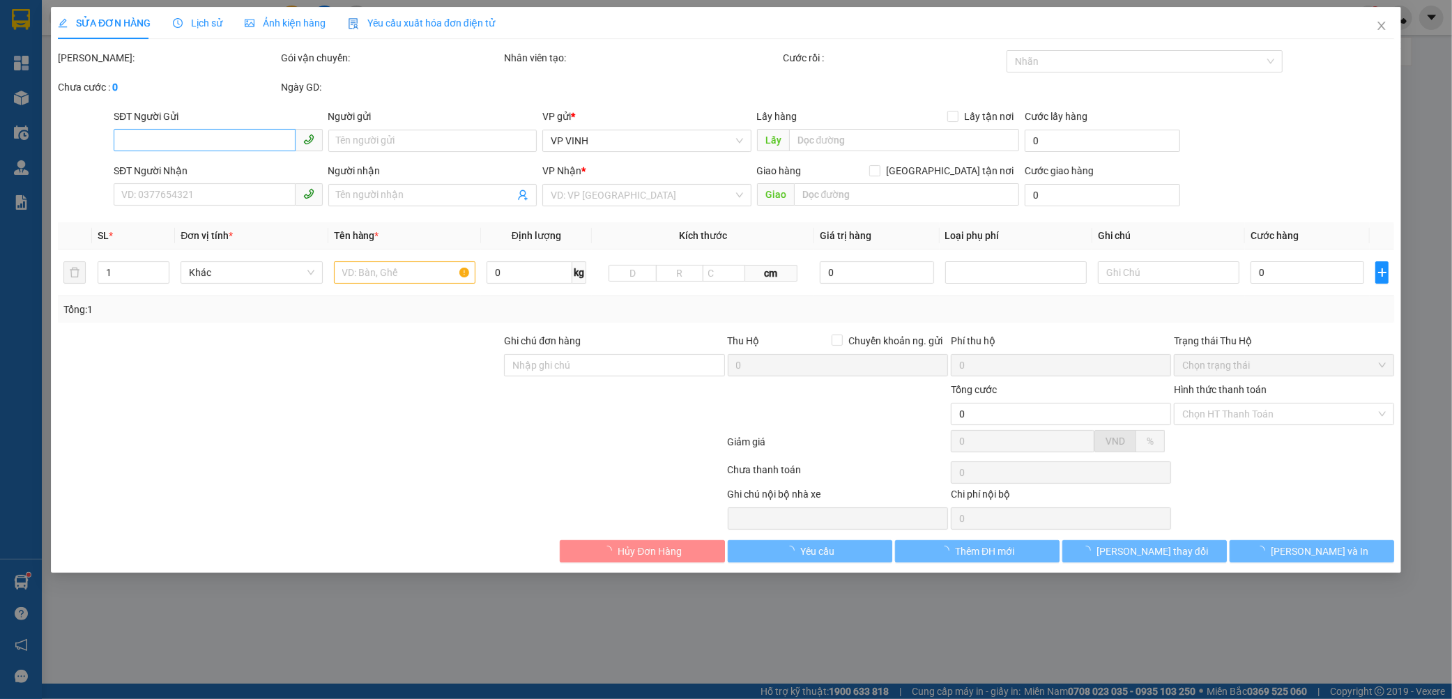
type input "0392388486"
type input "a tài"
type input "0988716390"
type input "c huyền"
type input "400.000"
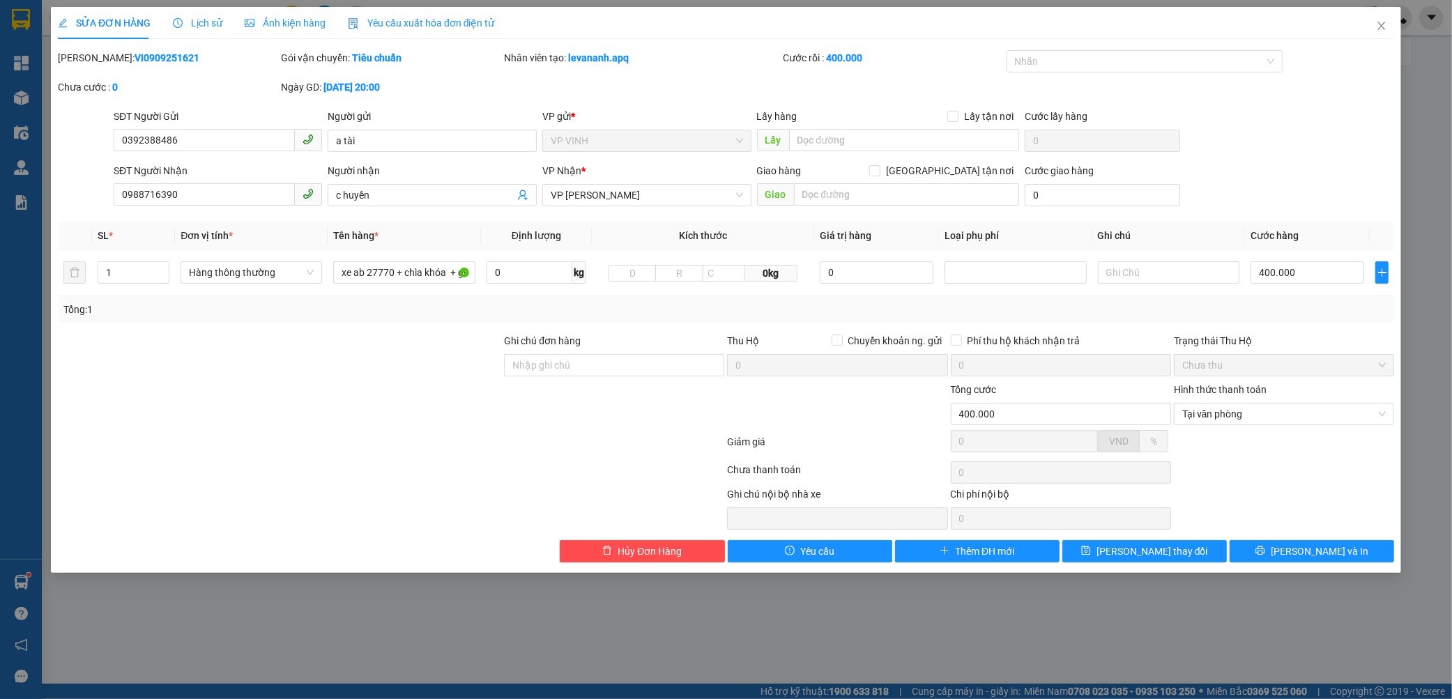
click at [134, 56] on b "VI0909251621" at bounding box center [166, 57] width 65 height 11
copy b "VI0909251621"
click at [1376, 22] on icon "close" at bounding box center [1381, 25] width 11 height 11
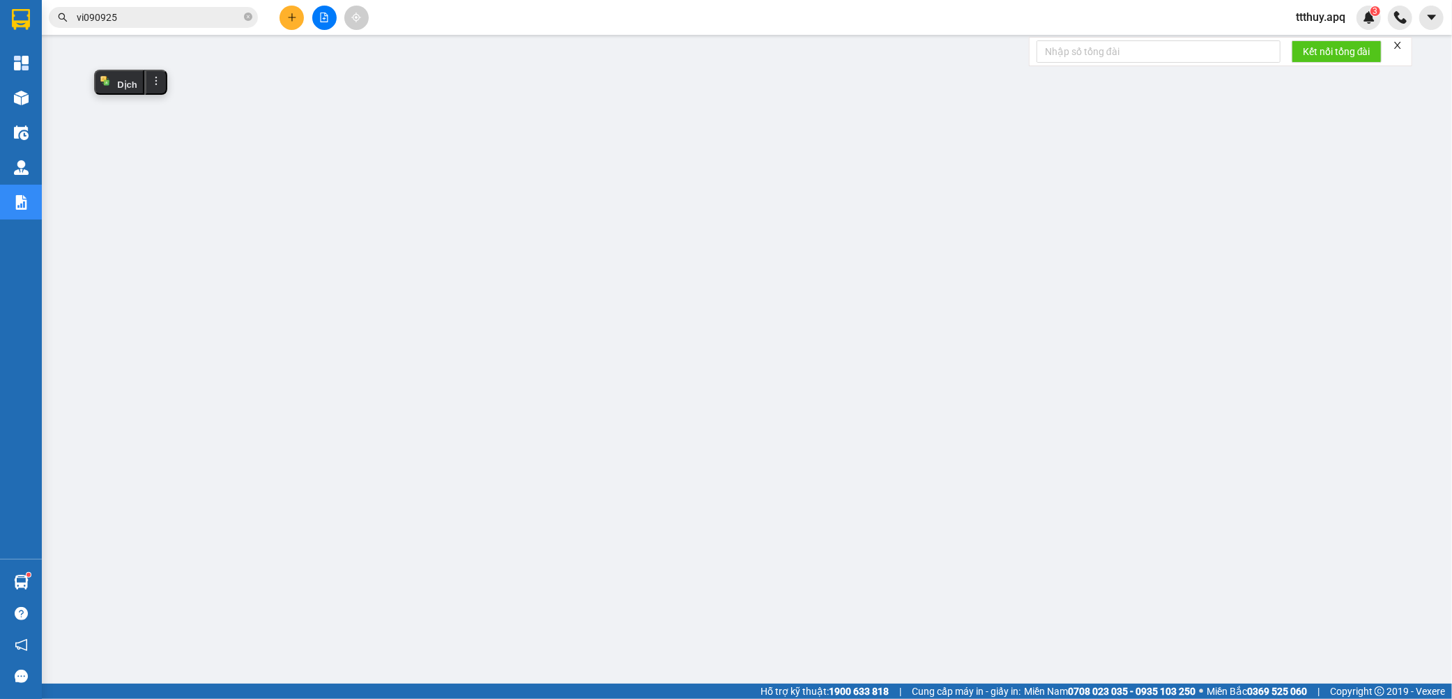
click at [196, 18] on input "vi090925" at bounding box center [159, 17] width 164 height 15
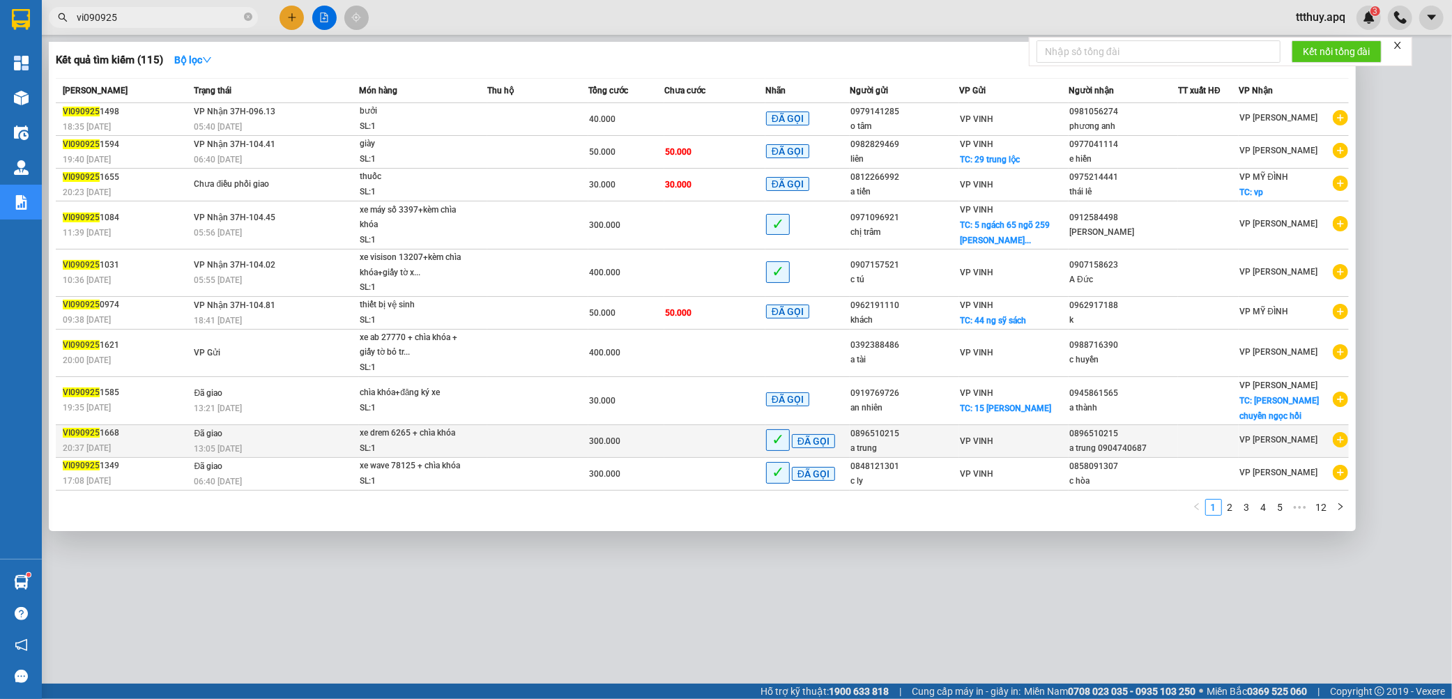
click at [444, 454] on div "SL: 1" at bounding box center [412, 448] width 105 height 15
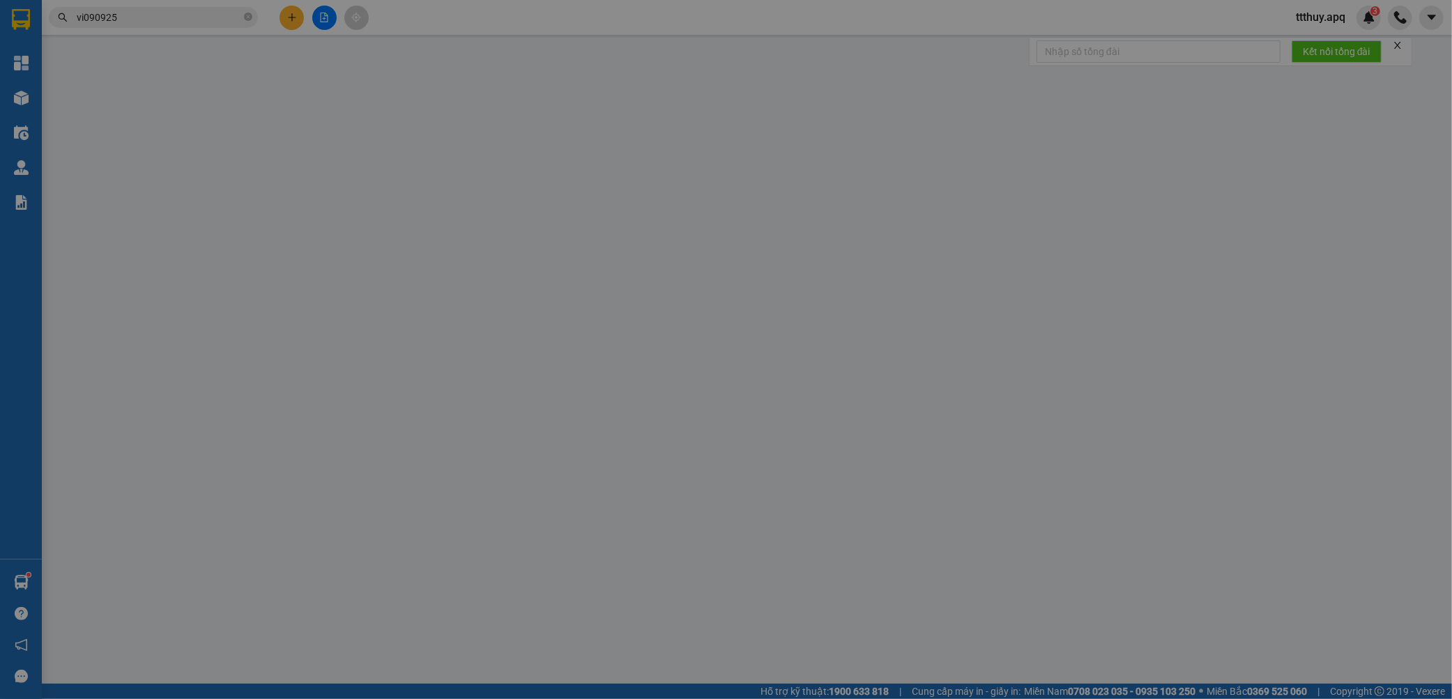
type input "0896510215"
type input "a trung"
type input "0896510215"
type input "a trung 0904740687"
type input "300.000"
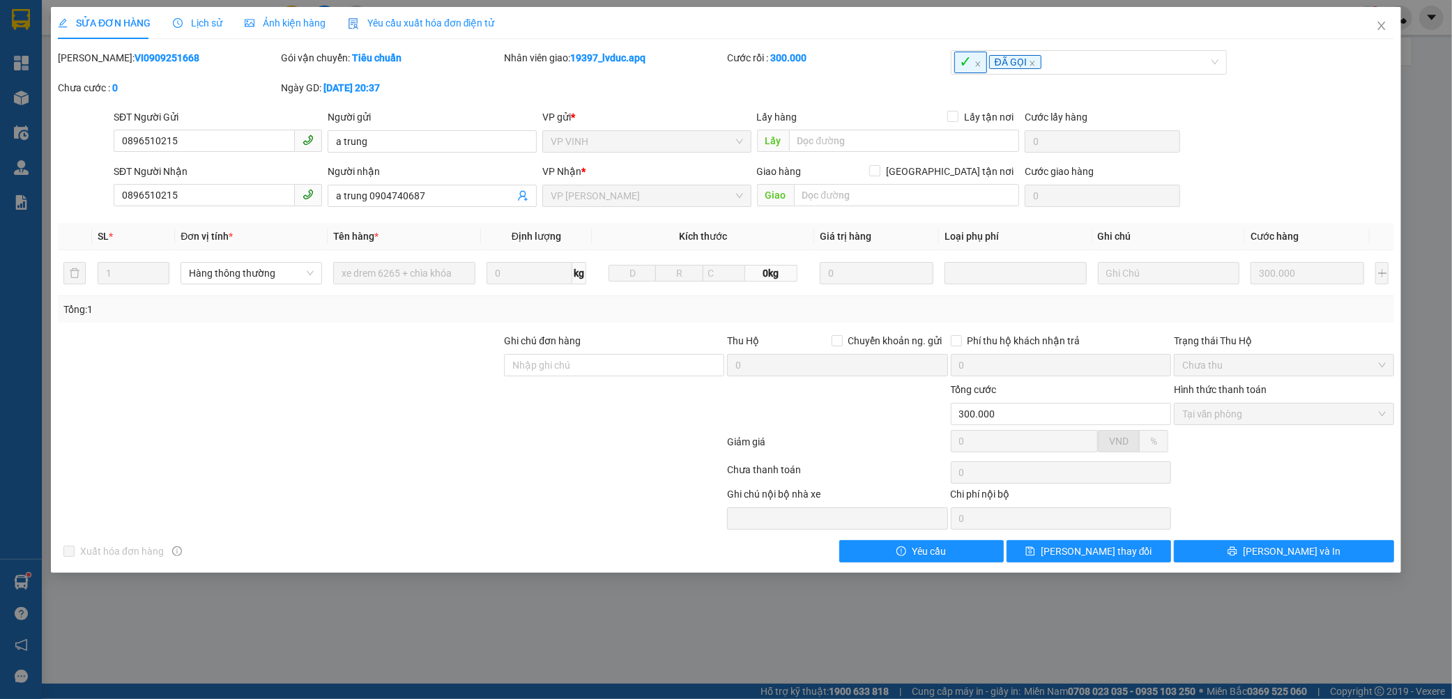
click at [144, 52] on b "VI0909251668" at bounding box center [166, 57] width 65 height 11
copy b "VI0909251668"
click at [1380, 24] on icon "close" at bounding box center [1381, 25] width 11 height 11
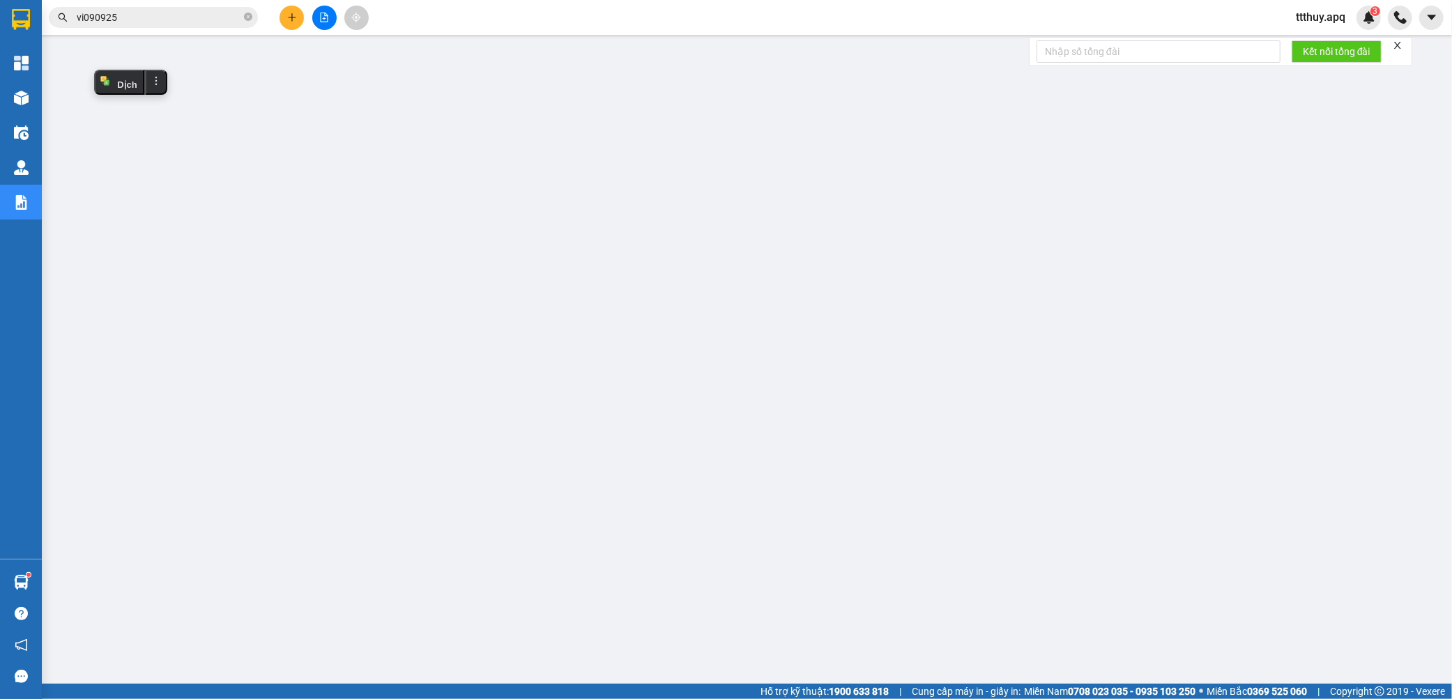
click at [169, 23] on input "vi090925" at bounding box center [159, 17] width 164 height 15
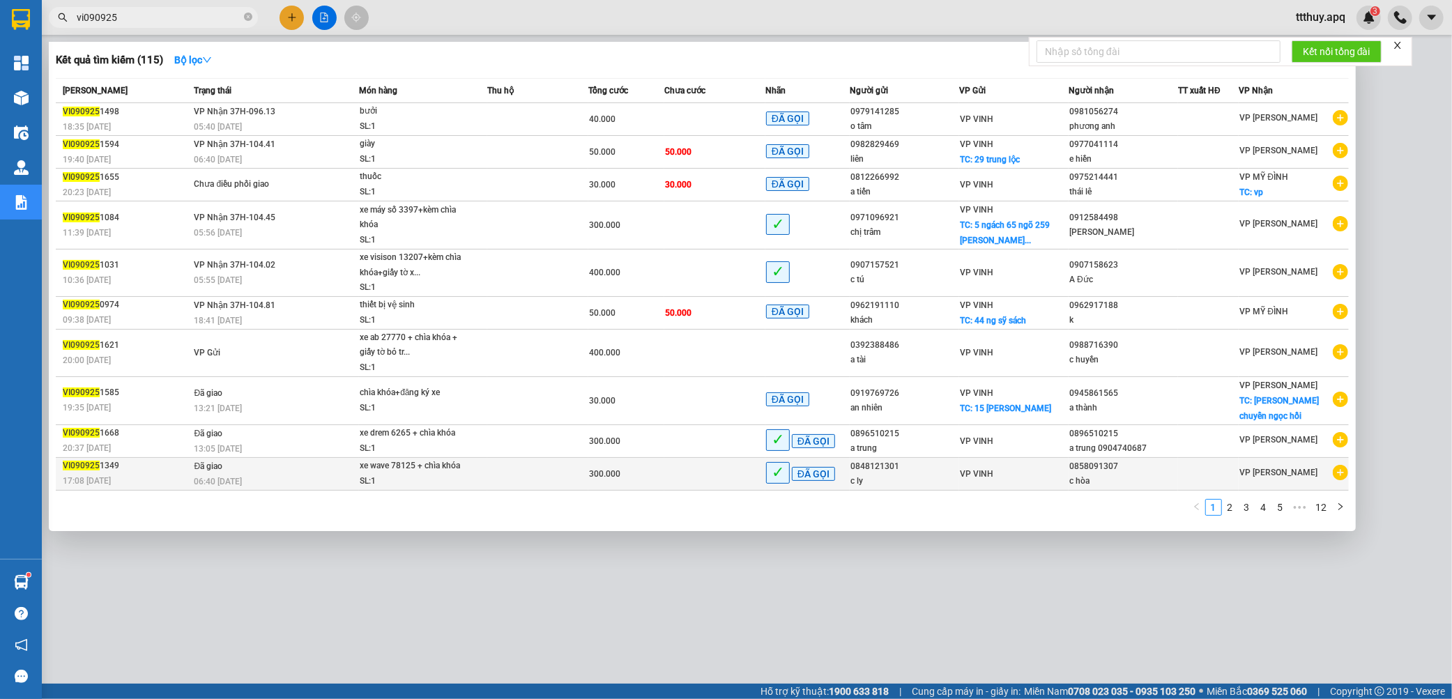
click at [353, 467] on td "Đã giao 06:40 [DATE]" at bounding box center [274, 473] width 169 height 33
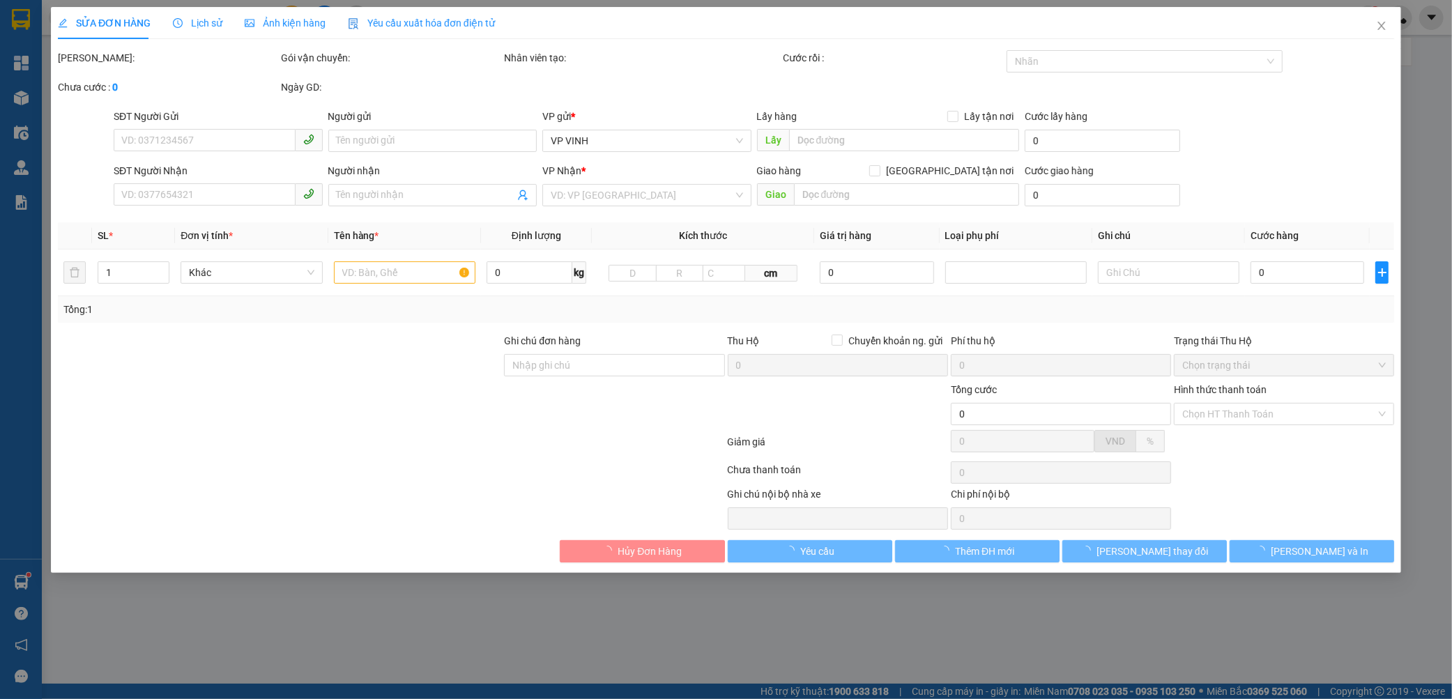
type input "0848121301"
type input "c ly"
type input "0858091307"
type input "c hòa"
type input "300.000"
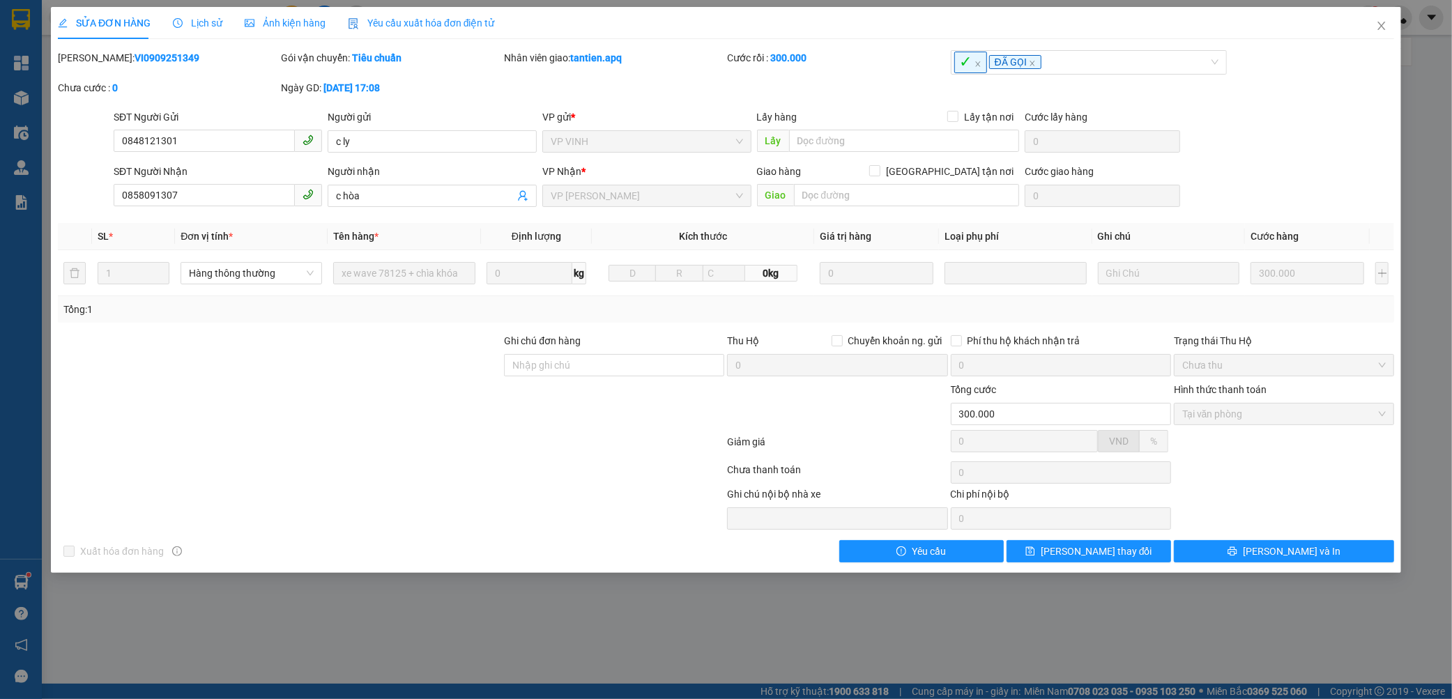
click at [147, 56] on b "VI0909251349" at bounding box center [166, 57] width 65 height 11
copy b "VI0909251349"
click at [1380, 26] on icon "close" at bounding box center [1381, 25] width 11 height 11
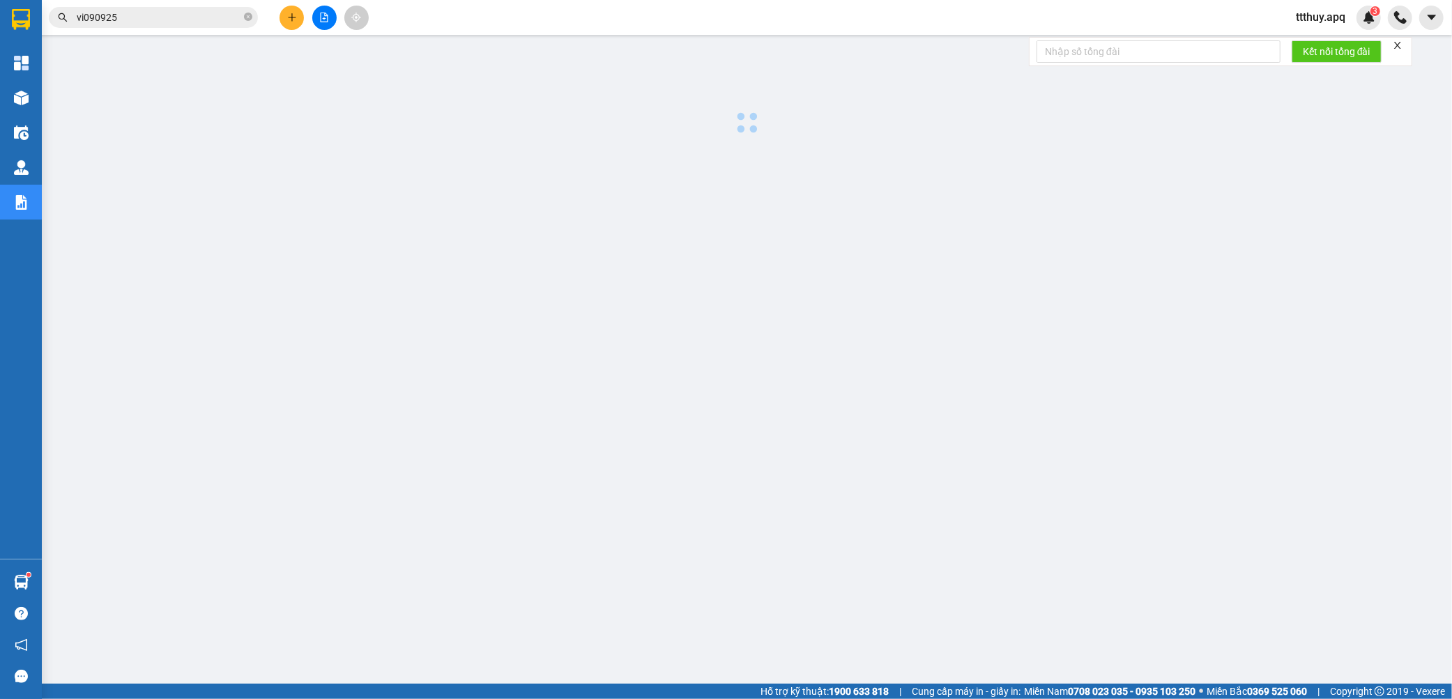
click at [173, 15] on input "vi090925" at bounding box center [159, 17] width 164 height 15
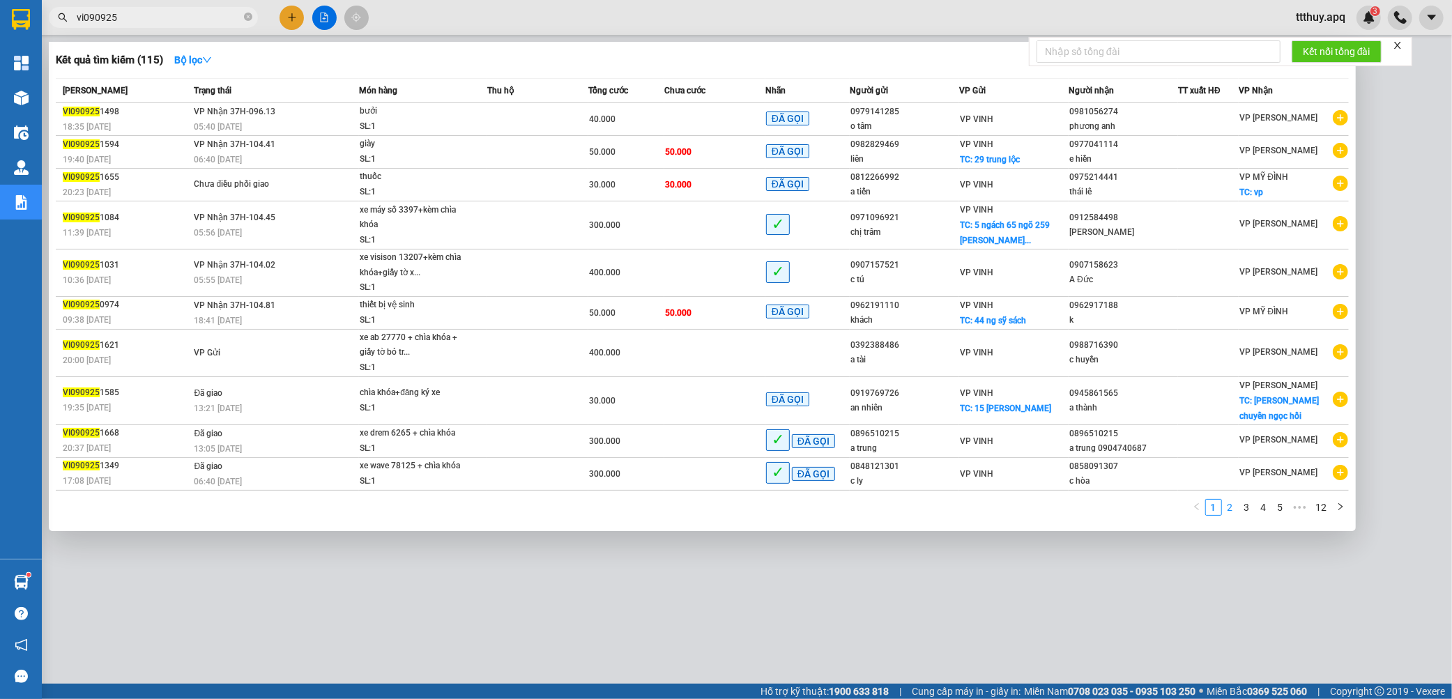
click at [1223, 511] on link "2" at bounding box center [1229, 507] width 15 height 15
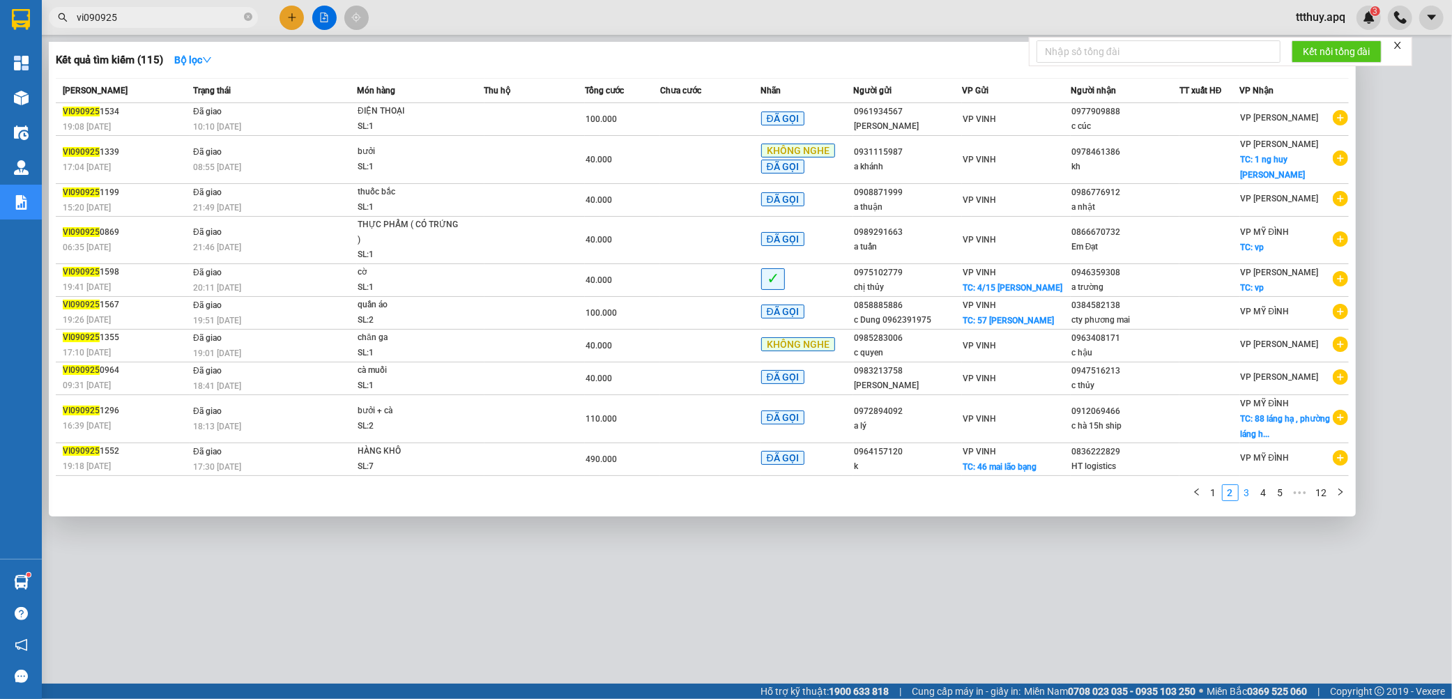
click at [1239, 485] on link "3" at bounding box center [1246, 492] width 15 height 15
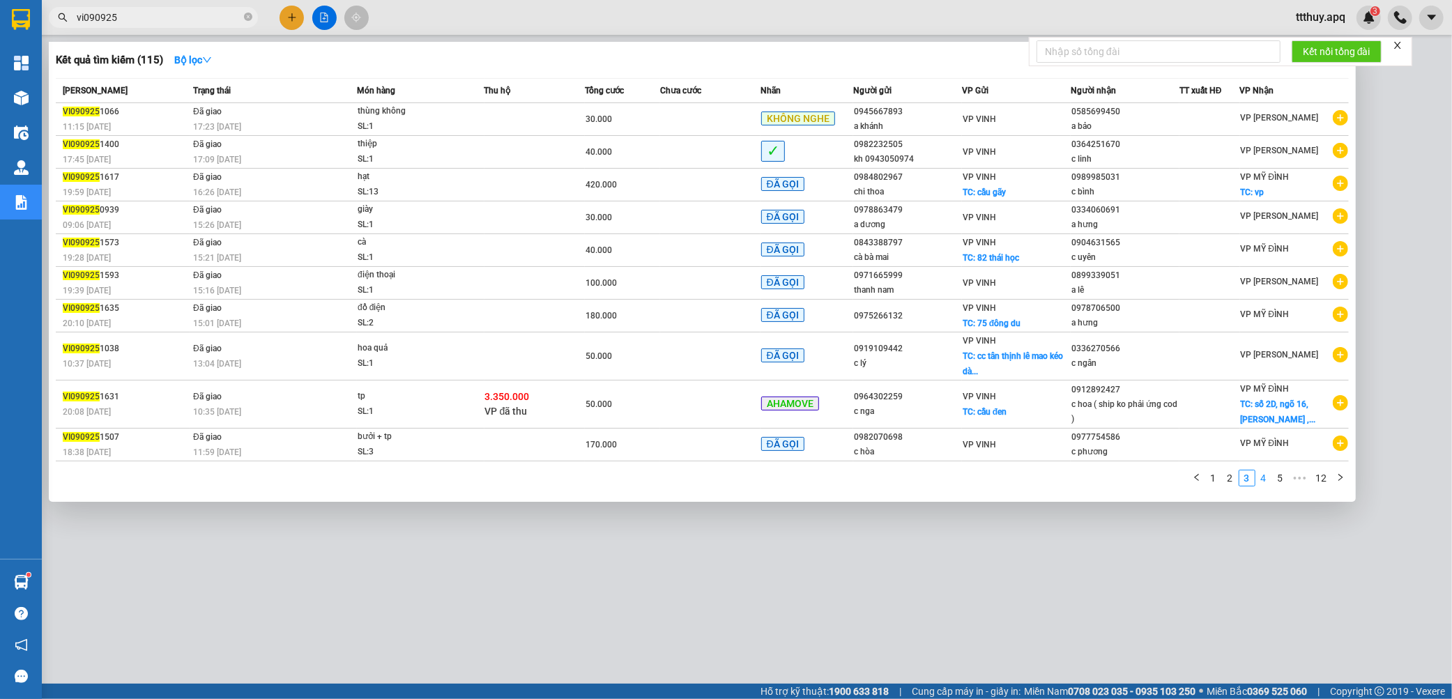
click at [1263, 483] on link "4" at bounding box center [1263, 477] width 15 height 15
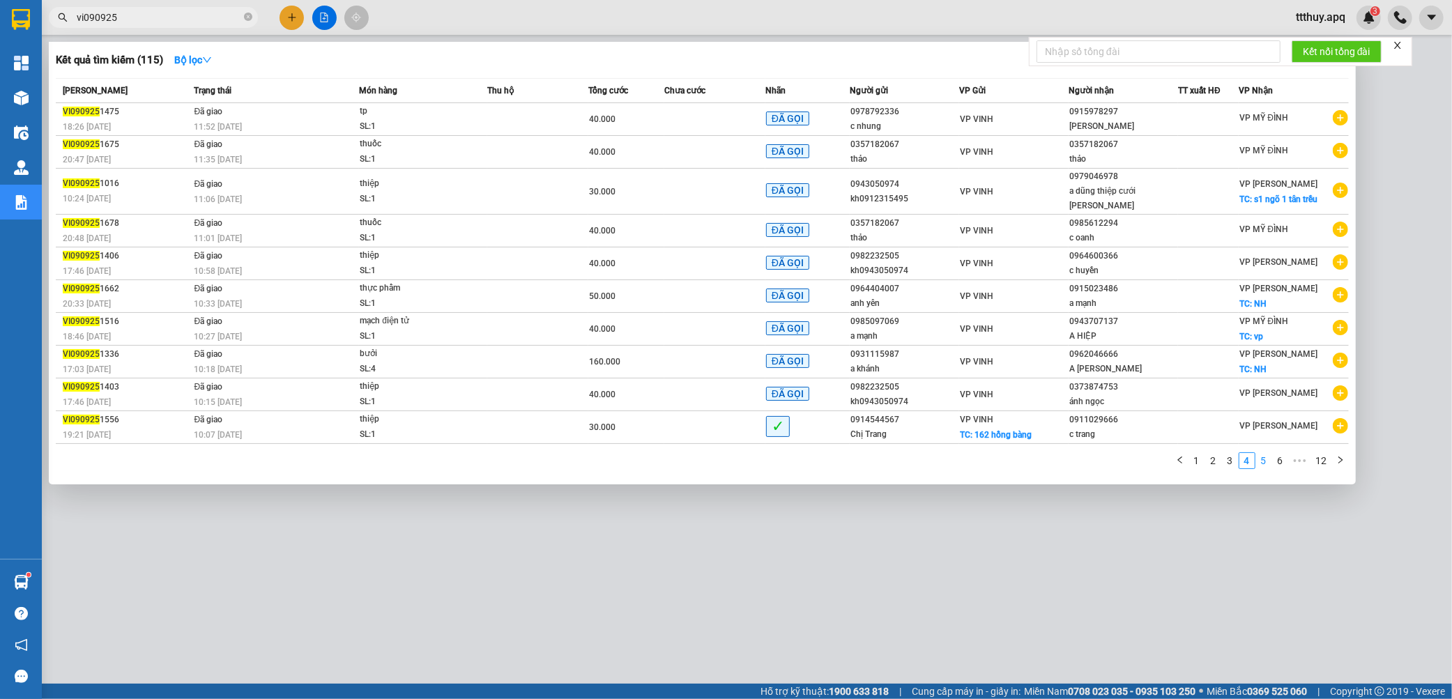
click at [1259, 453] on link "5" at bounding box center [1263, 460] width 15 height 15
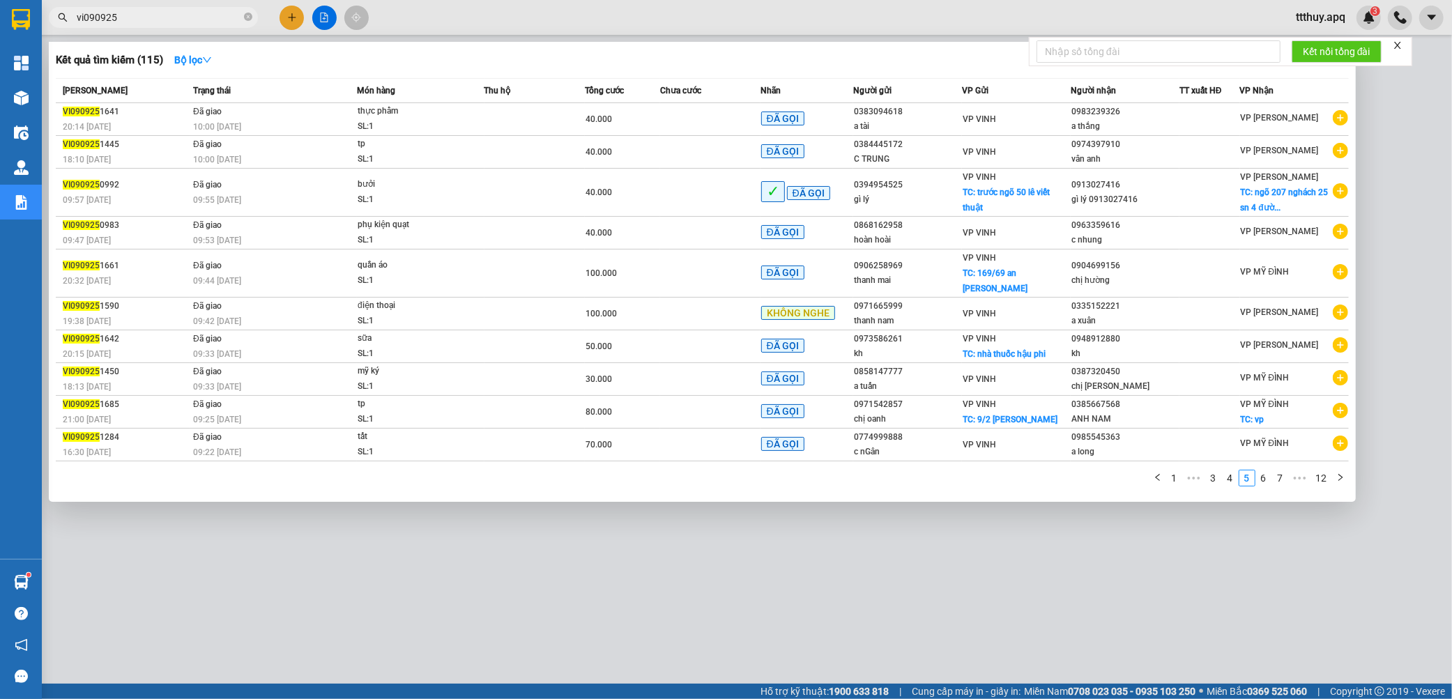
click at [1263, 470] on link "6" at bounding box center [1263, 477] width 15 height 15
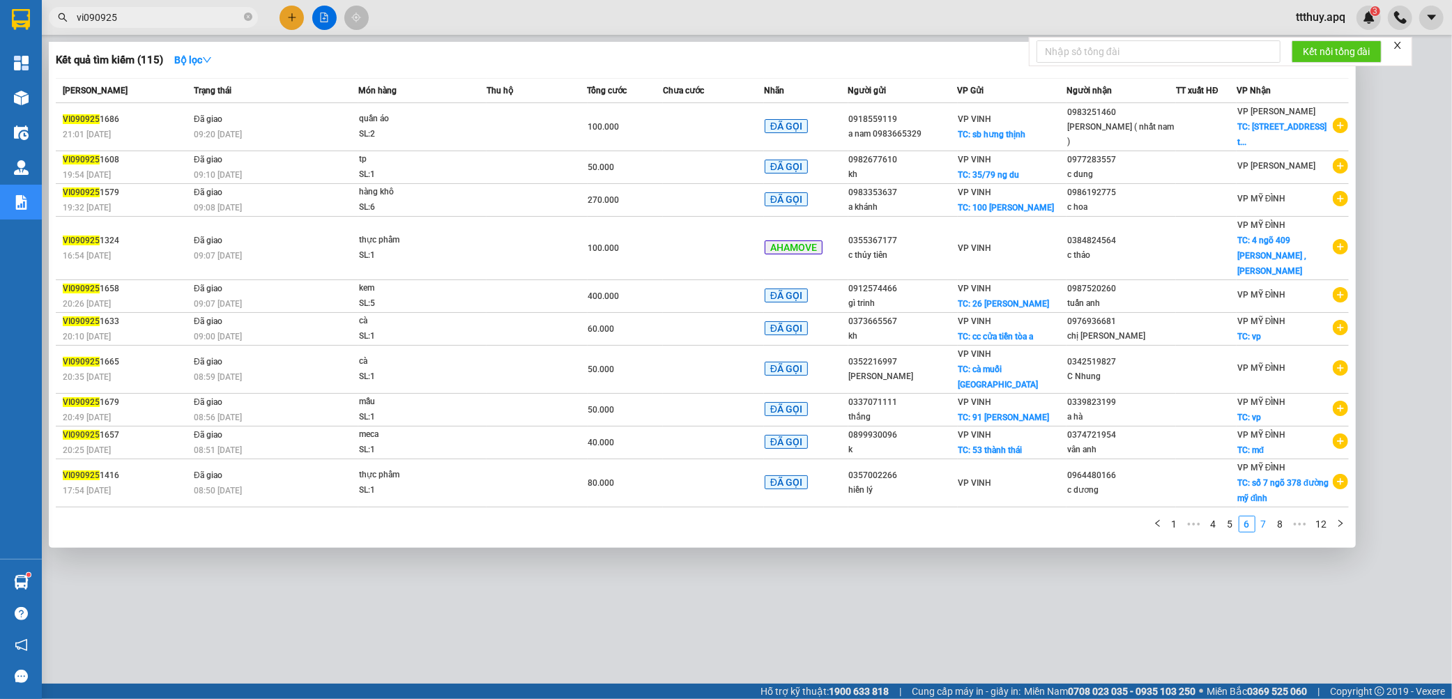
click at [1264, 516] on link "7" at bounding box center [1263, 523] width 15 height 15
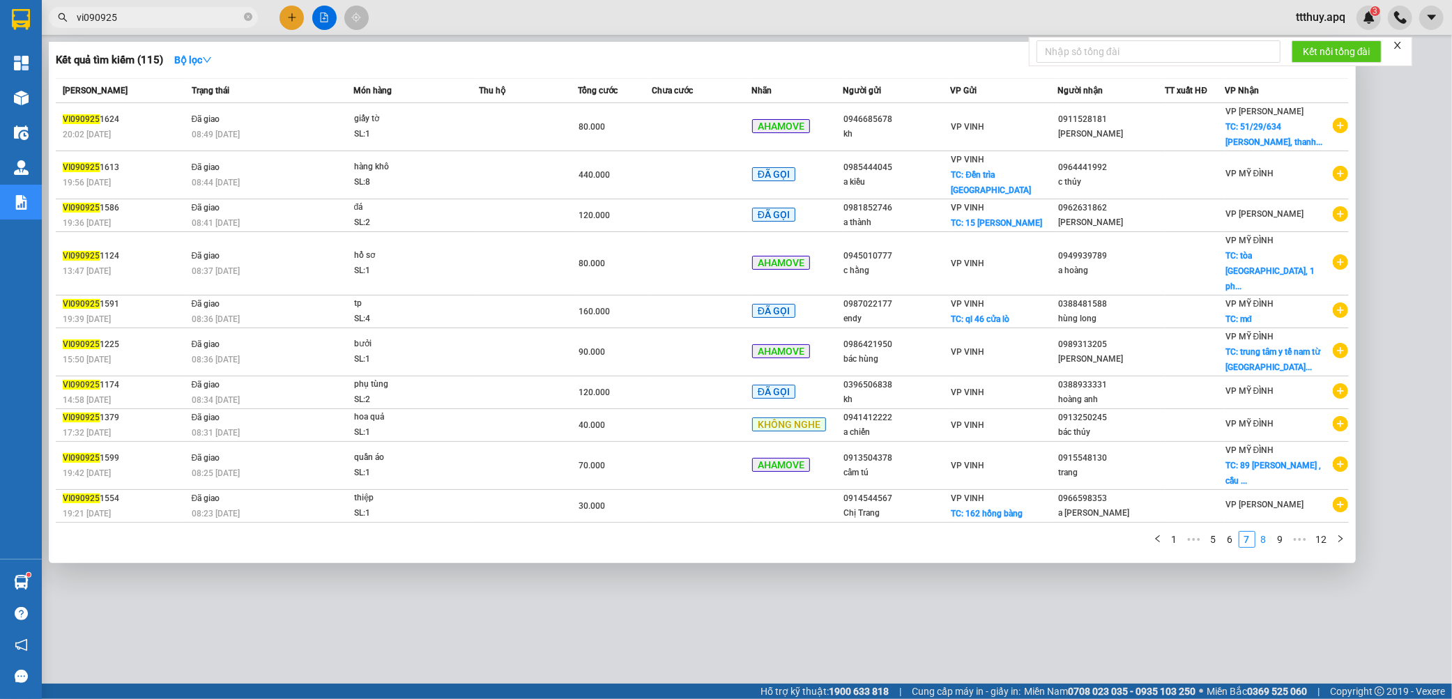
click at [1260, 532] on link "8" at bounding box center [1263, 539] width 15 height 15
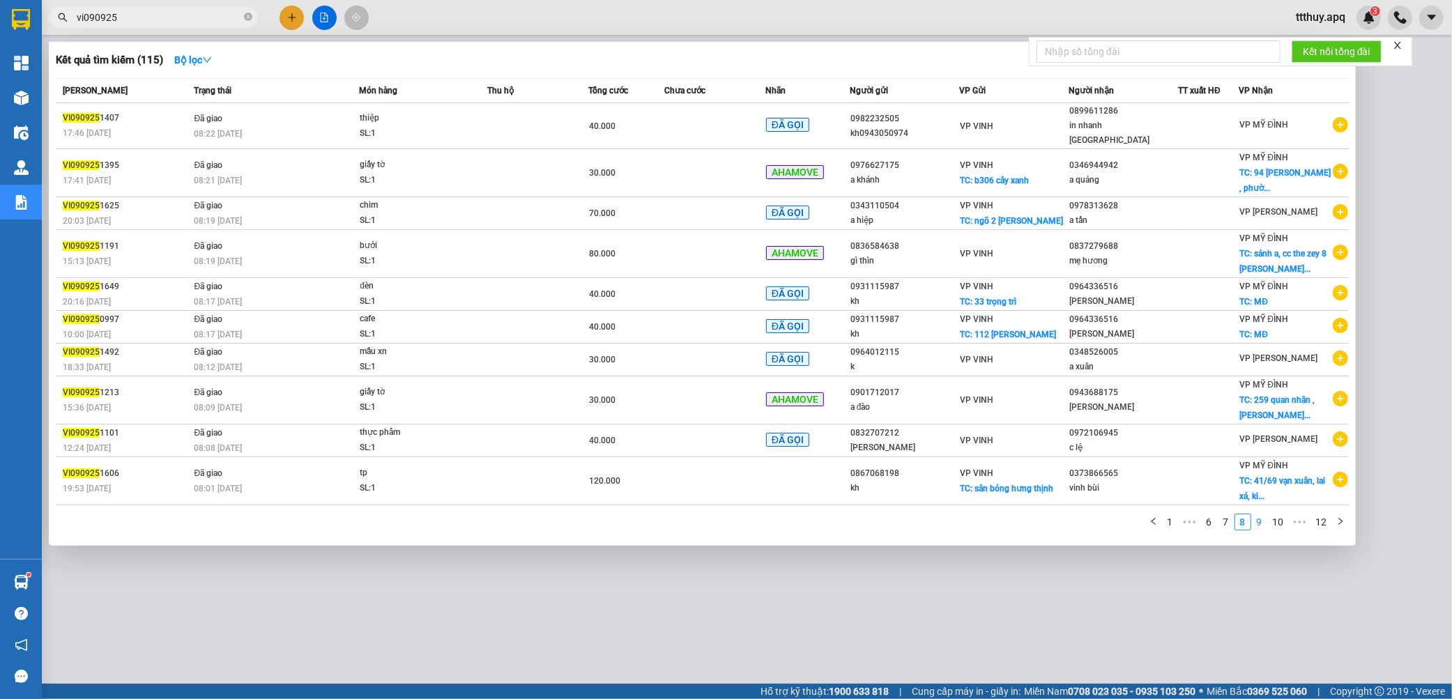
click at [1262, 517] on link "9" at bounding box center [1259, 521] width 15 height 15
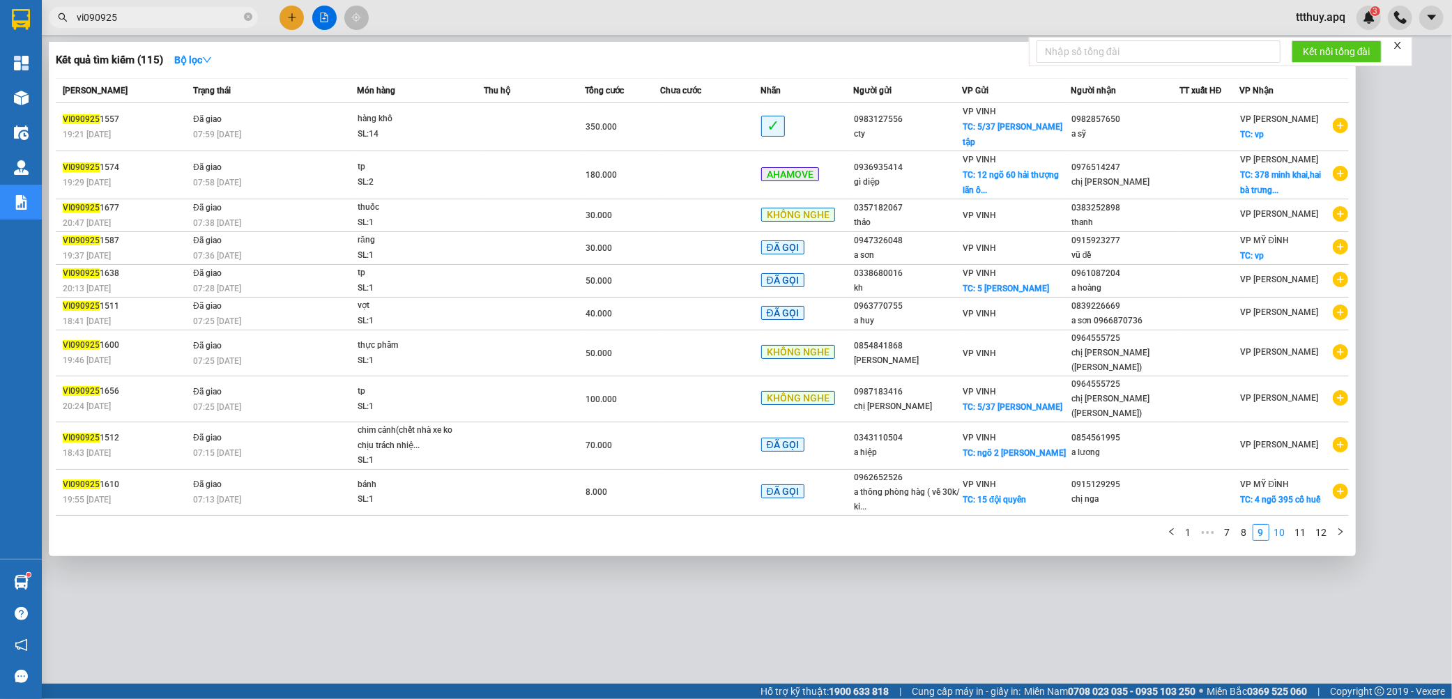
click at [1277, 525] on link "10" at bounding box center [1280, 532] width 20 height 15
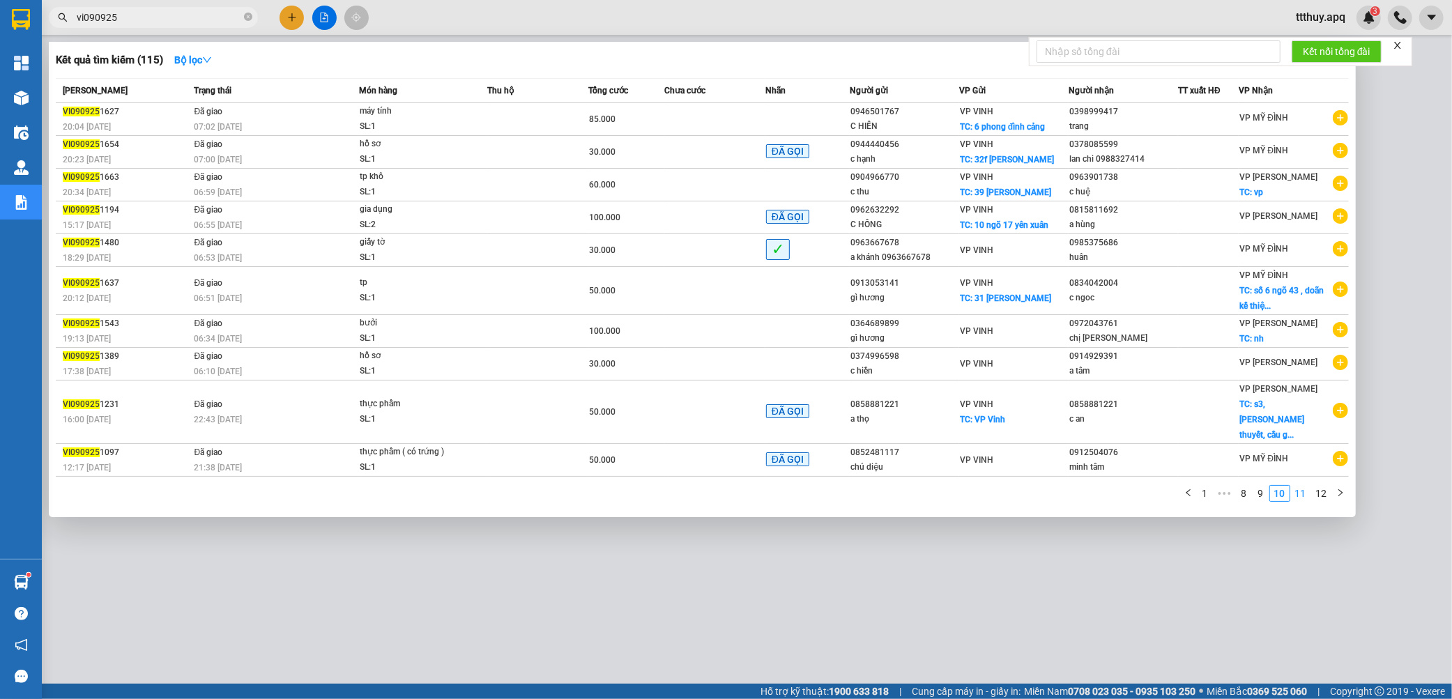
click at [1301, 486] on link "11" at bounding box center [1301, 493] width 20 height 15
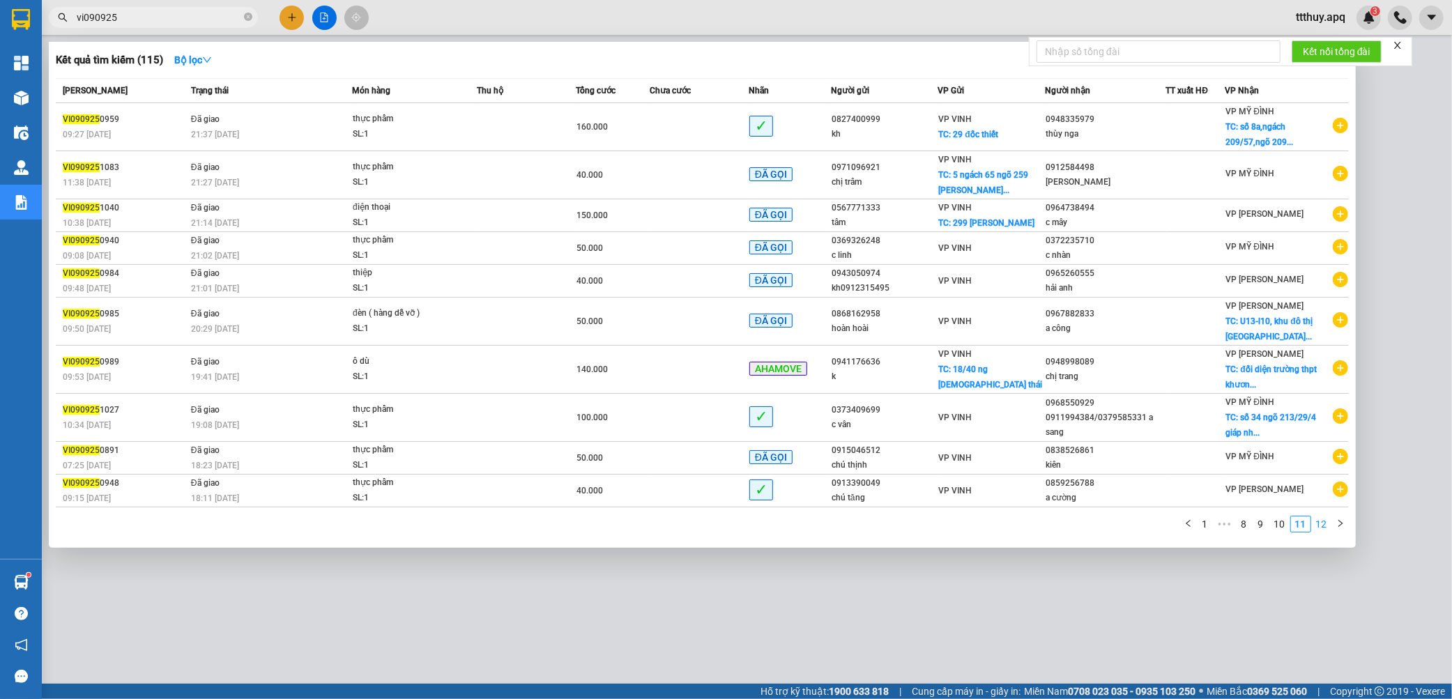
click at [1318, 531] on link "12" at bounding box center [1321, 523] width 20 height 15
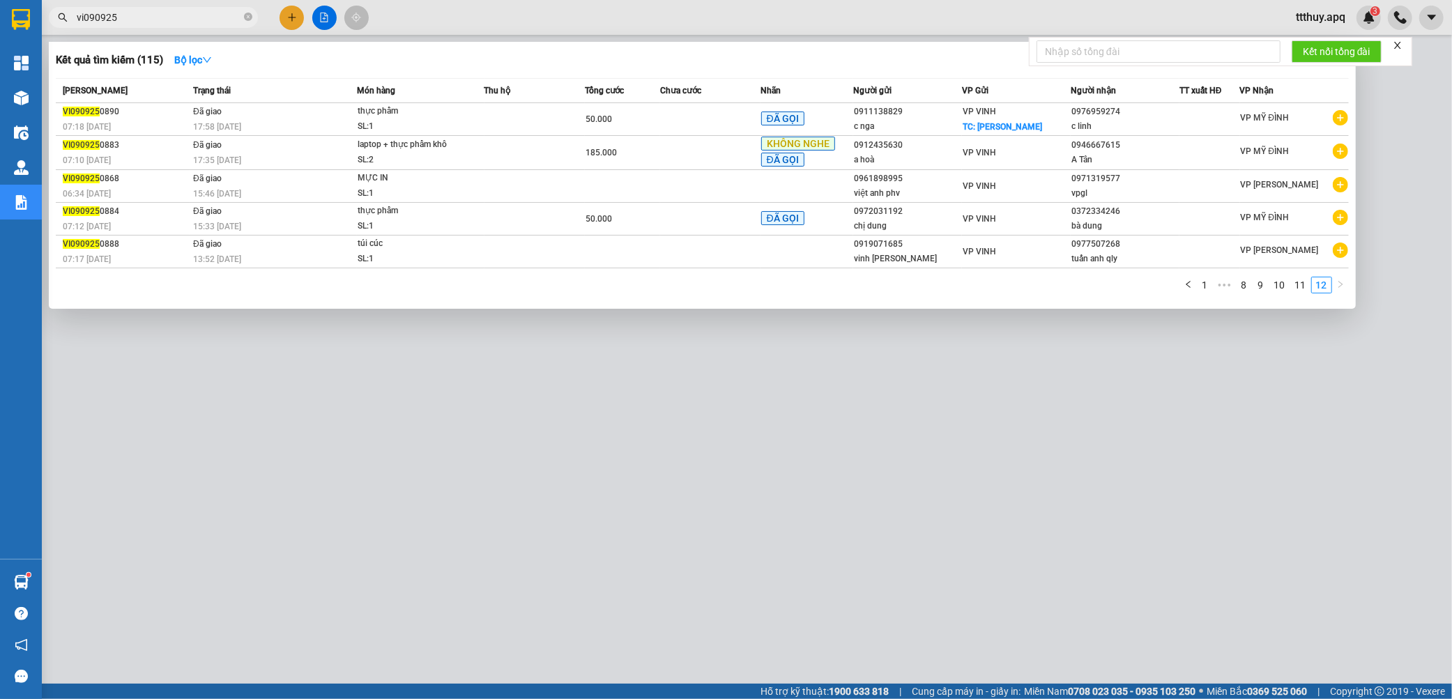
click at [85, 22] on input "vi090925" at bounding box center [159, 17] width 164 height 15
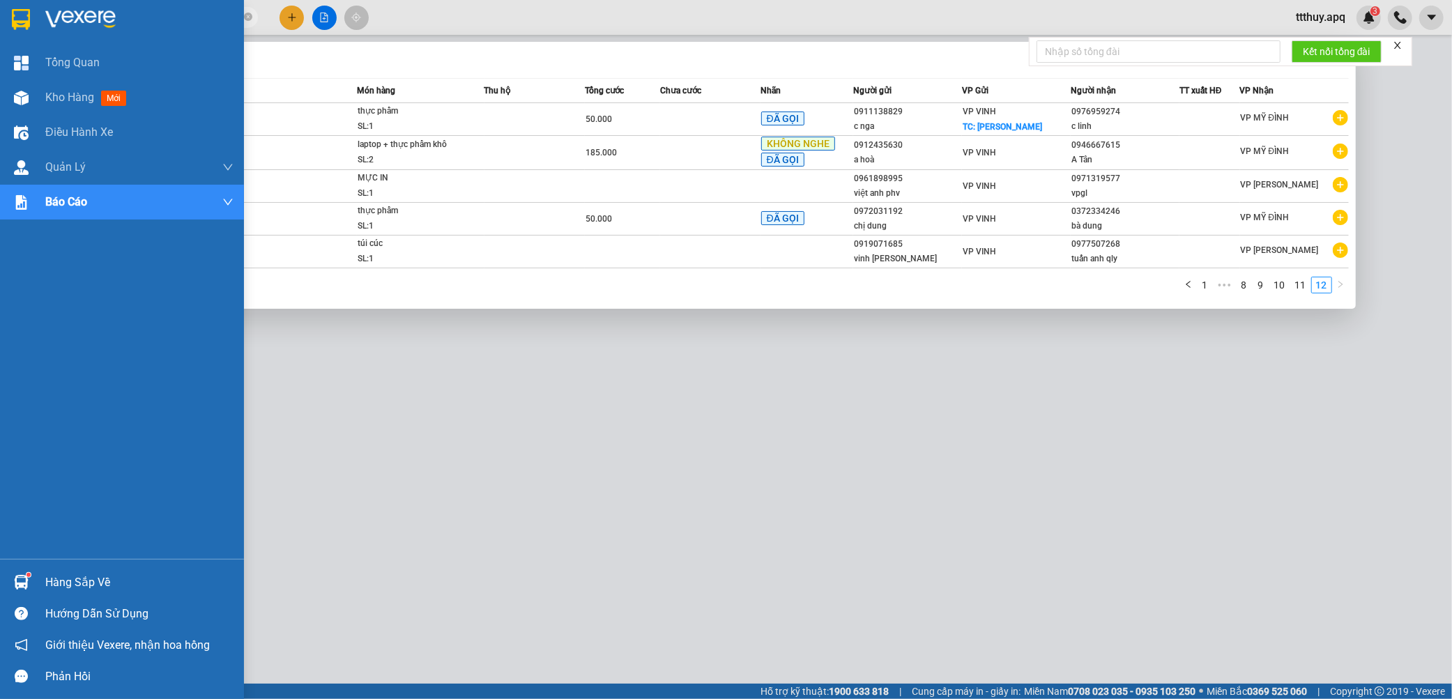
drag, startPoint x: 134, startPoint y: 22, endPoint x: 0, endPoint y: 18, distance: 133.8
click at [0, 18] on section "Kết quả tìm kiếm ( 115 ) Bộ lọc Mã ĐH Trạng thái Món hàng Thu hộ Tổng cước Chưa…" at bounding box center [726, 349] width 1452 height 699
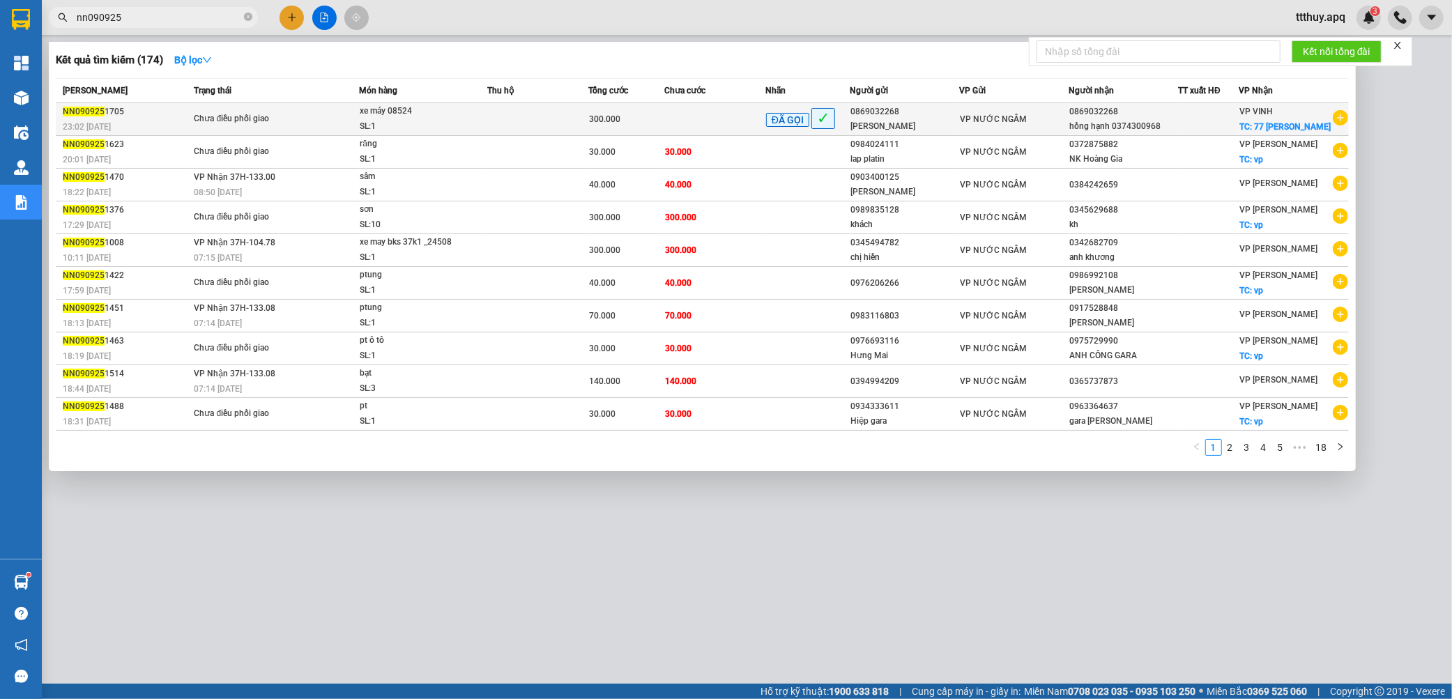
type input "nn090925"
click at [514, 120] on td at bounding box center [537, 119] width 101 height 33
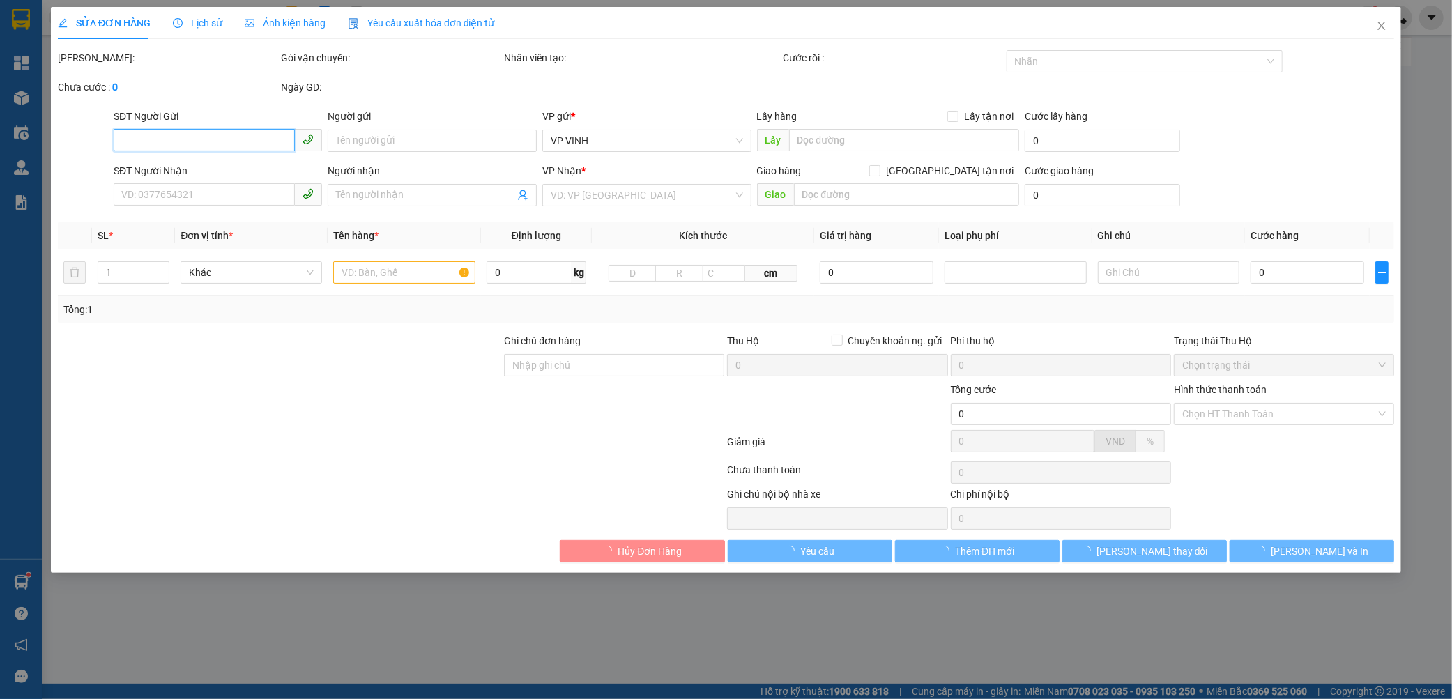
type input "0869032268"
type input "[PERSON_NAME]"
type input "0869032268"
type input "hồng hạnh 0374300968"
checkbox input "true"
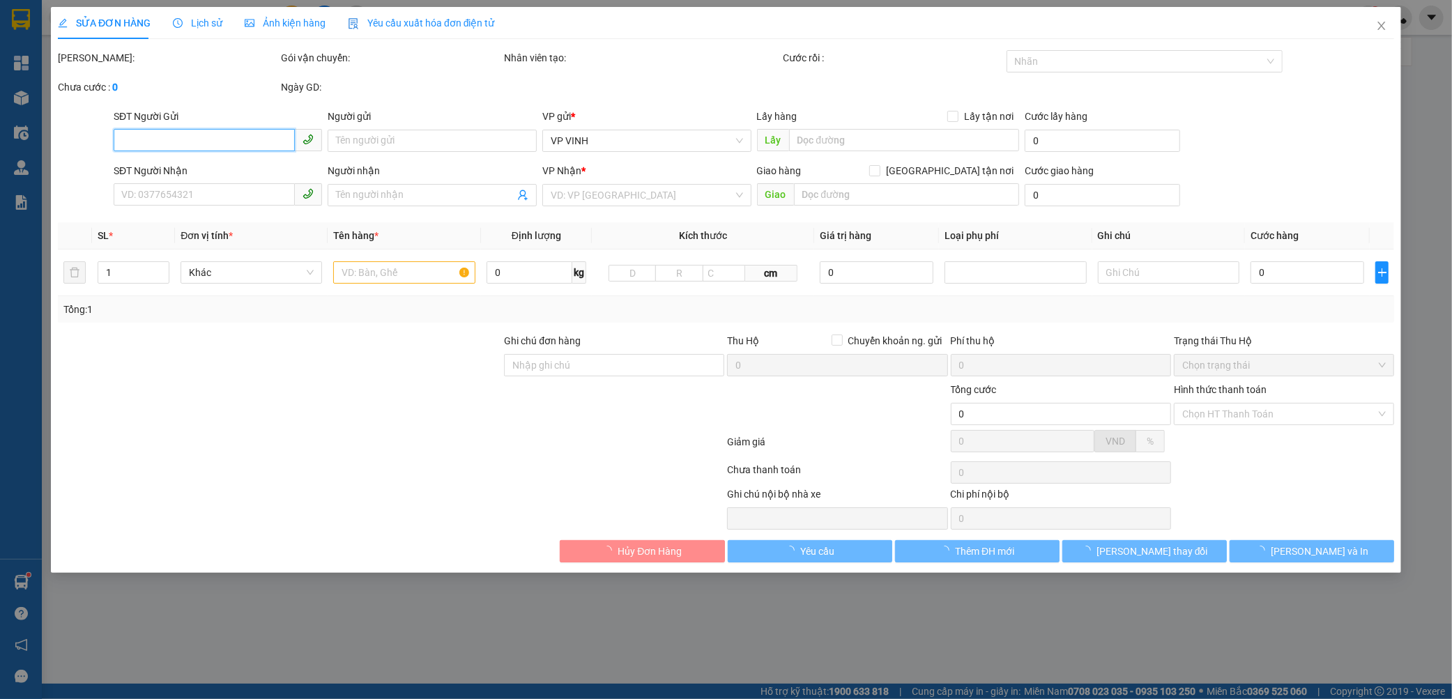
type input "77 [PERSON_NAME]"
type input "300.000"
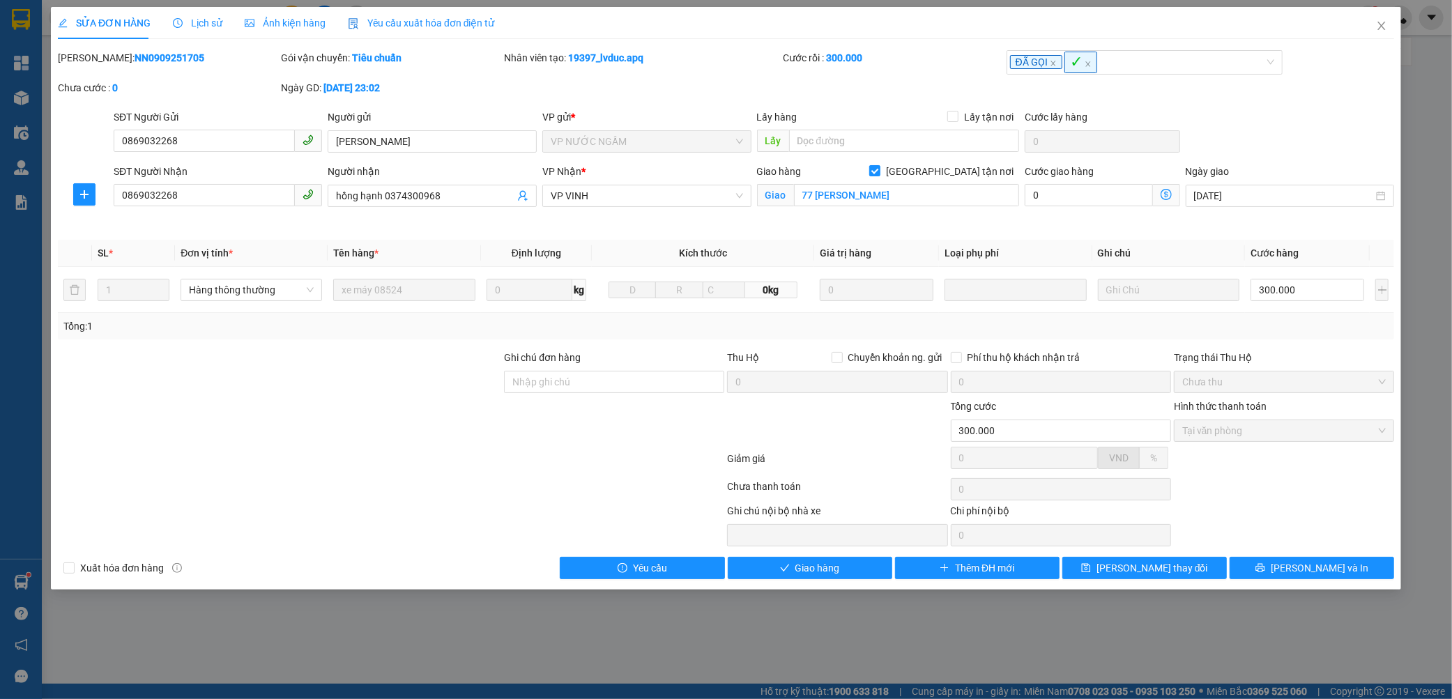
click at [134, 54] on b "NN0909251705" at bounding box center [169, 57] width 70 height 11
copy b "NN0909251705"
click at [1383, 24] on icon "close" at bounding box center [1381, 25] width 11 height 11
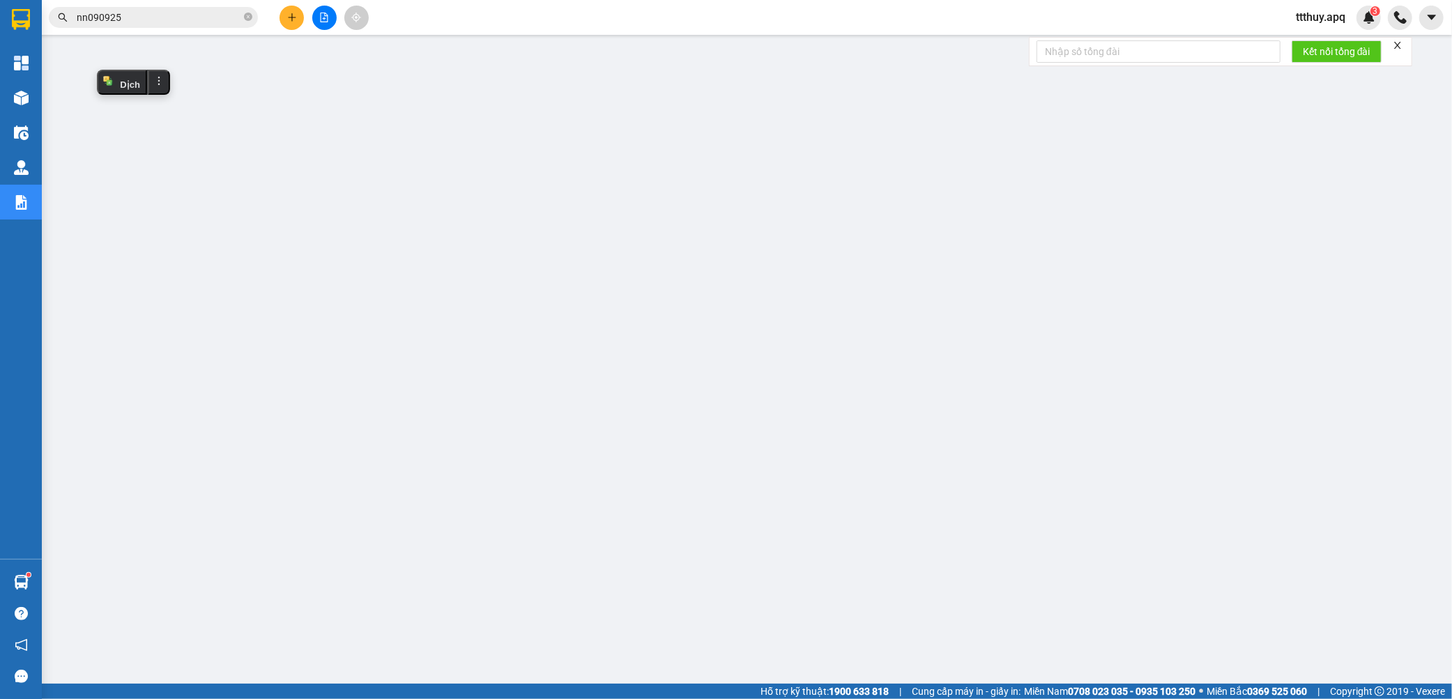
click at [190, 11] on input "nn090925" at bounding box center [159, 17] width 164 height 15
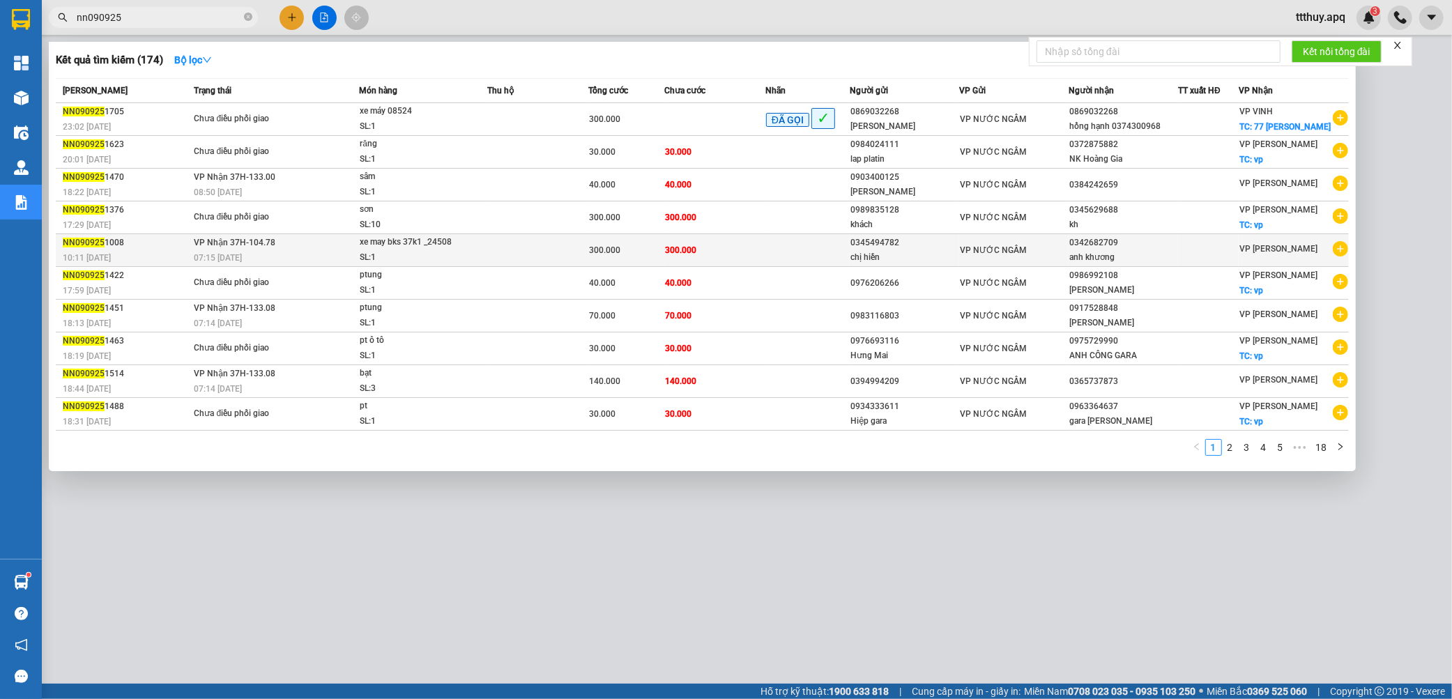
click at [446, 245] on div "xe may bks 37k1 _24508" at bounding box center [412, 242] width 105 height 15
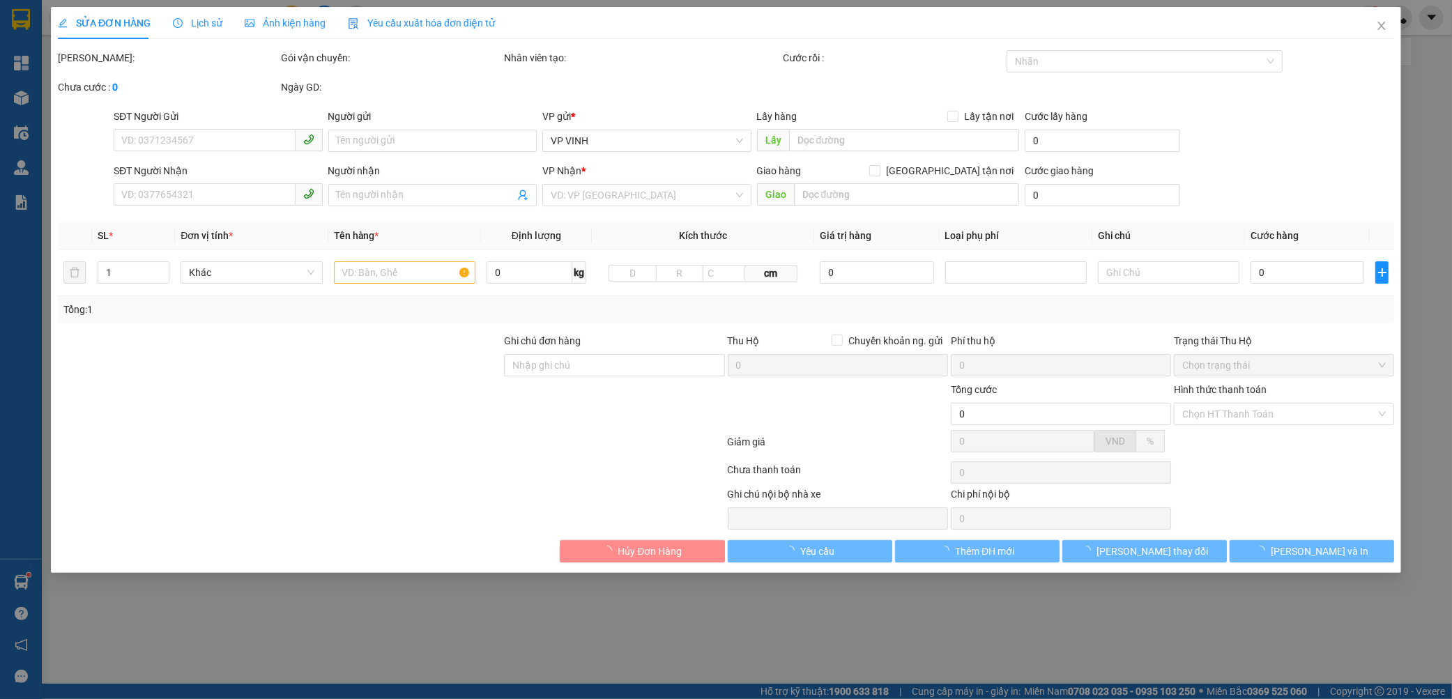
type input "0345494782"
type input "chị hiền"
type input "0342682709"
type input "anh khương"
type input "300.000"
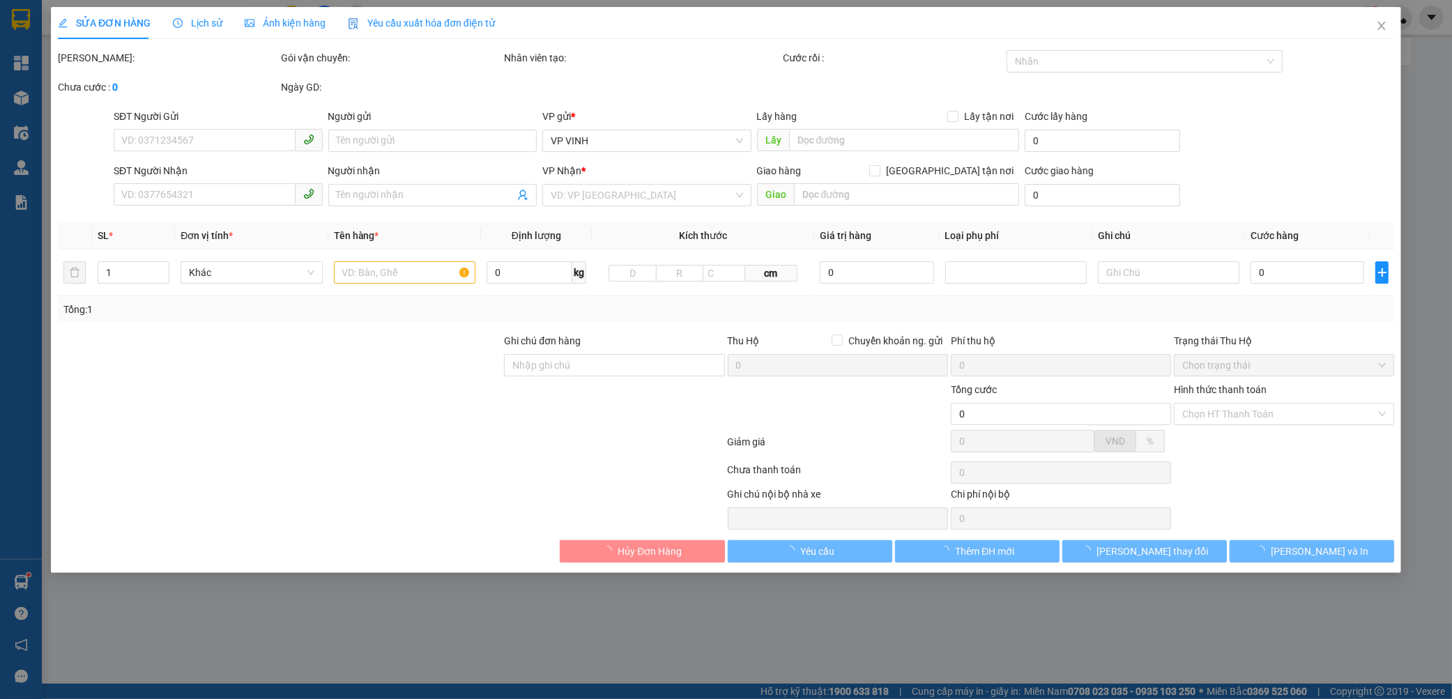
type input "300.000"
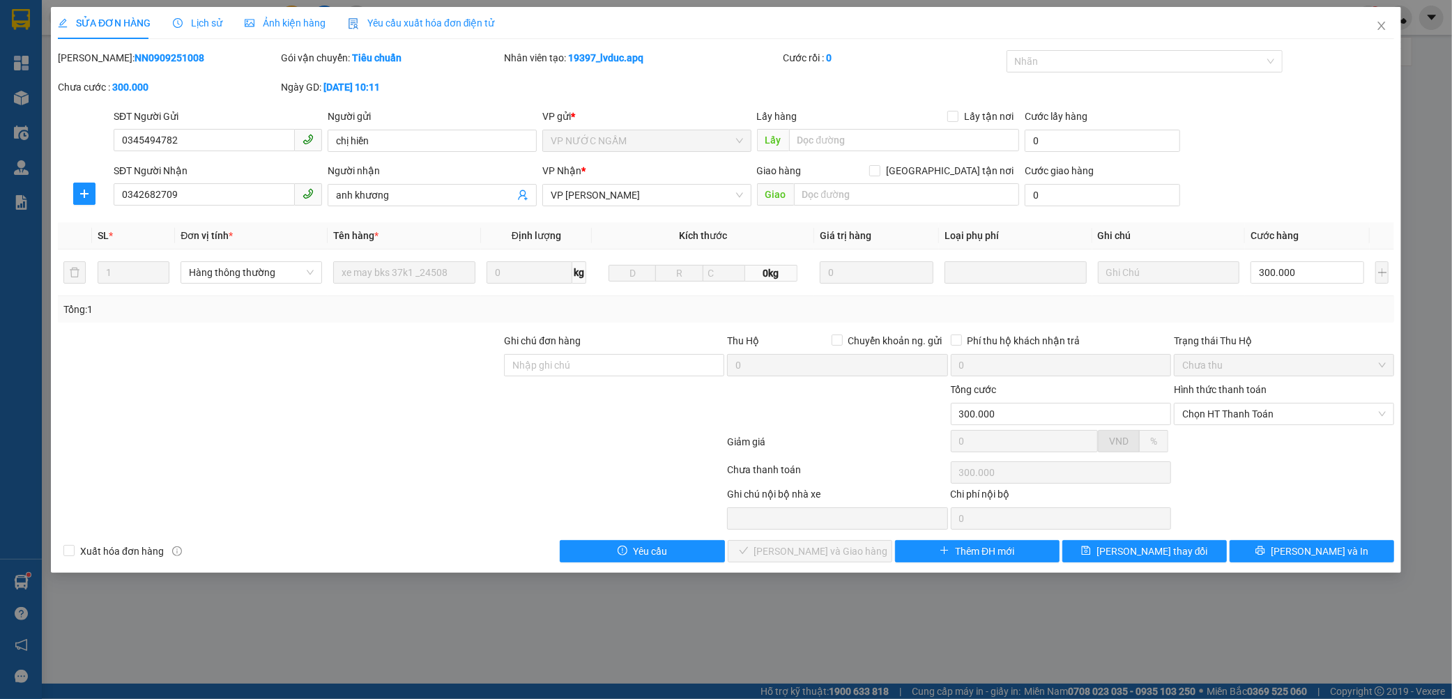
click at [134, 57] on b "NN0909251008" at bounding box center [169, 57] width 70 height 11
copy b "NN0909251008"
click at [1377, 22] on icon "close" at bounding box center [1381, 25] width 11 height 11
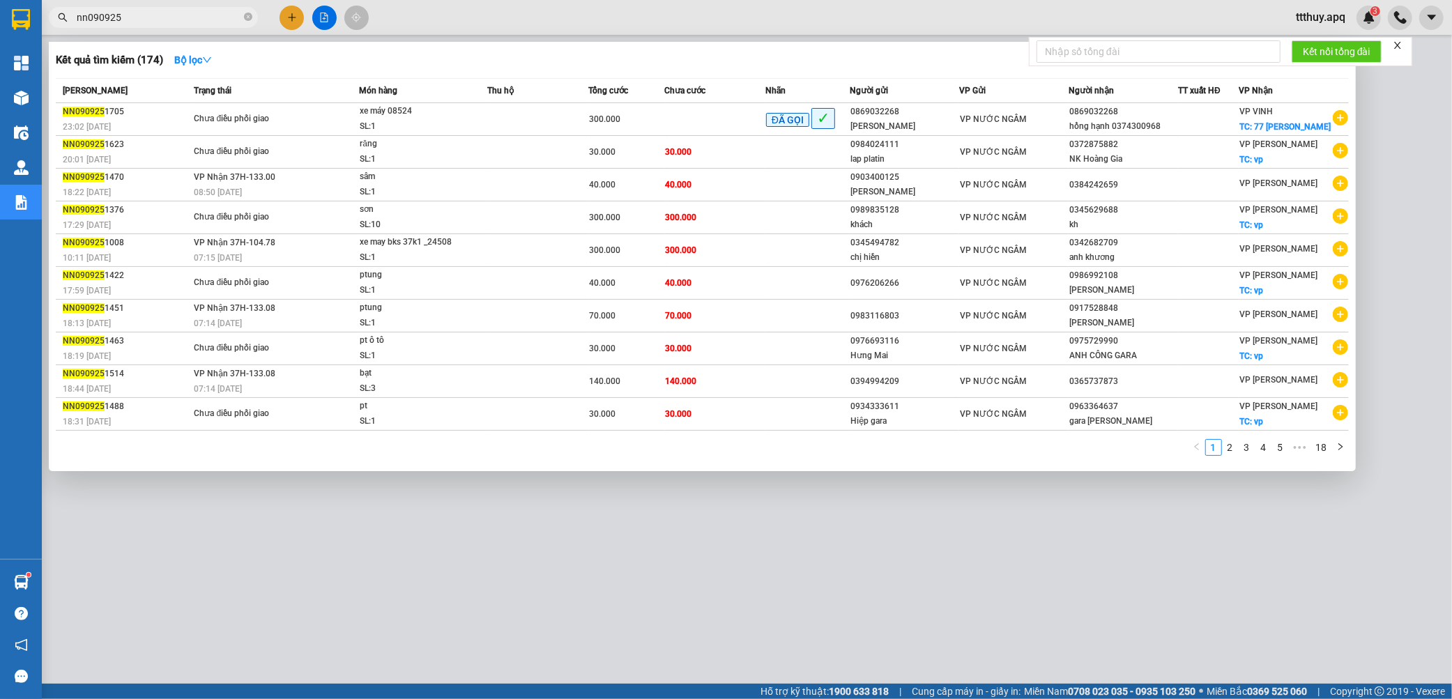
click at [133, 12] on input "nn090925" at bounding box center [159, 17] width 164 height 15
click at [1231, 450] on link "2" at bounding box center [1229, 447] width 15 height 15
